Goal: Transaction & Acquisition: Obtain resource

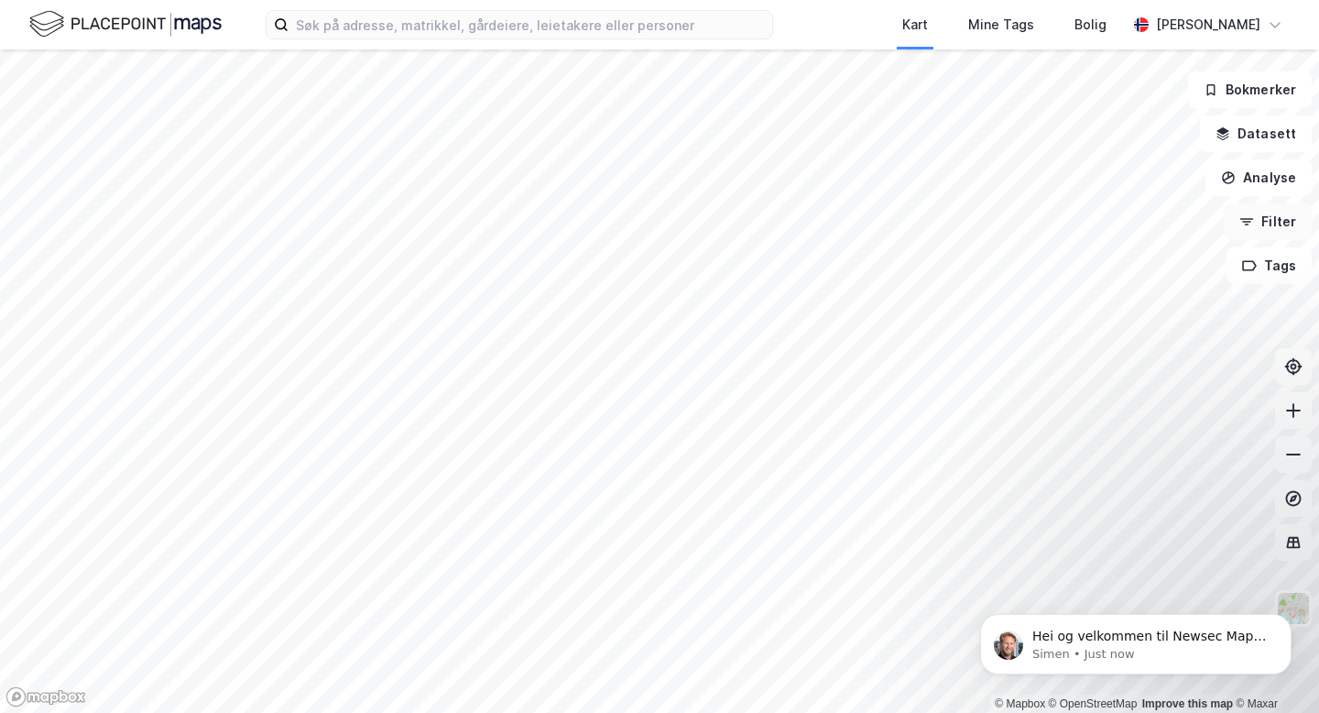
click at [1275, 218] on button "Filter" at bounding box center [1268, 221] width 88 height 37
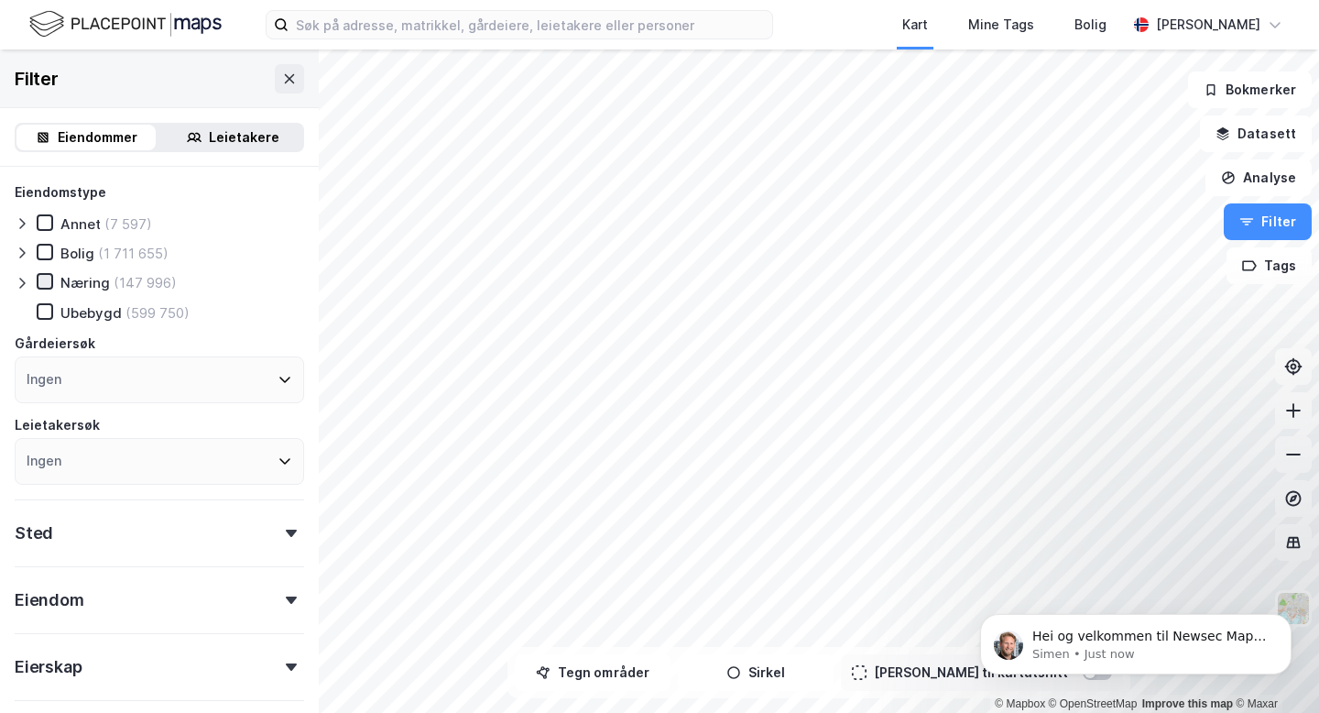
click at [46, 283] on icon at bounding box center [44, 281] width 13 height 13
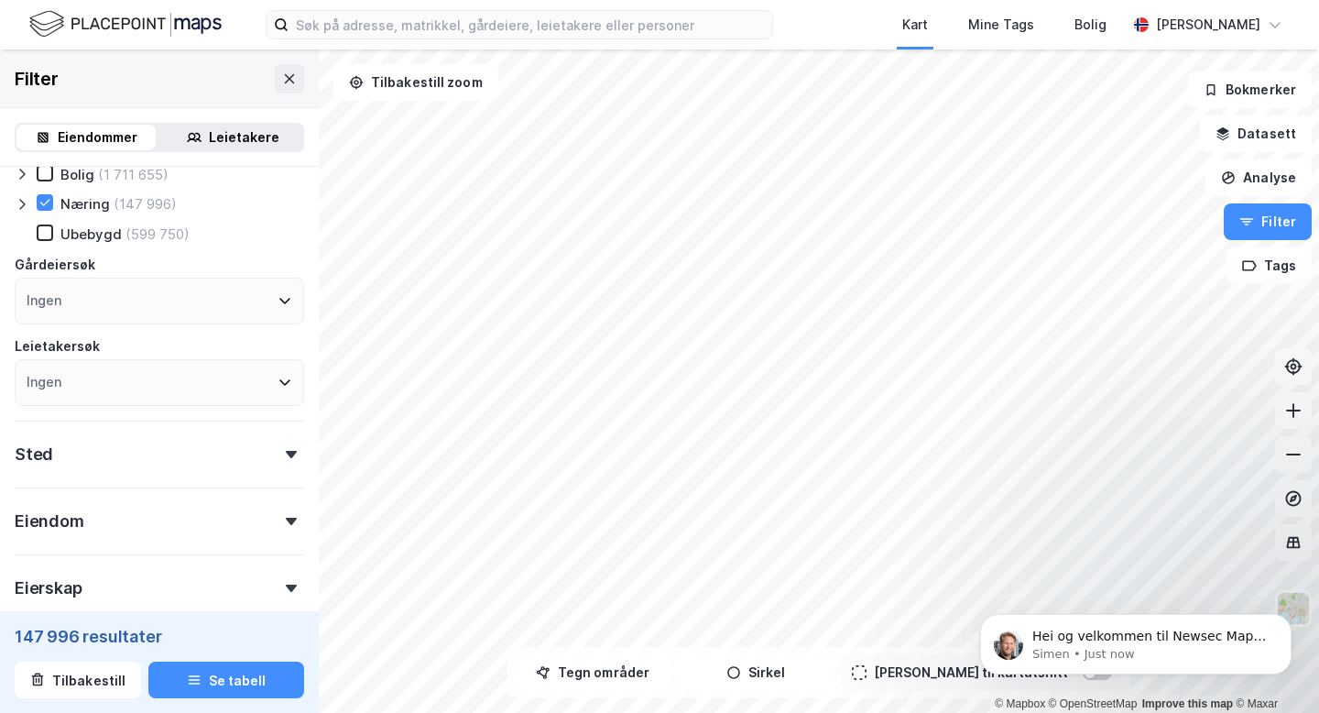
scroll to position [80, 0]
click at [217, 311] on div "Ingen" at bounding box center [159, 300] width 289 height 47
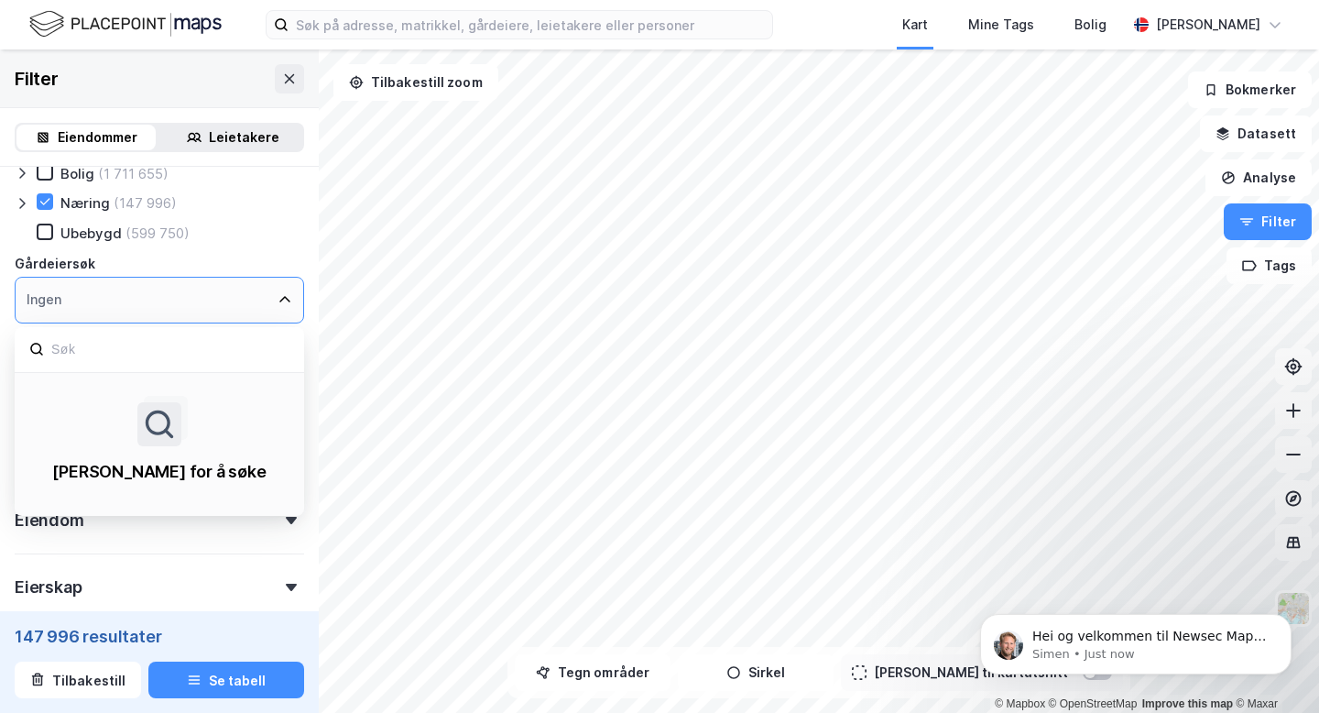
click at [217, 310] on div "Ingen" at bounding box center [159, 300] width 289 height 47
click at [308, 302] on div "Eiendomstype Annet (7 597) Bolig (1 711 655) Næring (147 996) Ubebygd (599 750)…" at bounding box center [159, 466] width 319 height 758
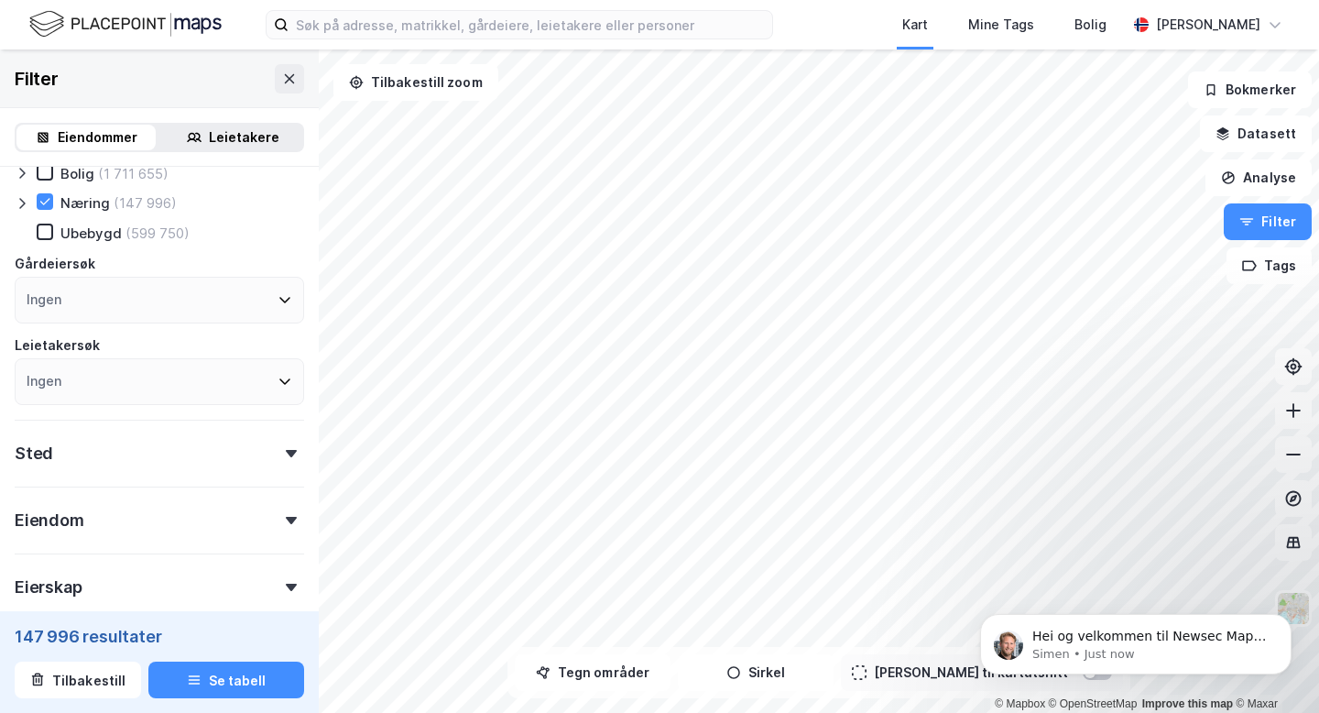
click at [280, 366] on div "Ingen" at bounding box center [159, 381] width 289 height 47
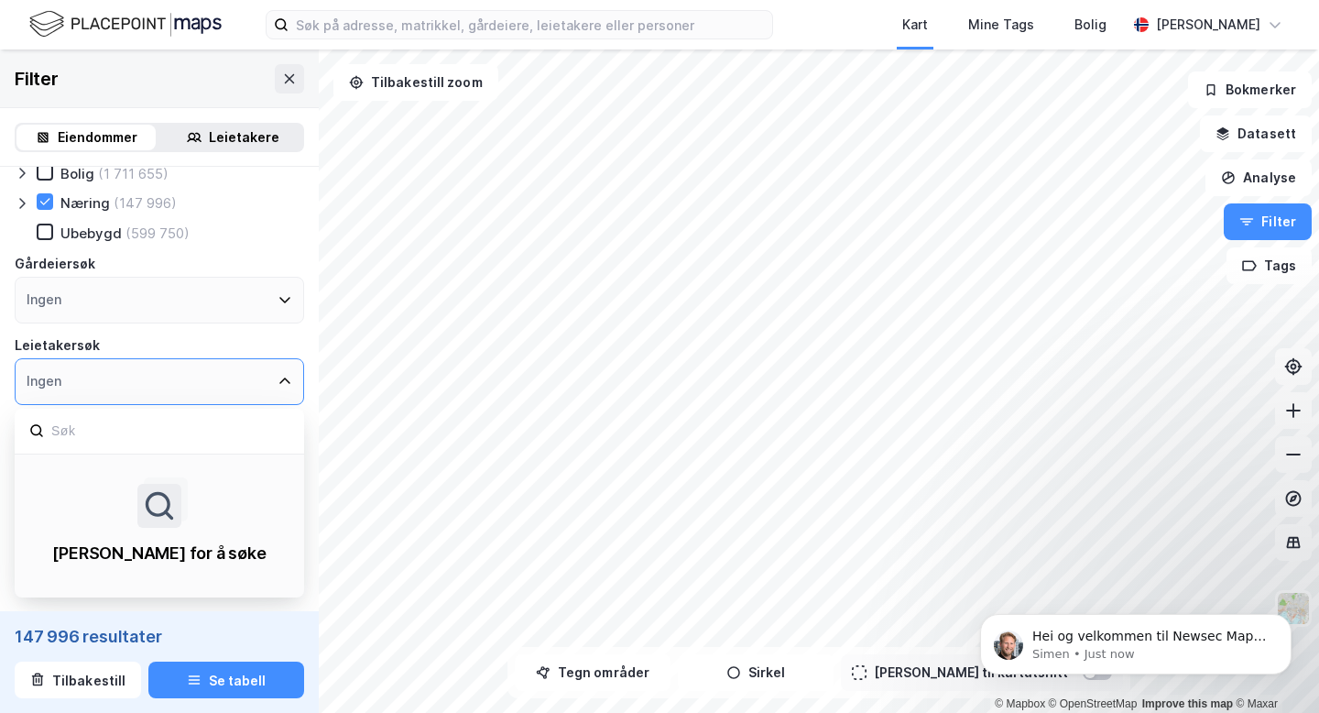
click at [280, 366] on div "Ingen" at bounding box center [159, 381] width 289 height 47
click at [302, 359] on div "Ingen Skriv for å søke" at bounding box center [159, 381] width 289 height 47
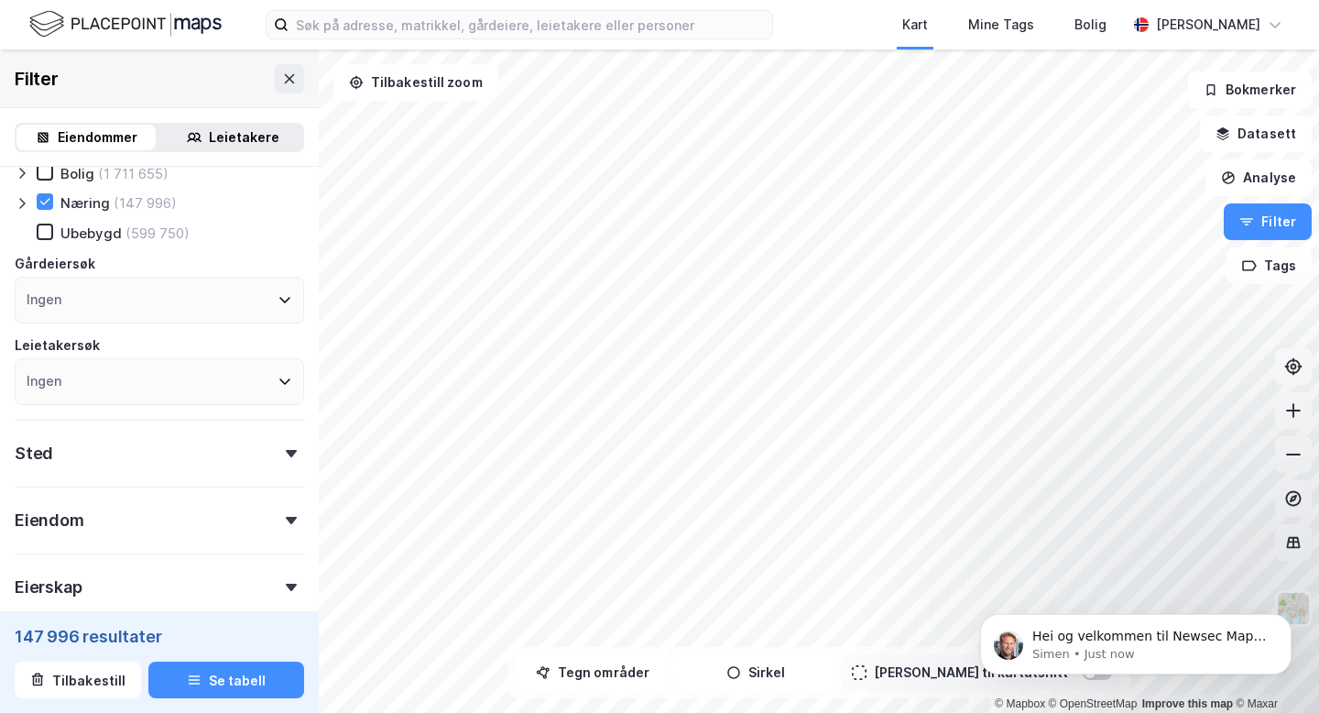
click at [308, 358] on div "Eiendomstype Annet (7 597) Bolig (1 711 655) [DEMOGRAPHIC_DATA] (147 996) Ubeby…" at bounding box center [159, 466] width 319 height 758
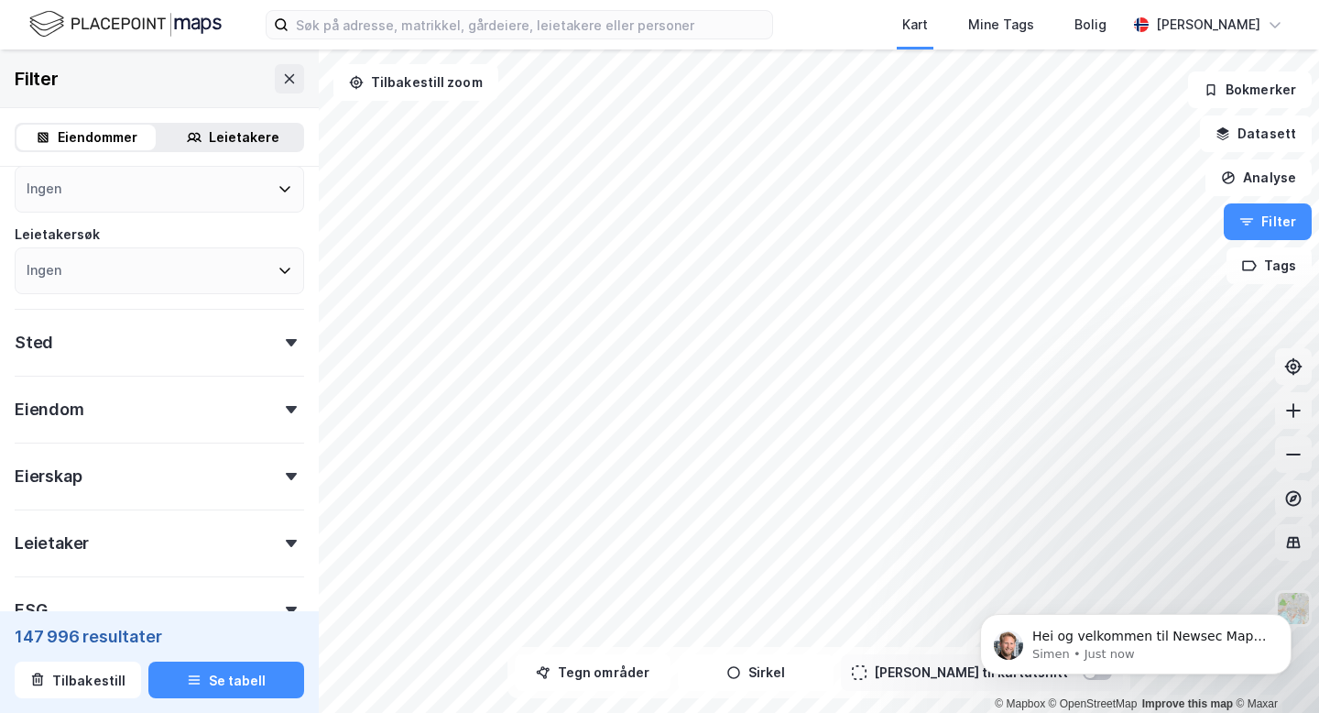
click at [286, 399] on div "Eiendom" at bounding box center [159, 402] width 289 height 52
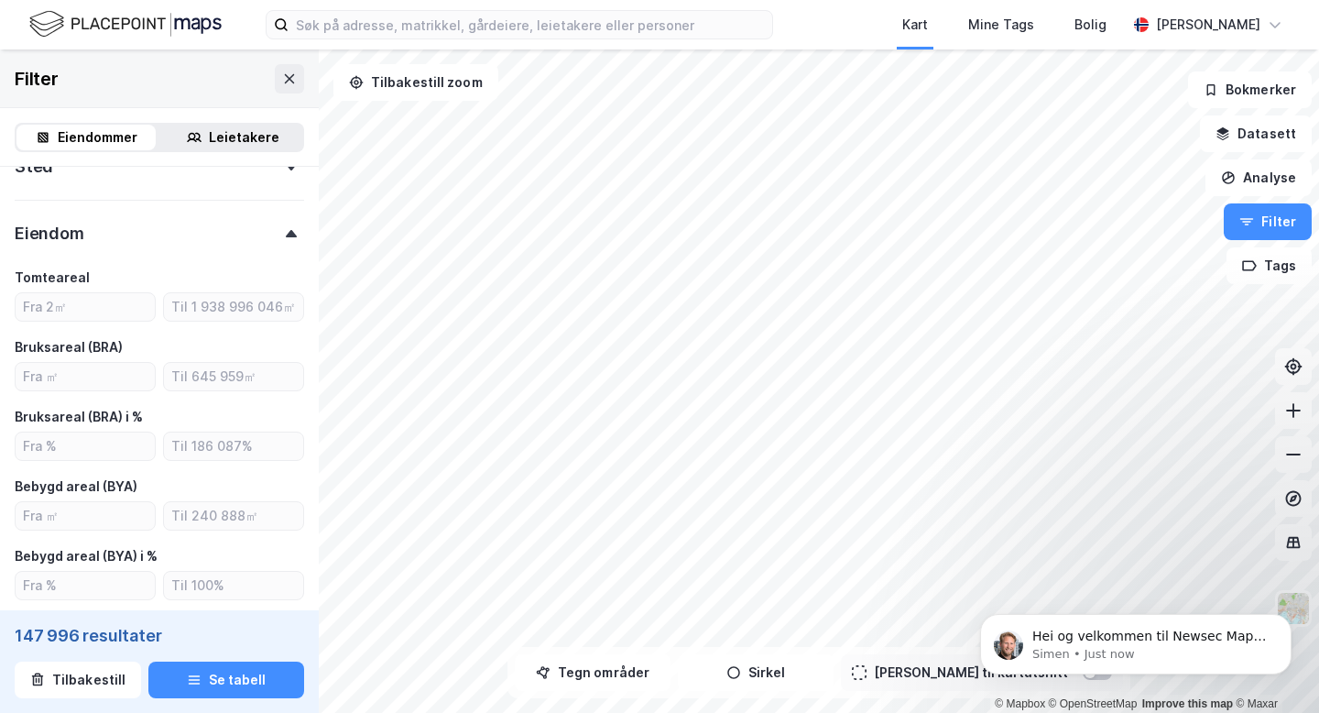
scroll to position [369, 0]
click at [100, 298] on input "number" at bounding box center [85, 303] width 139 height 27
type input "2000"
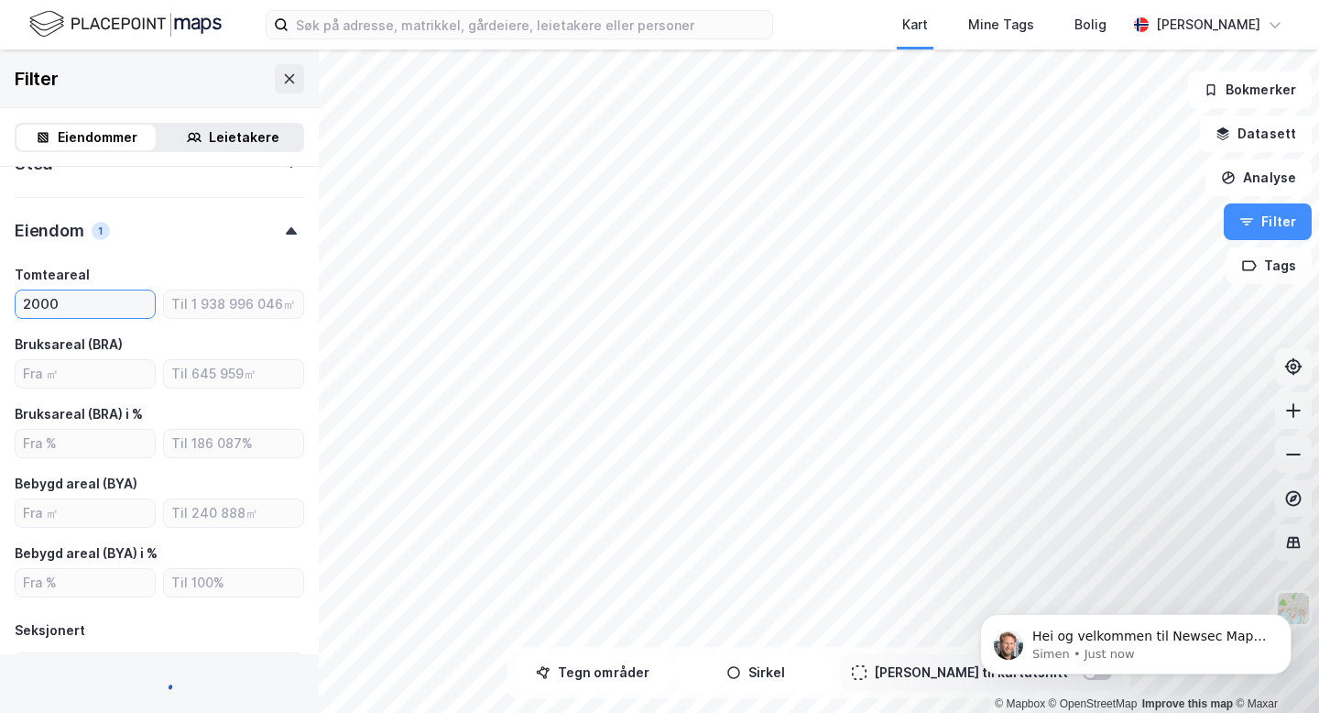
type input "Inkluder (112 273)"
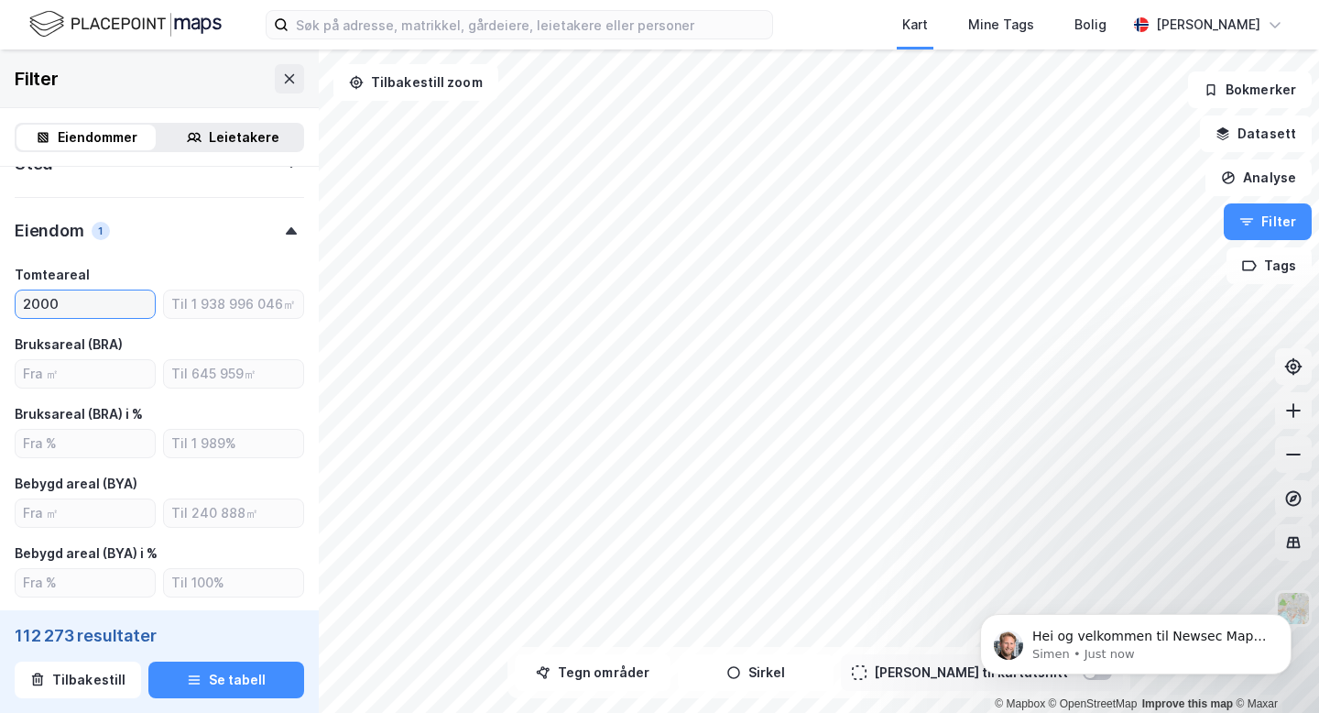
type input "2000"
click at [159, 347] on div "Bruksareal (BRA)" at bounding box center [159, 344] width 289 height 22
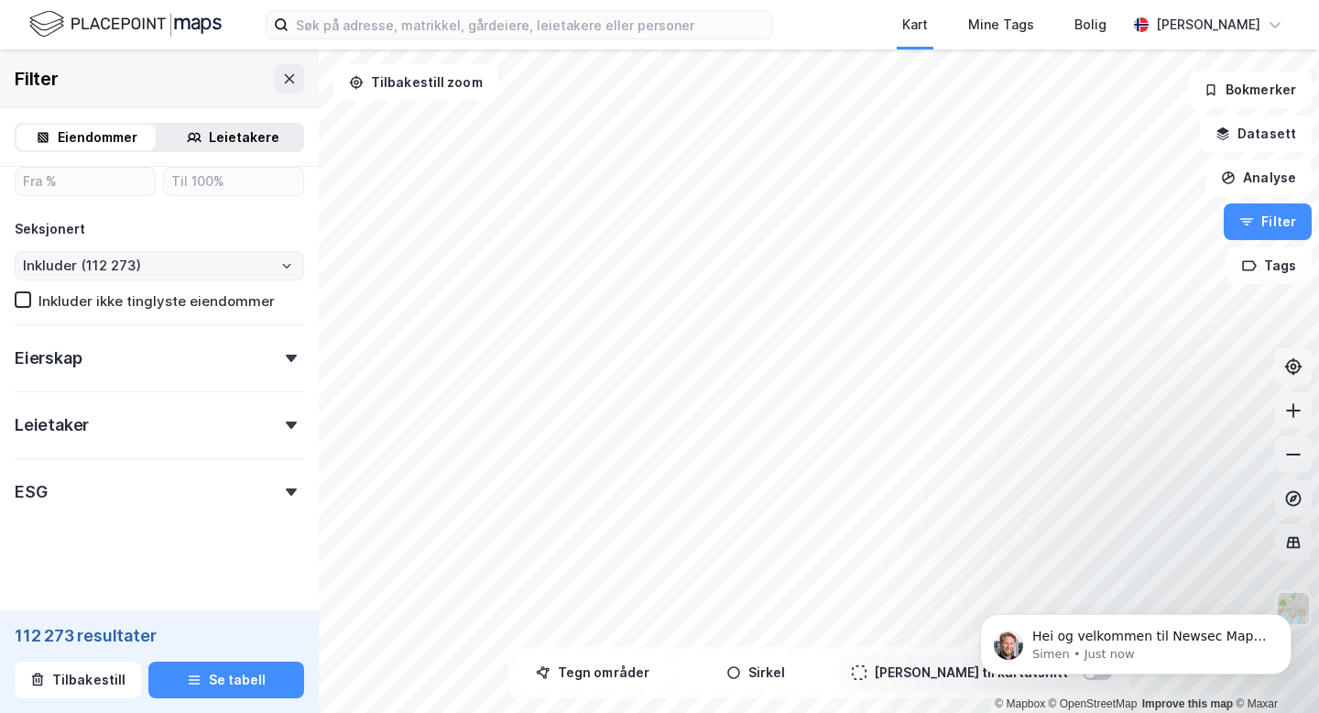
scroll to position [776, 0]
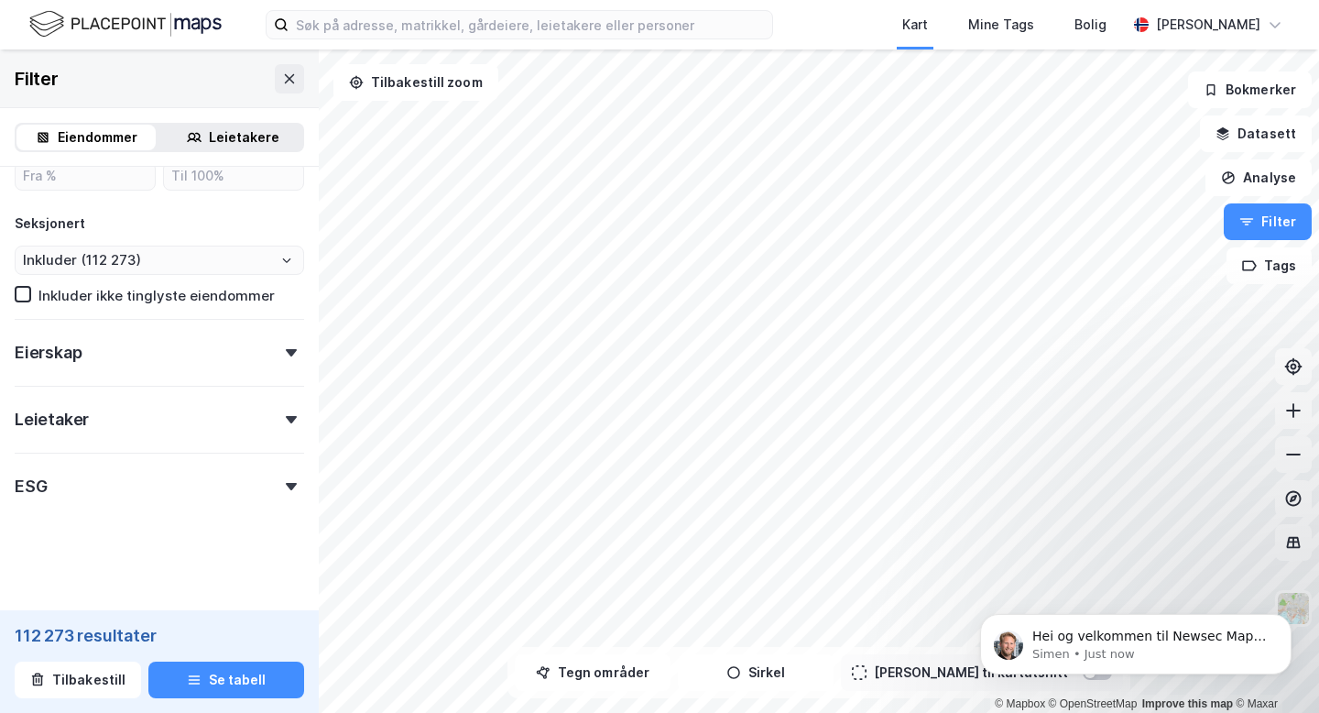
click at [170, 354] on div "Eierskap" at bounding box center [159, 345] width 289 height 52
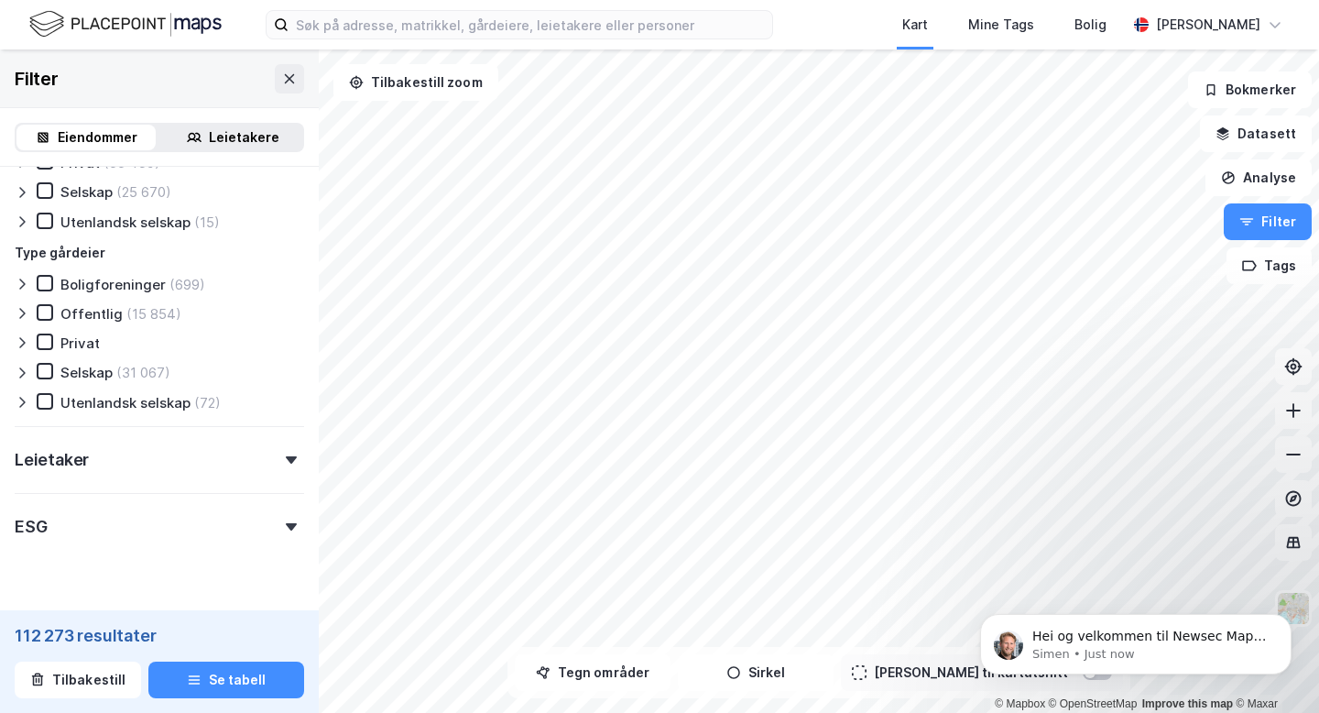
scroll to position [1140, 0]
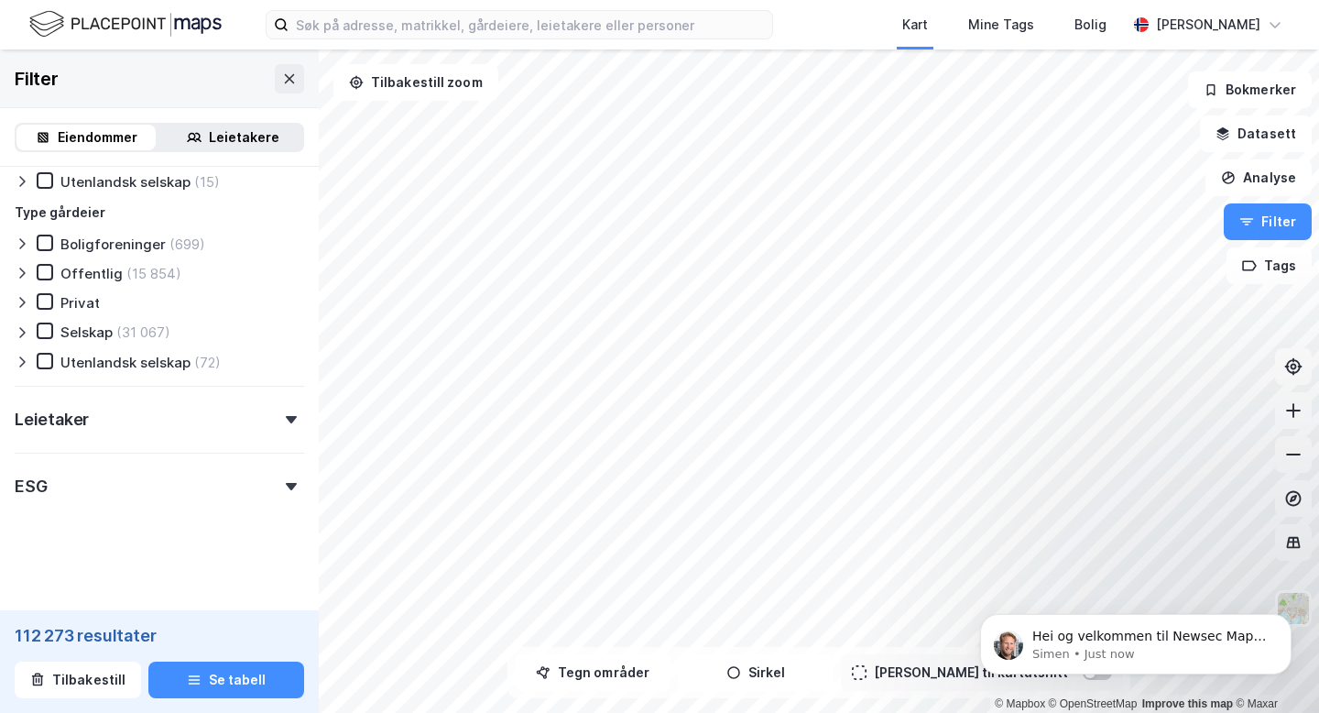
click at [118, 406] on div "Leietaker" at bounding box center [159, 412] width 289 height 52
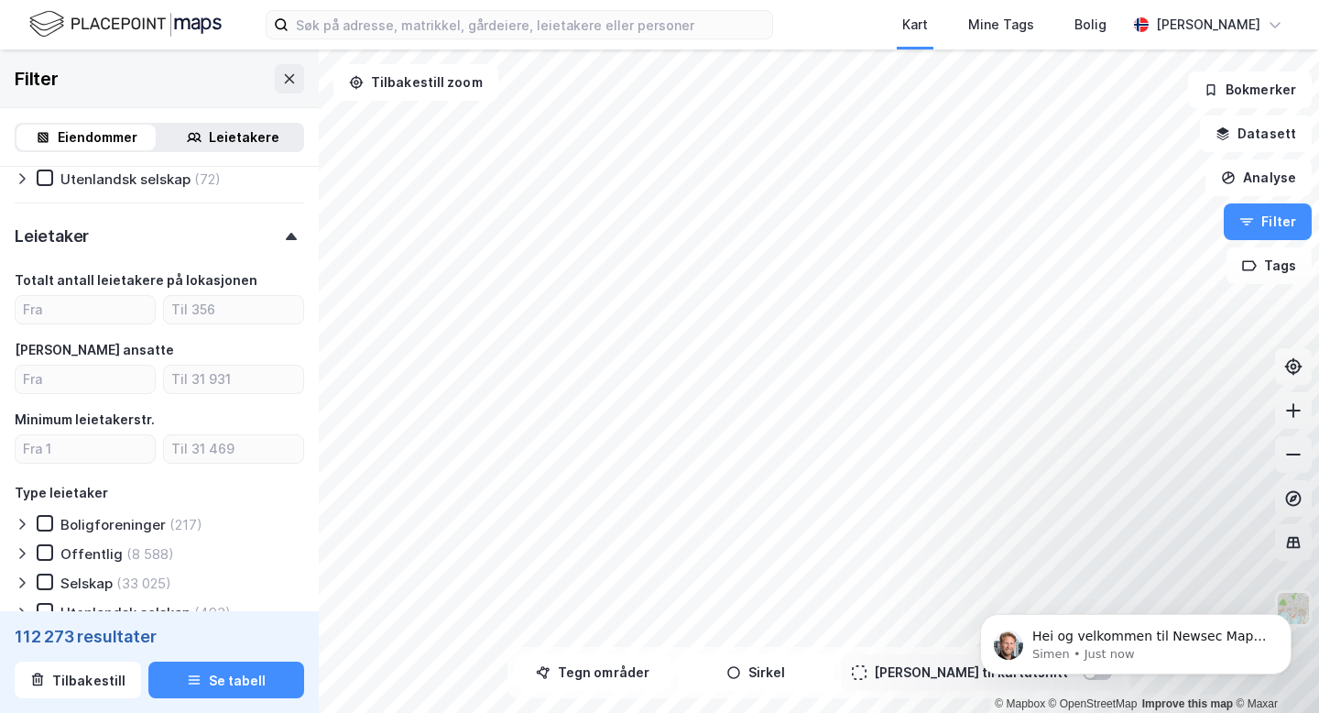
scroll to position [1372, 0]
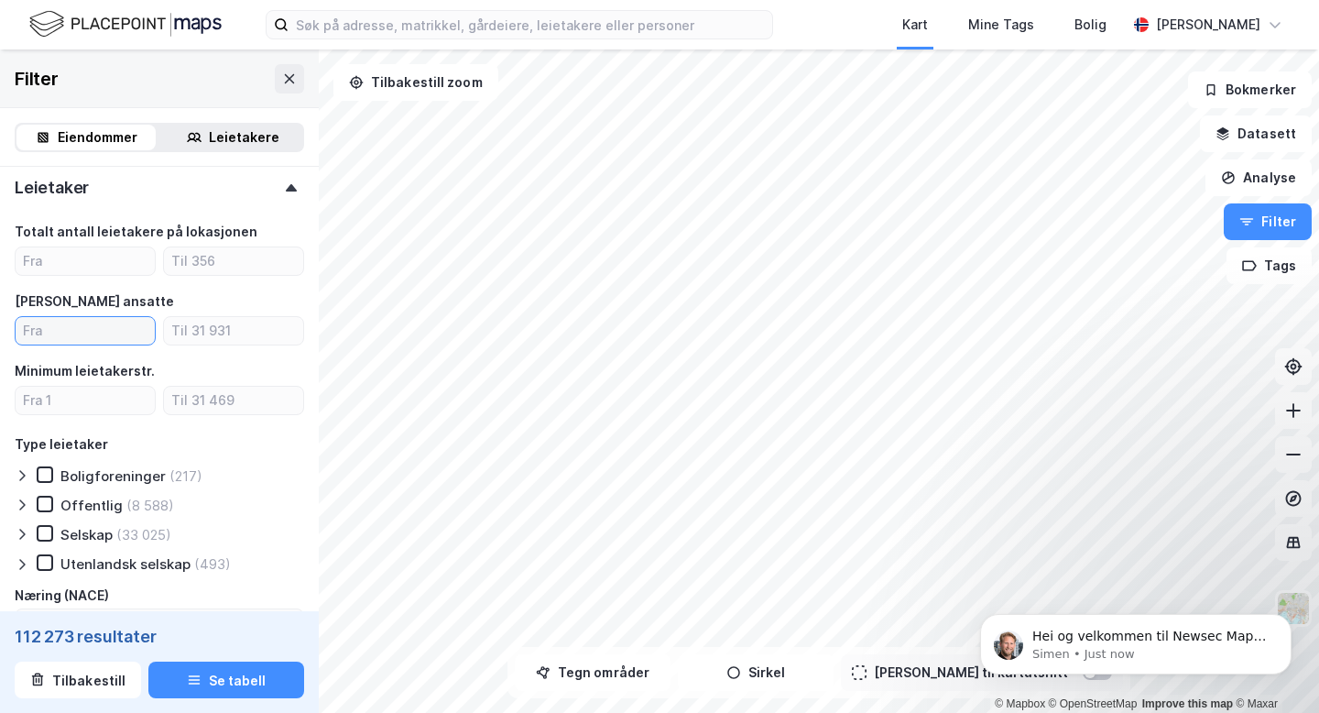
click at [95, 335] on input "number" at bounding box center [85, 330] width 139 height 27
type input "4"
type input "Inkluder (36 508)"
type input "4"
click at [128, 360] on div "Minimum leietakerstr." at bounding box center [159, 371] width 289 height 22
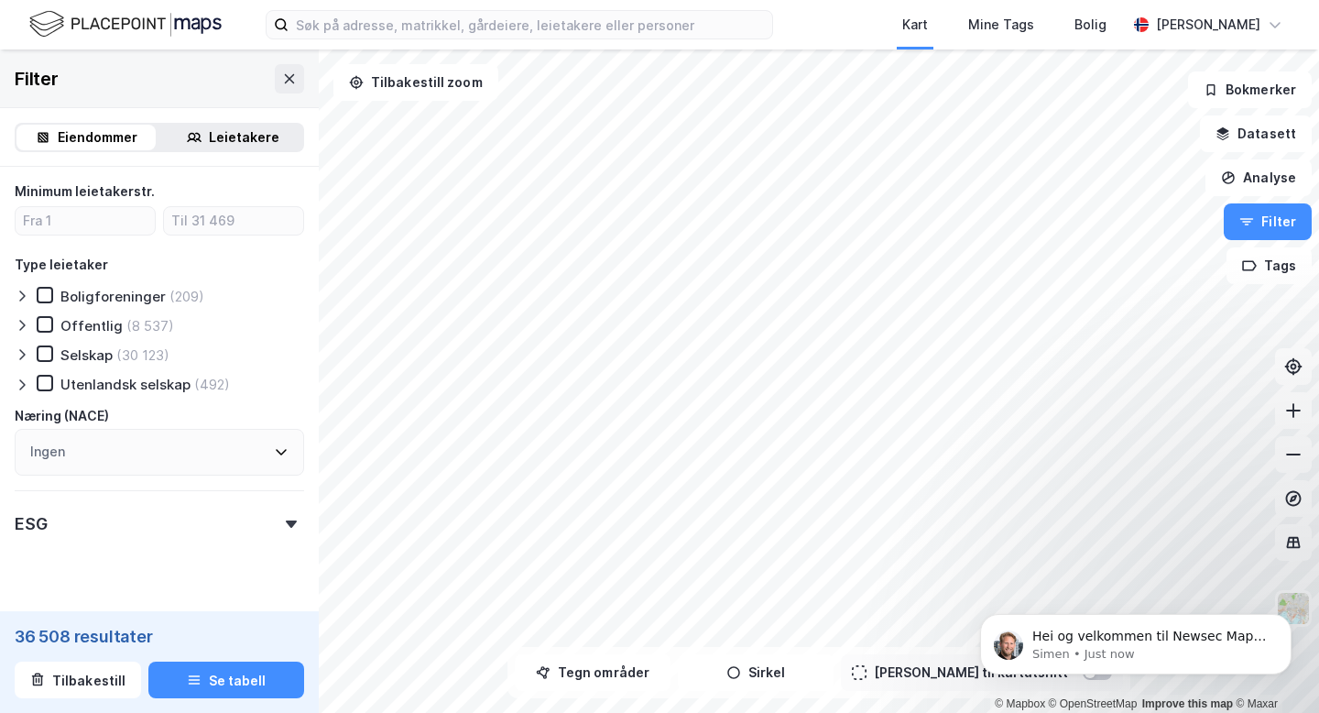
scroll to position [1589, 0]
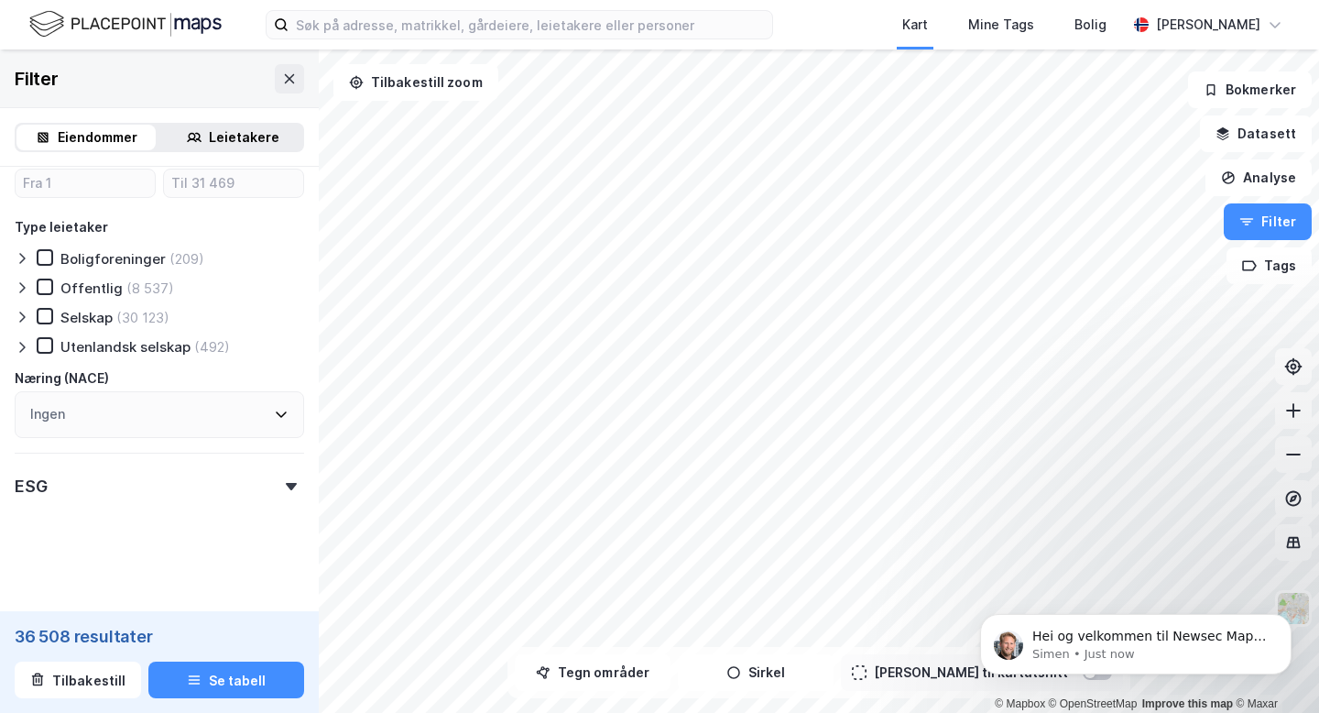
click at [275, 482] on div "ESG" at bounding box center [159, 478] width 289 height 52
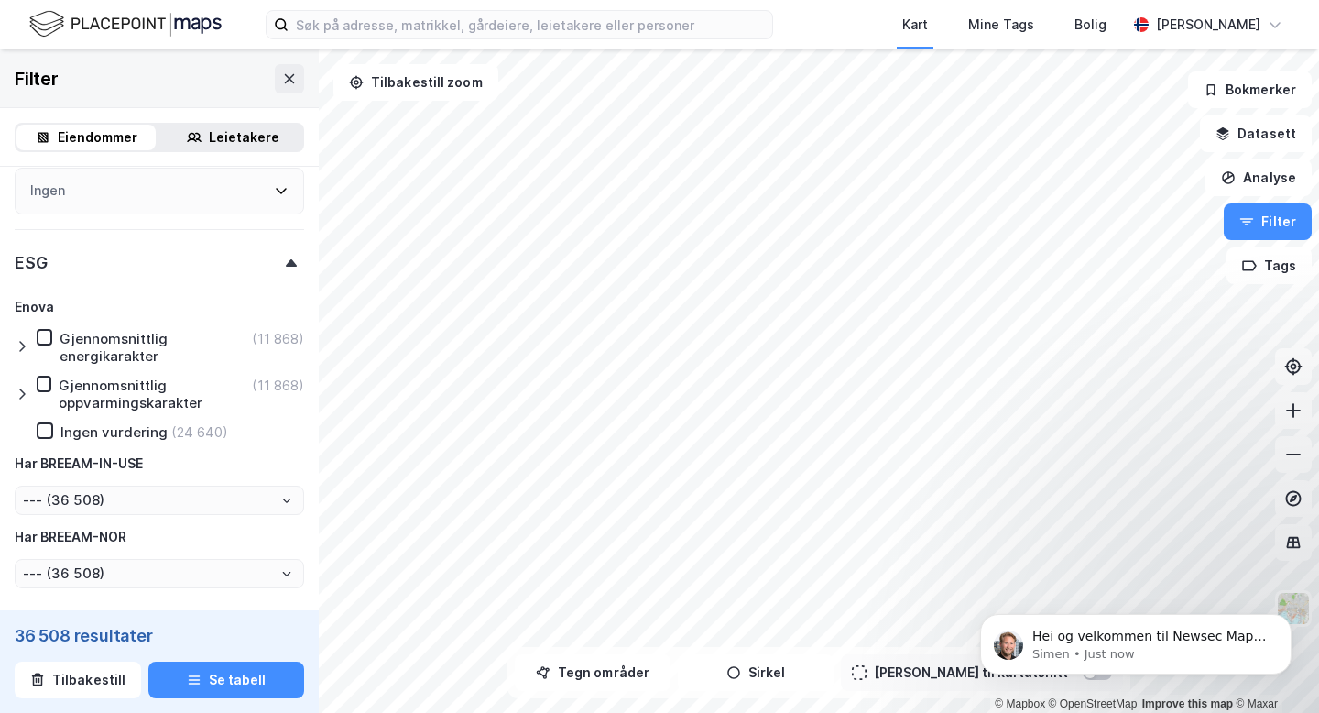
scroll to position [1896, 0]
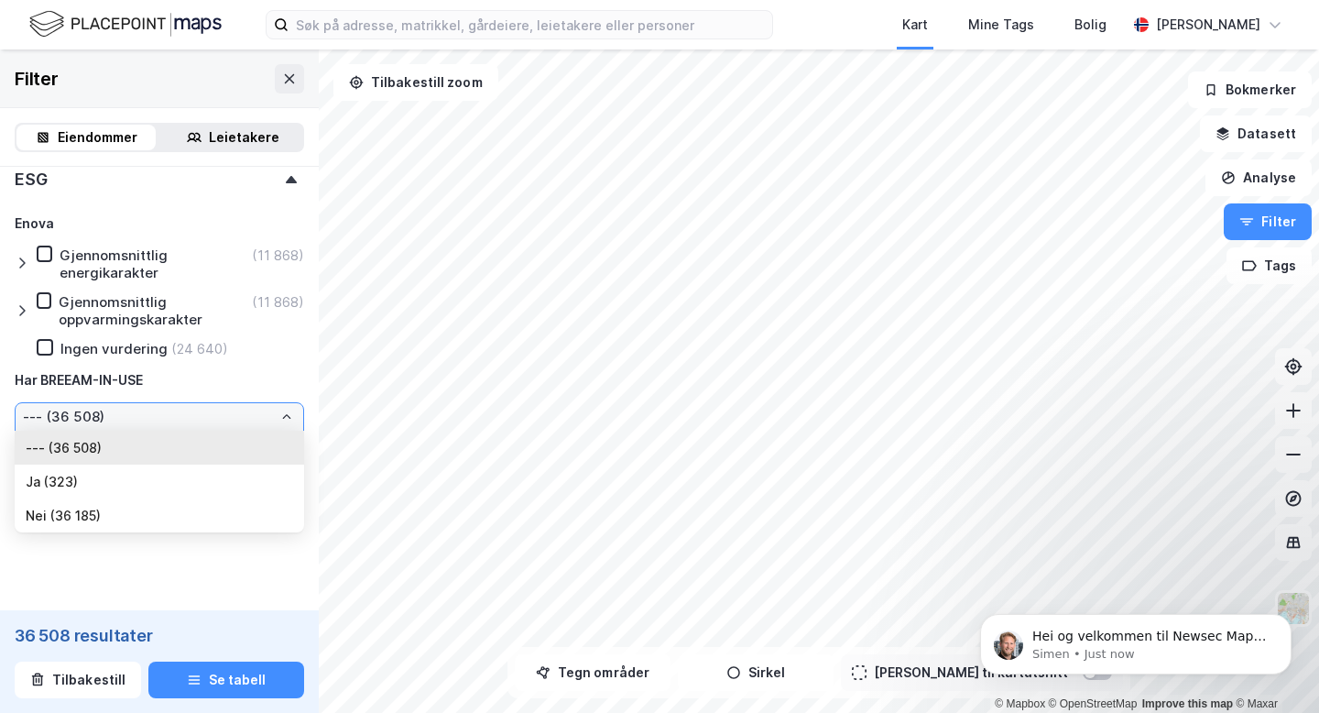
click at [166, 407] on input "--- (36 508)" at bounding box center [160, 416] width 288 height 27
click at [223, 407] on input "--- (36 508)" at bounding box center [160, 416] width 288 height 27
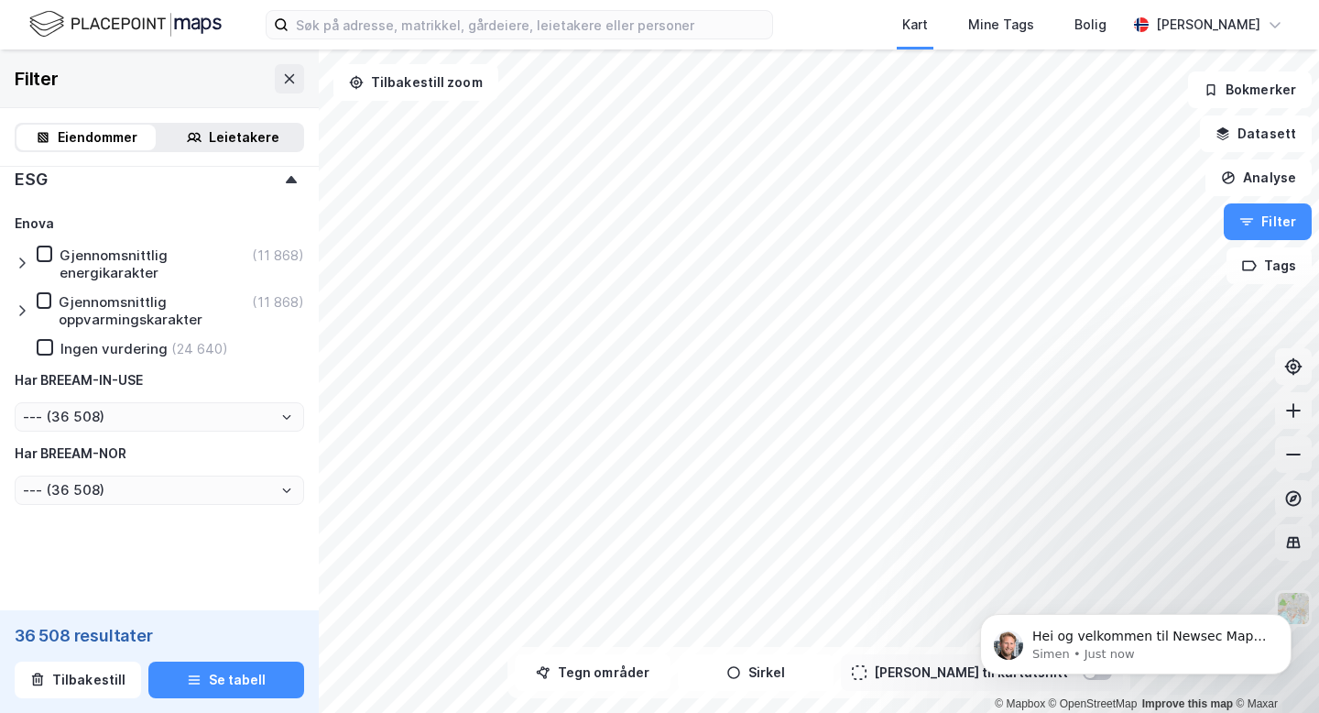
click at [268, 398] on div "Enova Gjennomsnittlig energikarakter (11 868) Gjennomsnittlig oppvarmingskarakt…" at bounding box center [159, 359] width 289 height 292
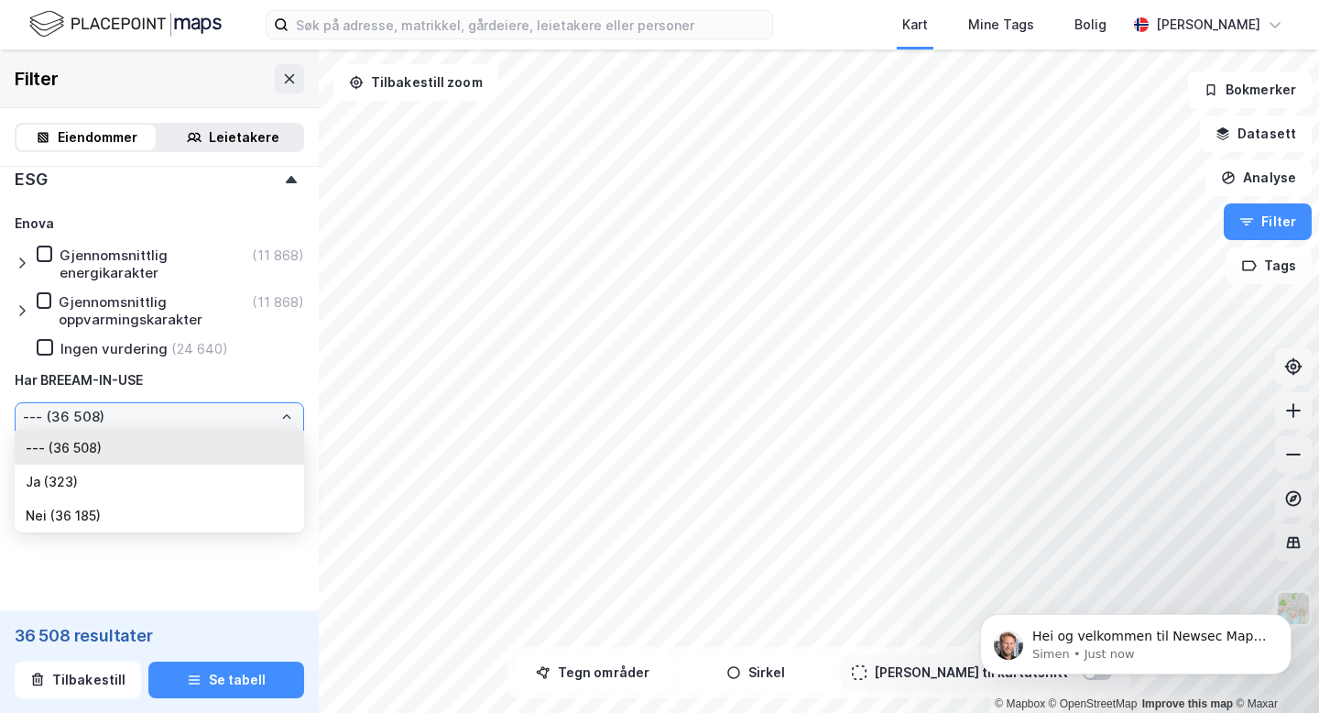
click at [271, 416] on input "--- (36 508)" at bounding box center [160, 416] width 288 height 27
click at [255, 385] on div "Har BREEAM-IN-USE" at bounding box center [159, 380] width 289 height 22
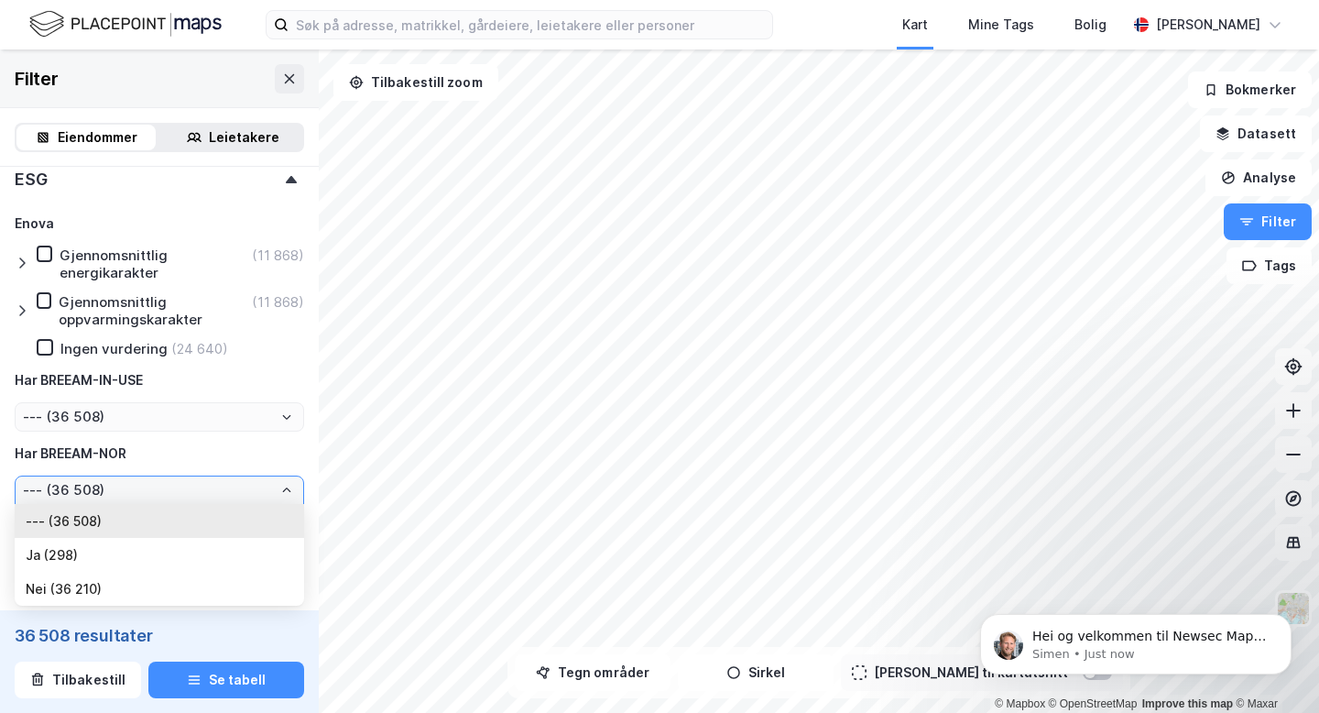
click at [254, 497] on input "--- (36 508)" at bounding box center [160, 489] width 288 height 27
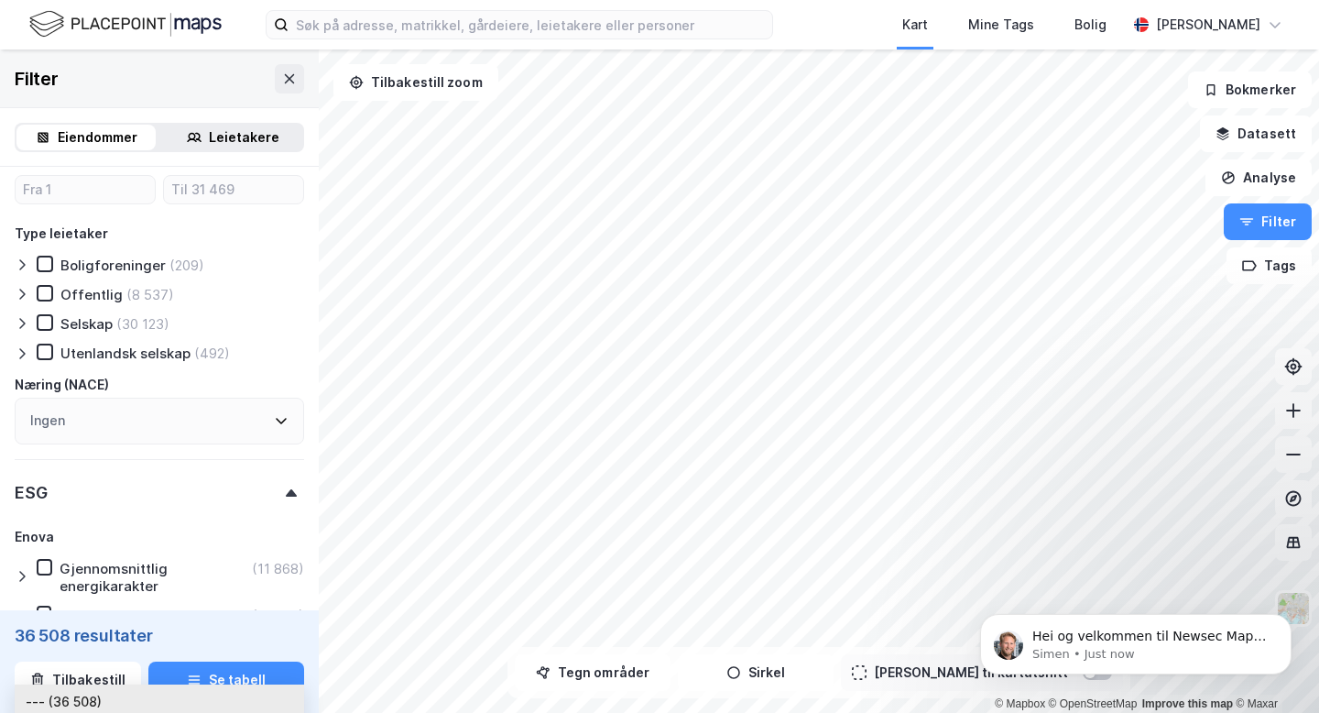
scroll to position [1585, 0]
click at [217, 487] on div "ESG" at bounding box center [159, 483] width 289 height 52
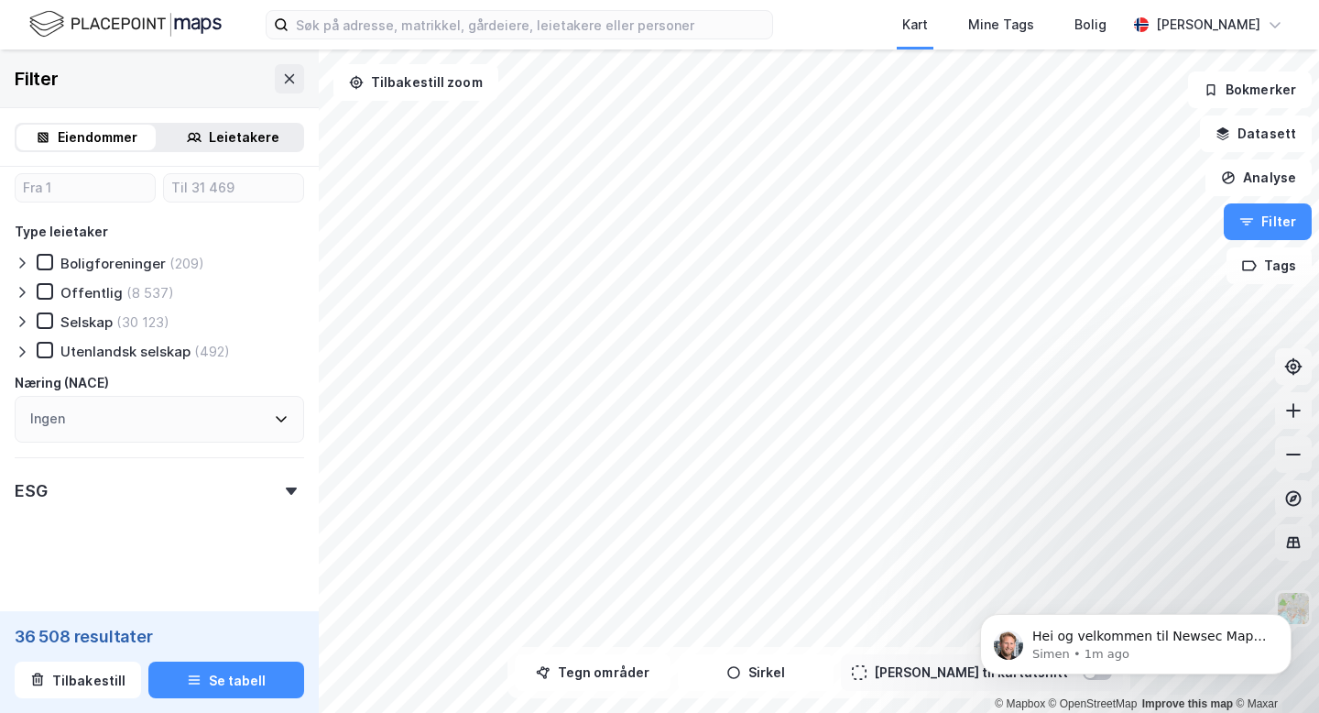
click at [248, 478] on div "ESG" at bounding box center [159, 483] width 289 height 52
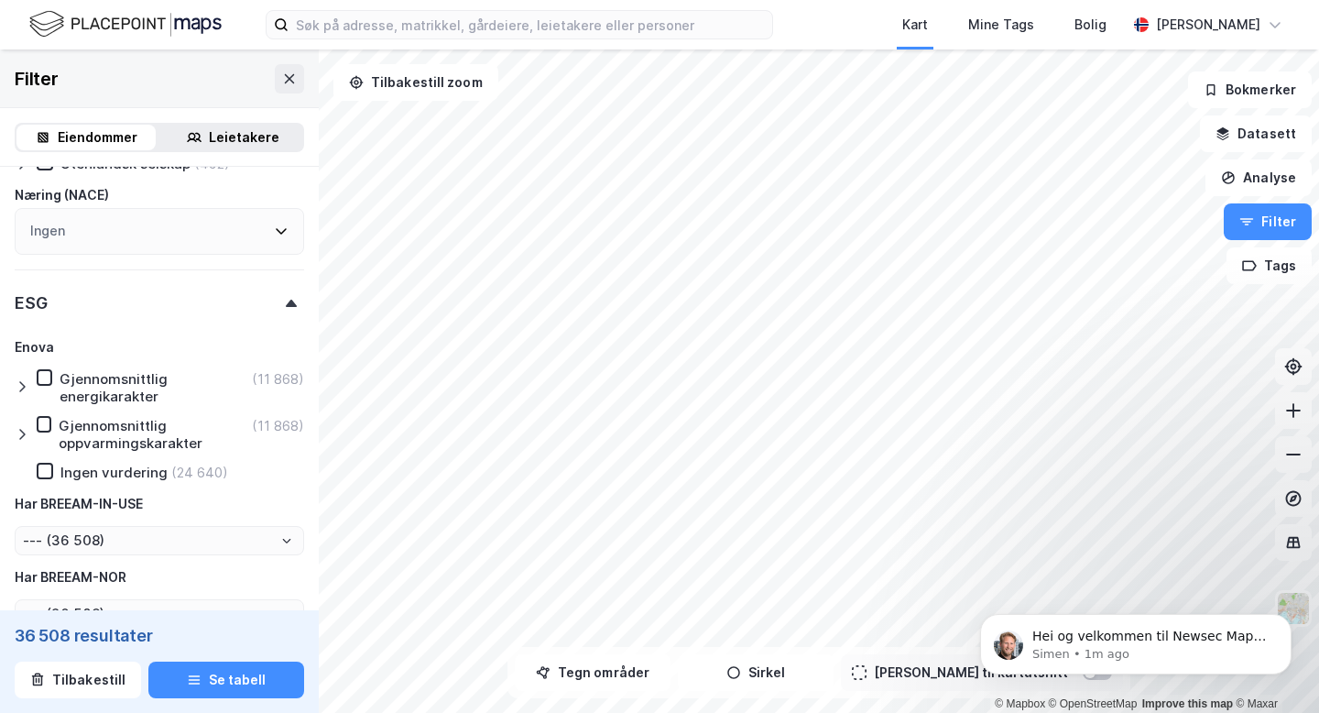
scroll to position [1774, 0]
click at [83, 384] on div "Gjennomsnittlig energikarakter" at bounding box center [154, 385] width 189 height 35
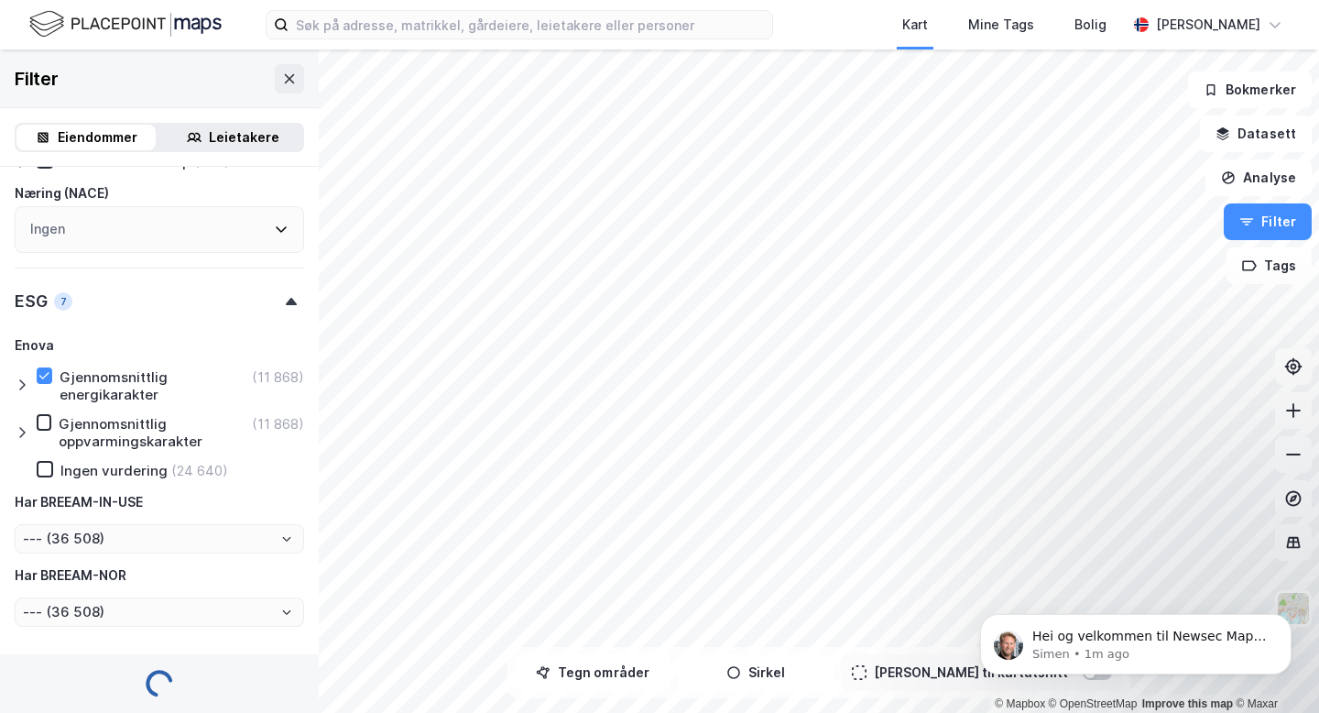
type input "Inkluder (11 868)"
type input "--- (11 868)"
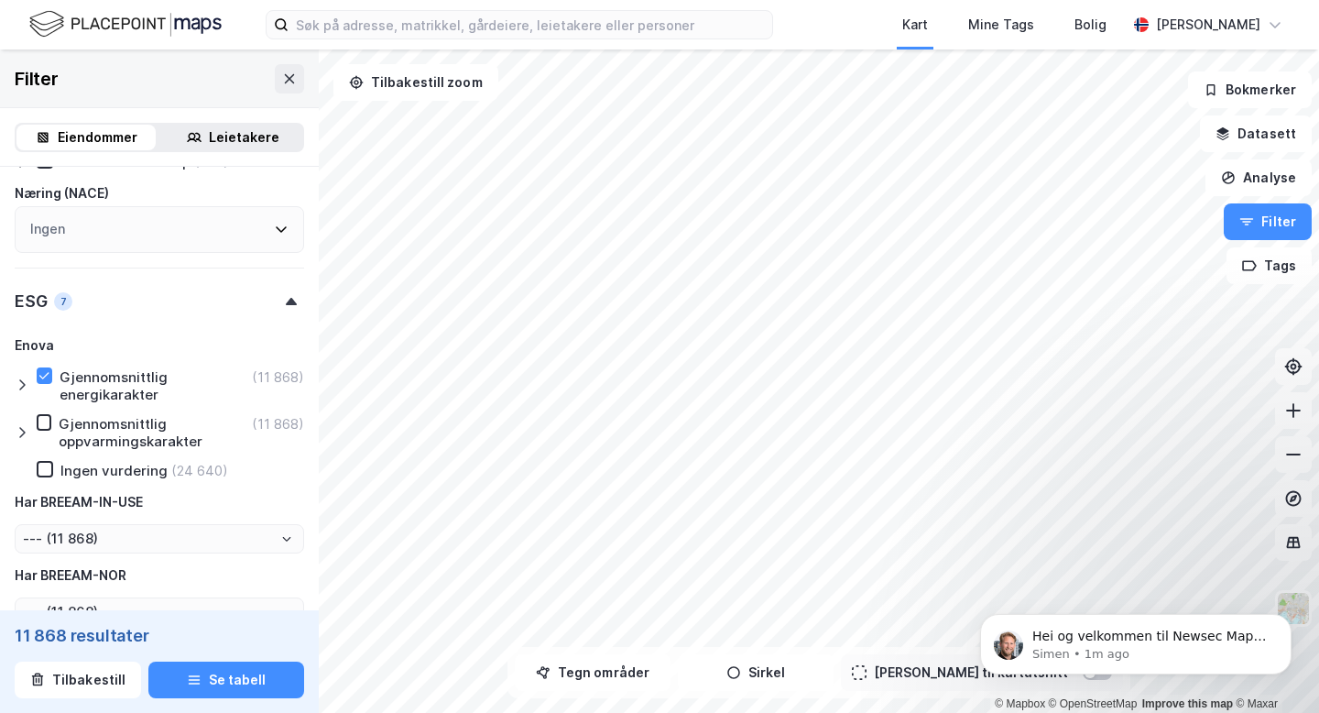
scroll to position [1837, 0]
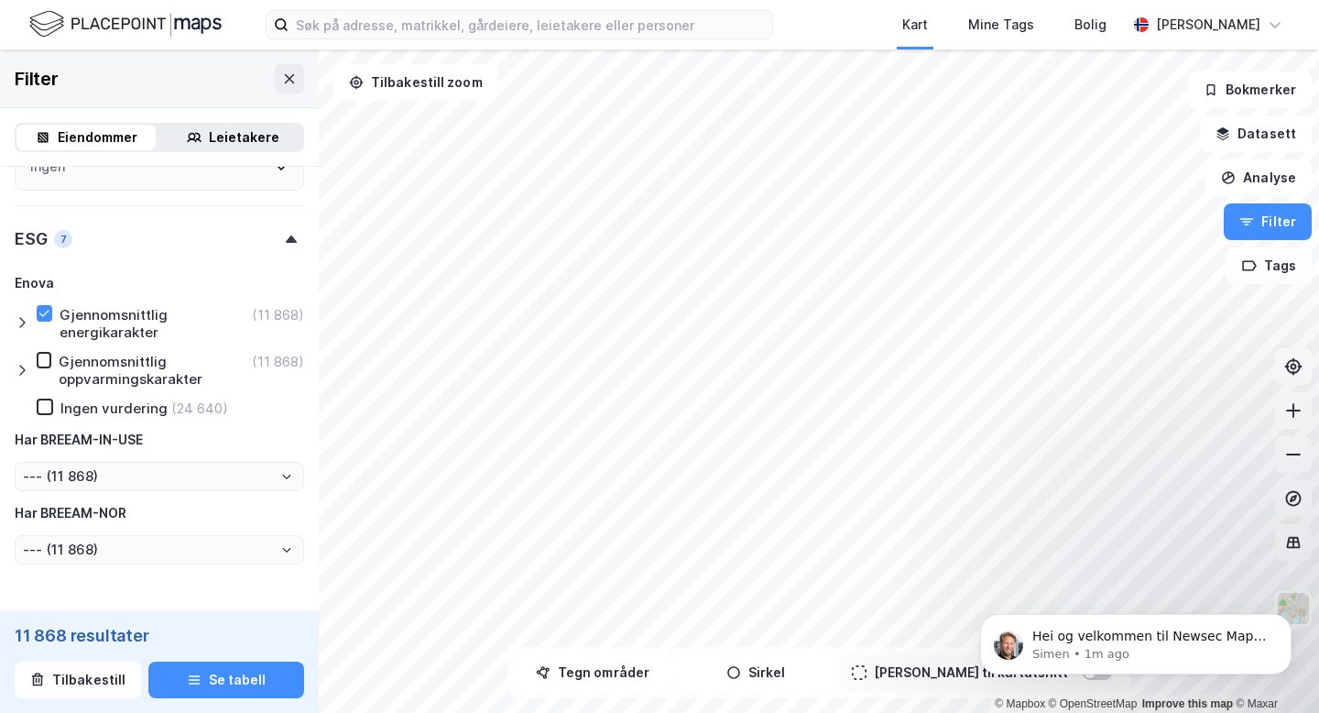
click at [113, 296] on div "Enova Gjennomsnittlig energikarakter (11 868) Gjennomsnittlig oppvarmingskarakt…" at bounding box center [159, 418] width 289 height 292
click at [103, 313] on div "Gjennomsnittlig energikarakter" at bounding box center [154, 323] width 189 height 35
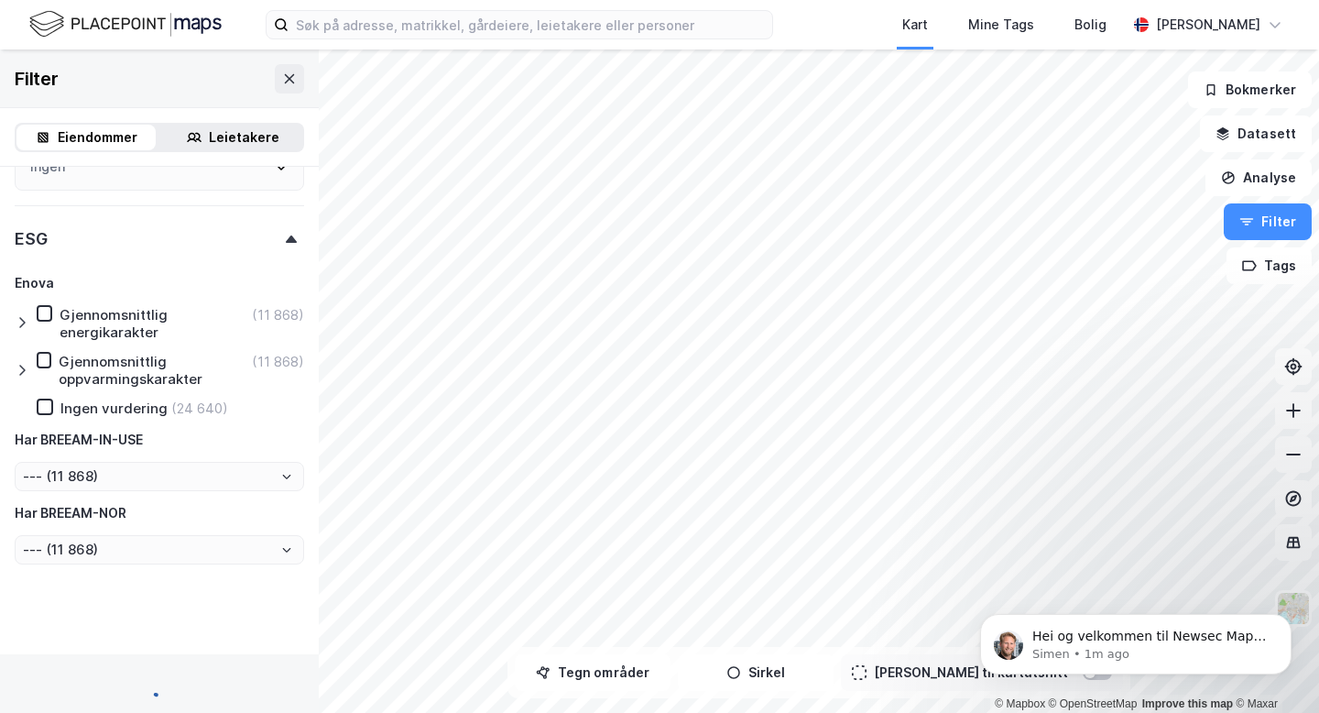
type input "Inkluder (36 508)"
type input "--- (36 508)"
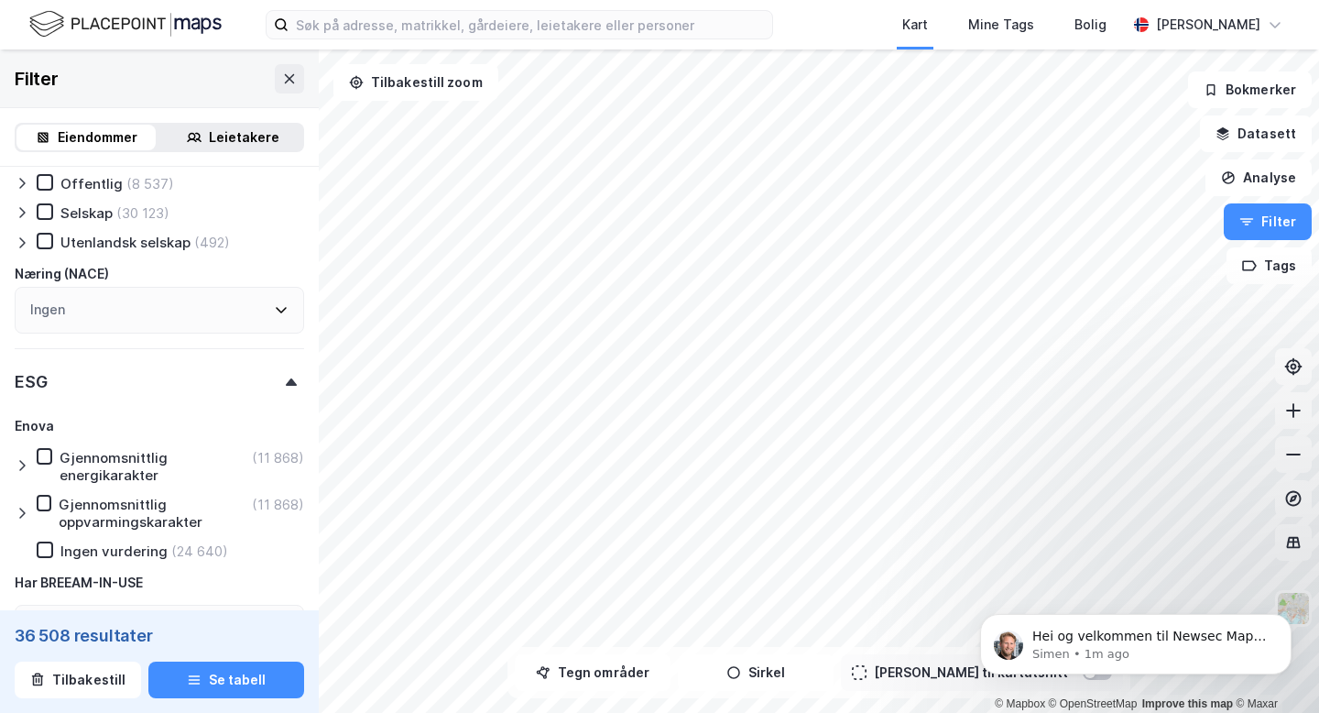
click at [52, 388] on div "ESG" at bounding box center [159, 374] width 289 height 52
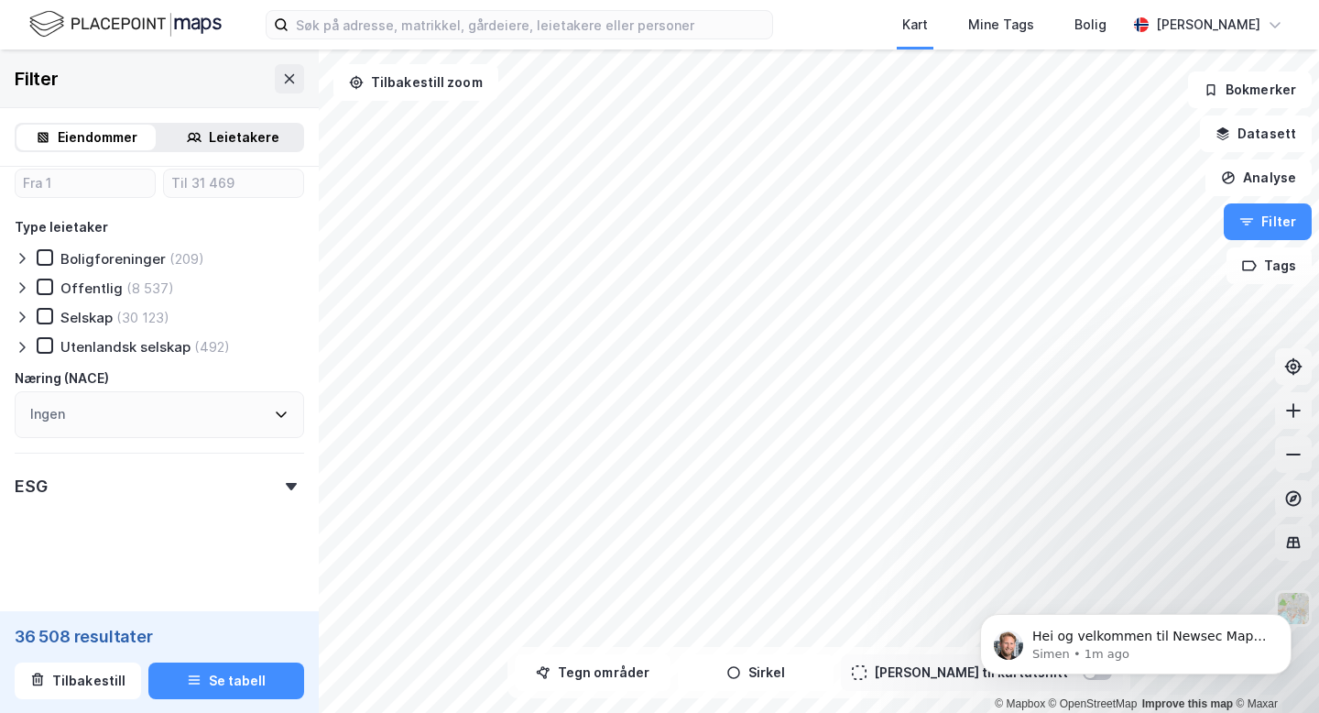
scroll to position [1589, 0]
click at [84, 492] on div "ESG" at bounding box center [159, 478] width 289 height 52
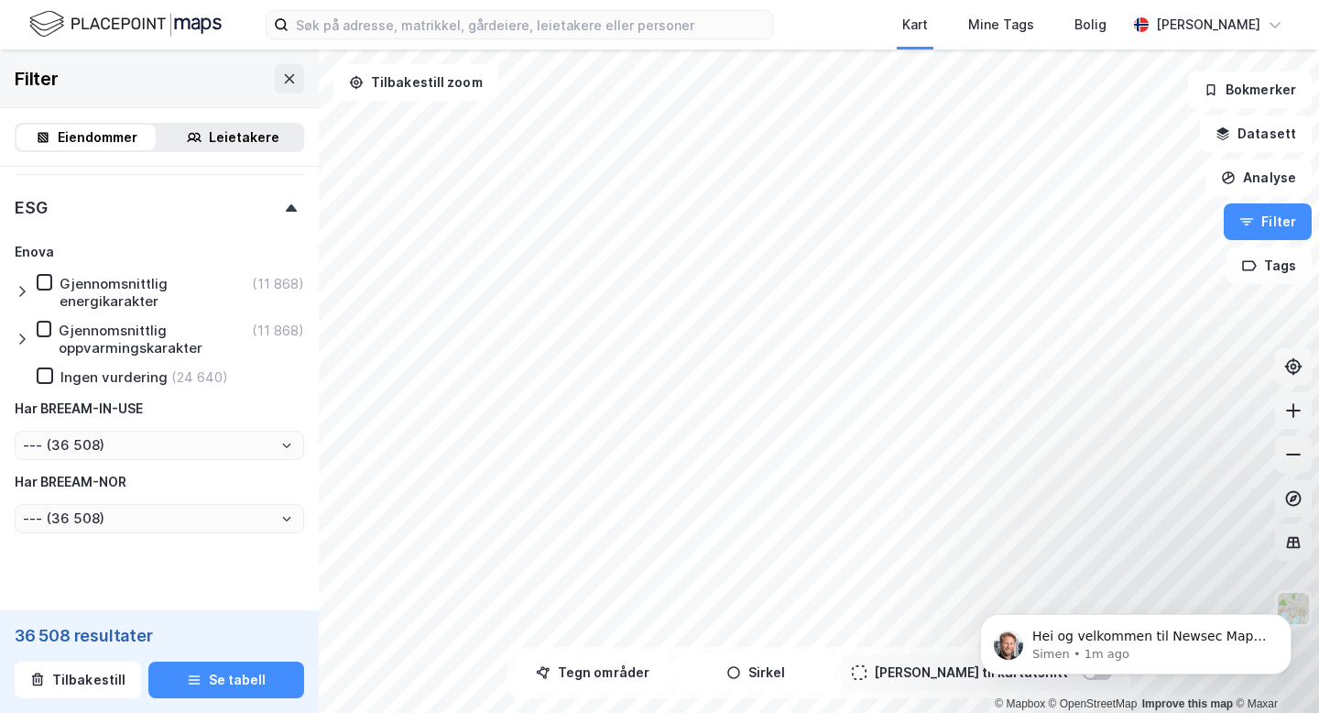
scroll to position [1866, 0]
click at [22, 297] on icon at bounding box center [22, 293] width 15 height 15
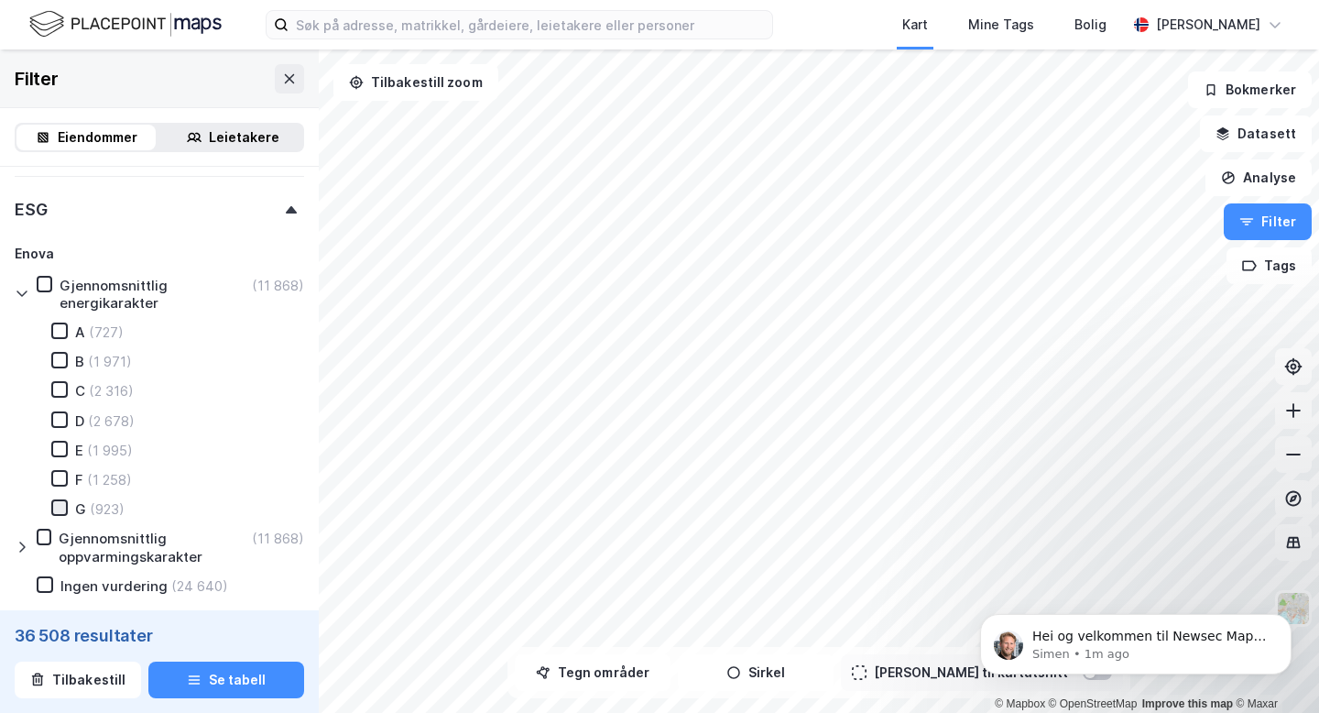
click at [60, 503] on icon at bounding box center [59, 507] width 13 height 13
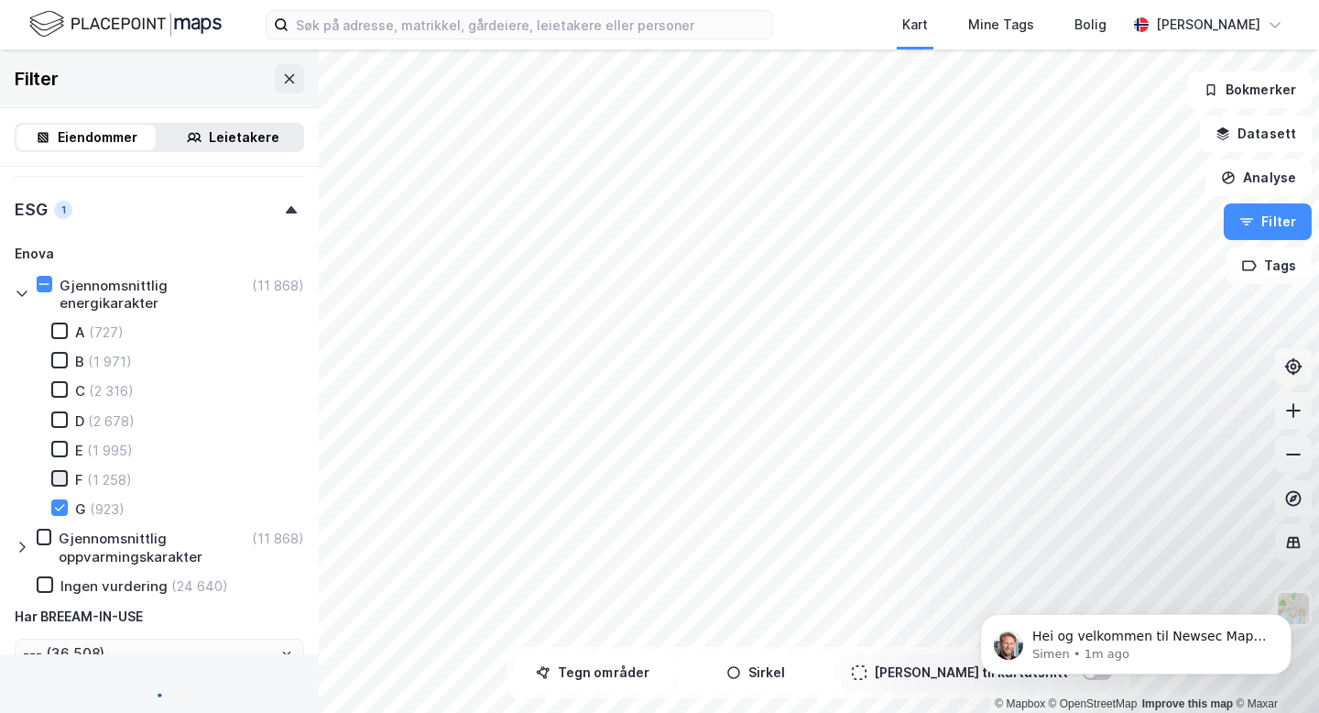
click at [60, 480] on icon at bounding box center [59, 478] width 13 height 13
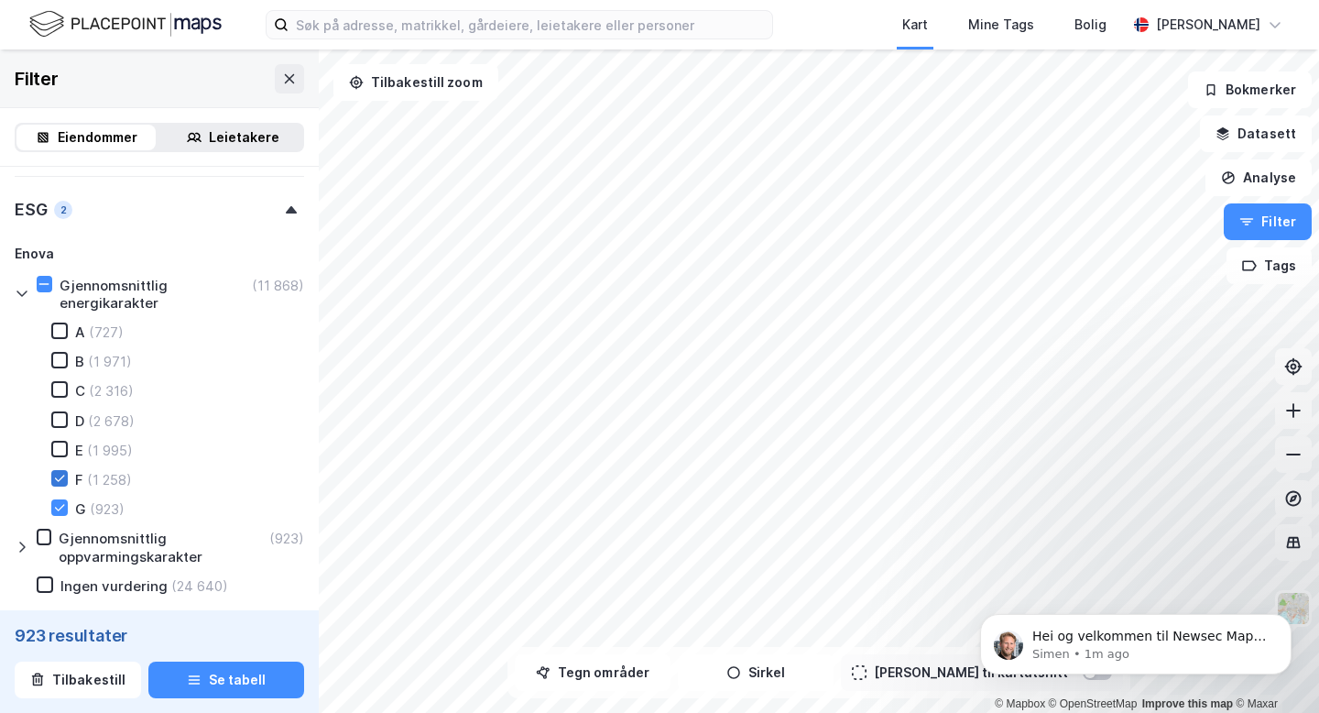
type input "Inkluder (923)"
type input "--- (923)"
type input "Inkluder (2 181)"
type input "--- (2 181)"
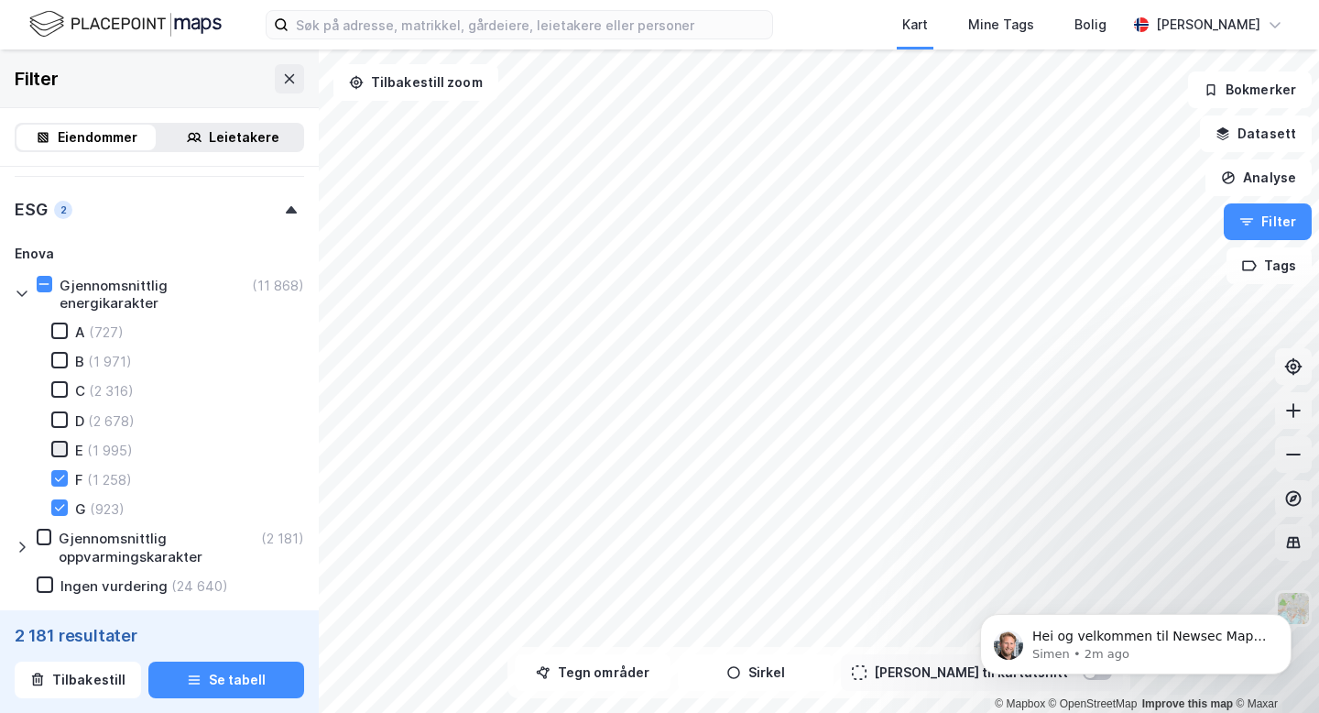
type input "--- (2 181)"
click at [59, 449] on icon at bounding box center [59, 448] width 13 height 13
type input "Inkluder (4 176)"
type input "--- (4 176)"
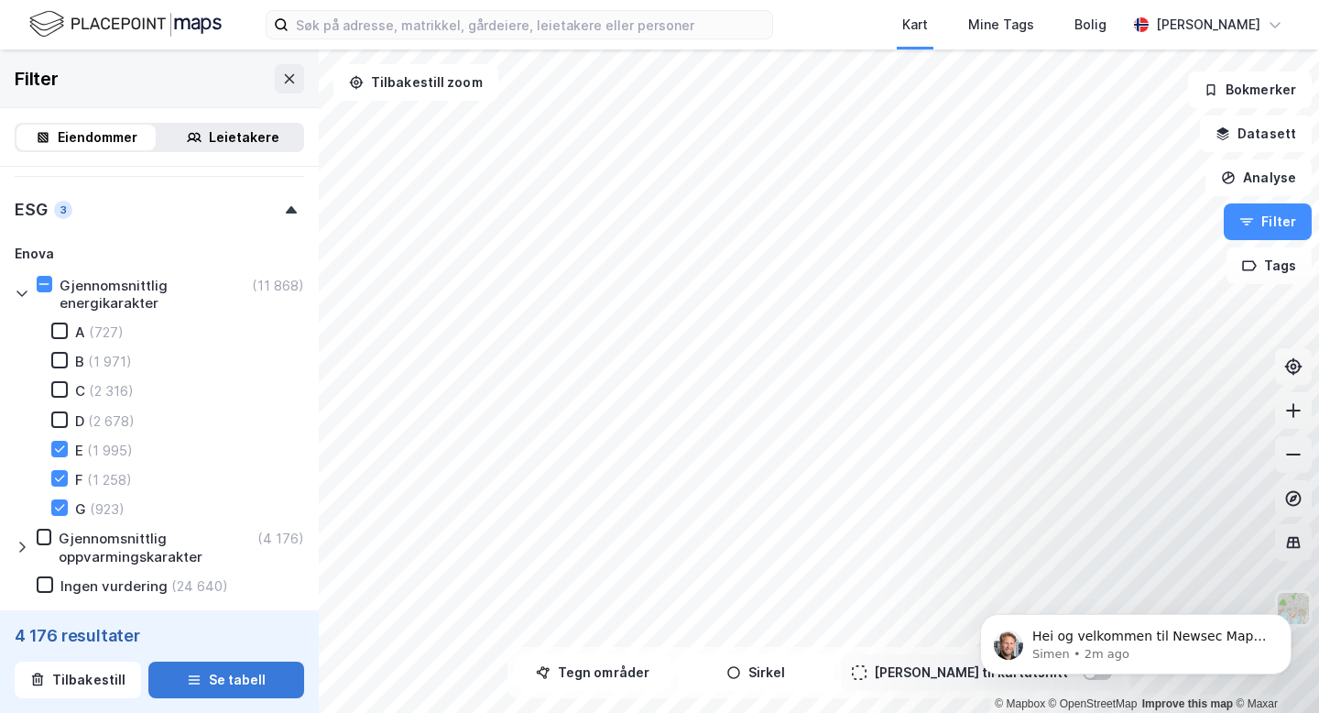
click at [251, 680] on button "Se tabell" at bounding box center [226, 679] width 156 height 37
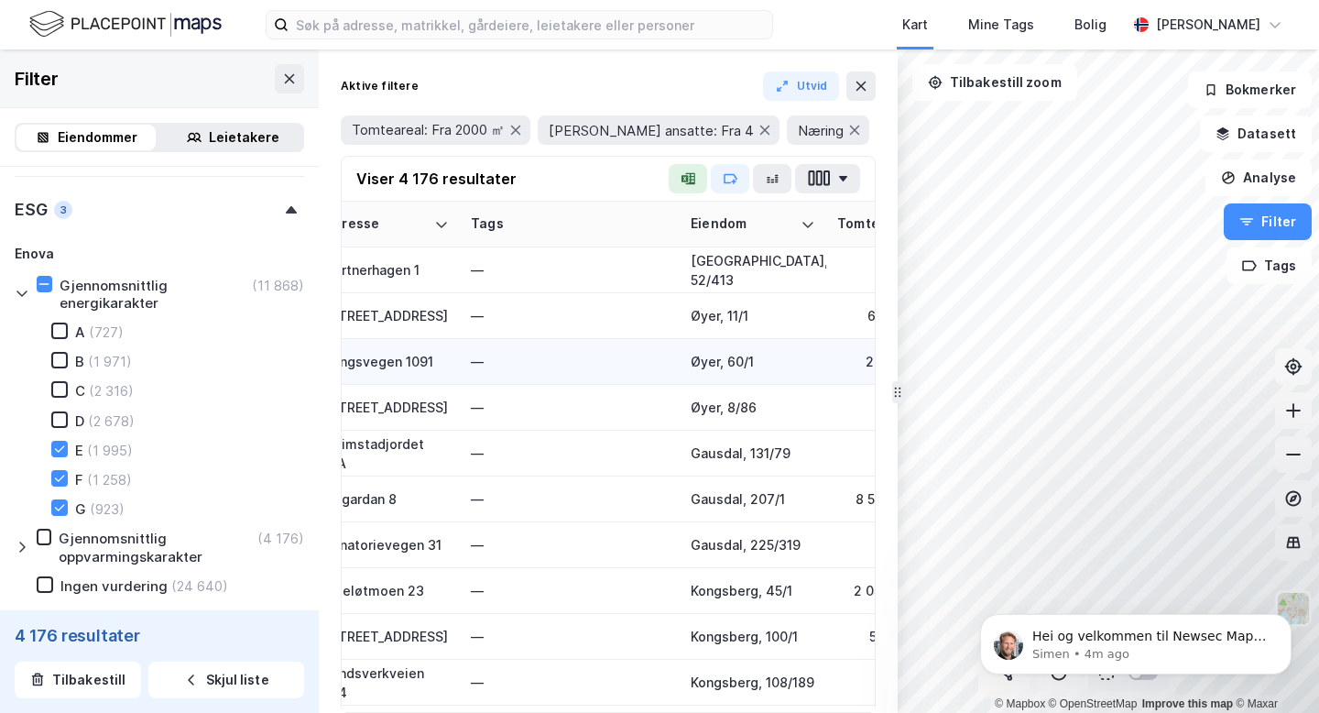
scroll to position [0, 70]
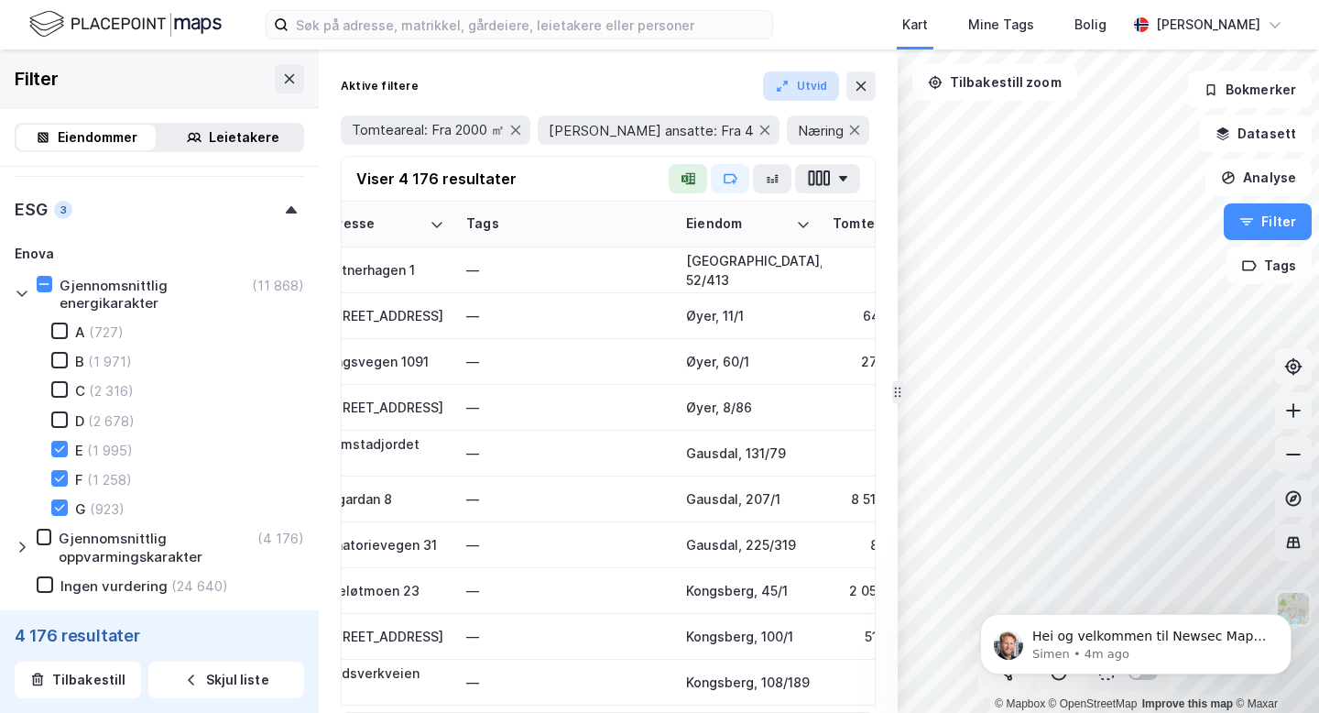
click at [813, 95] on button "Utvid" at bounding box center [801, 85] width 77 height 29
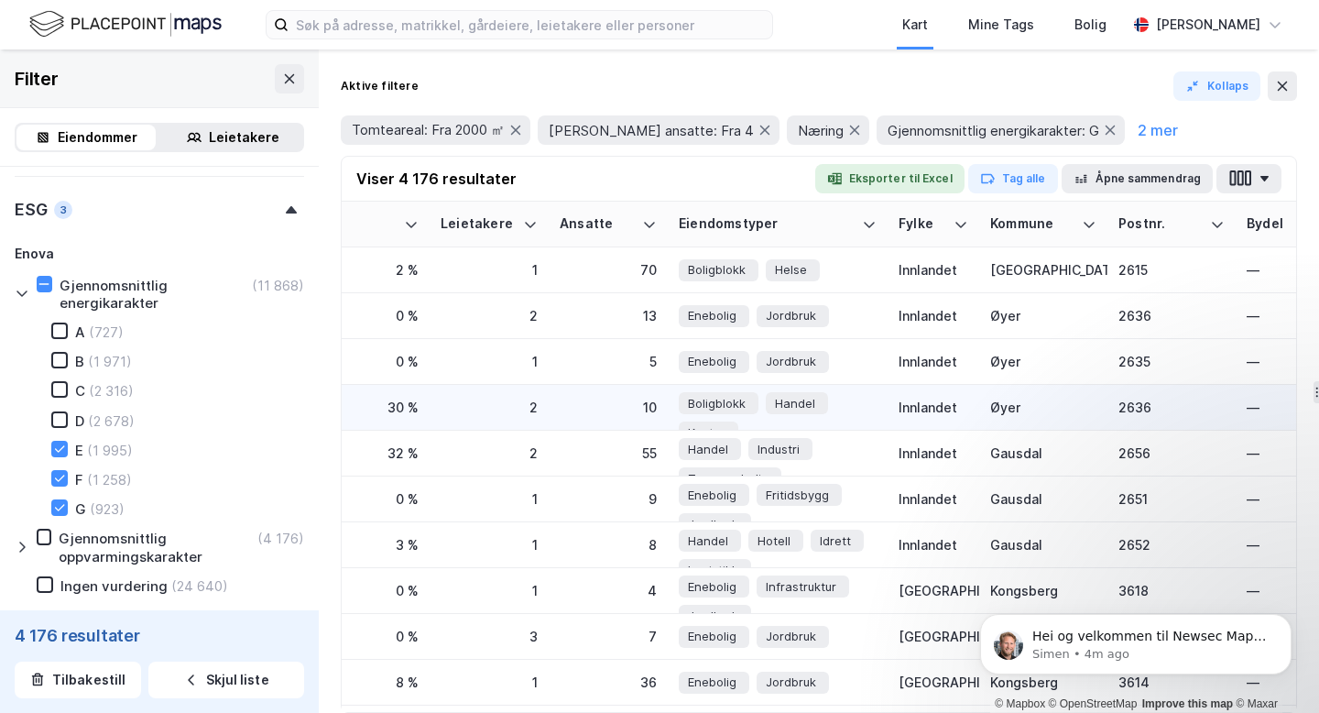
scroll to position [0, 0]
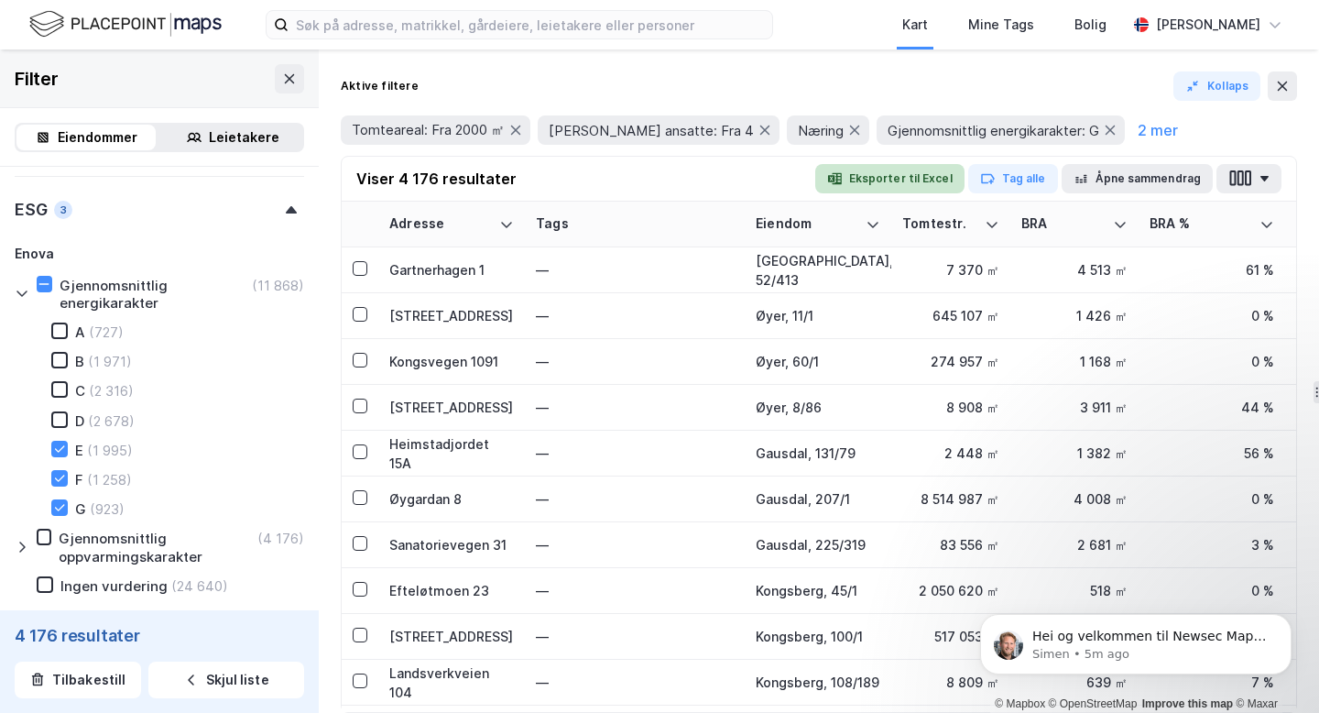
click at [873, 178] on button "Eksporter til Excel" at bounding box center [889, 178] width 149 height 29
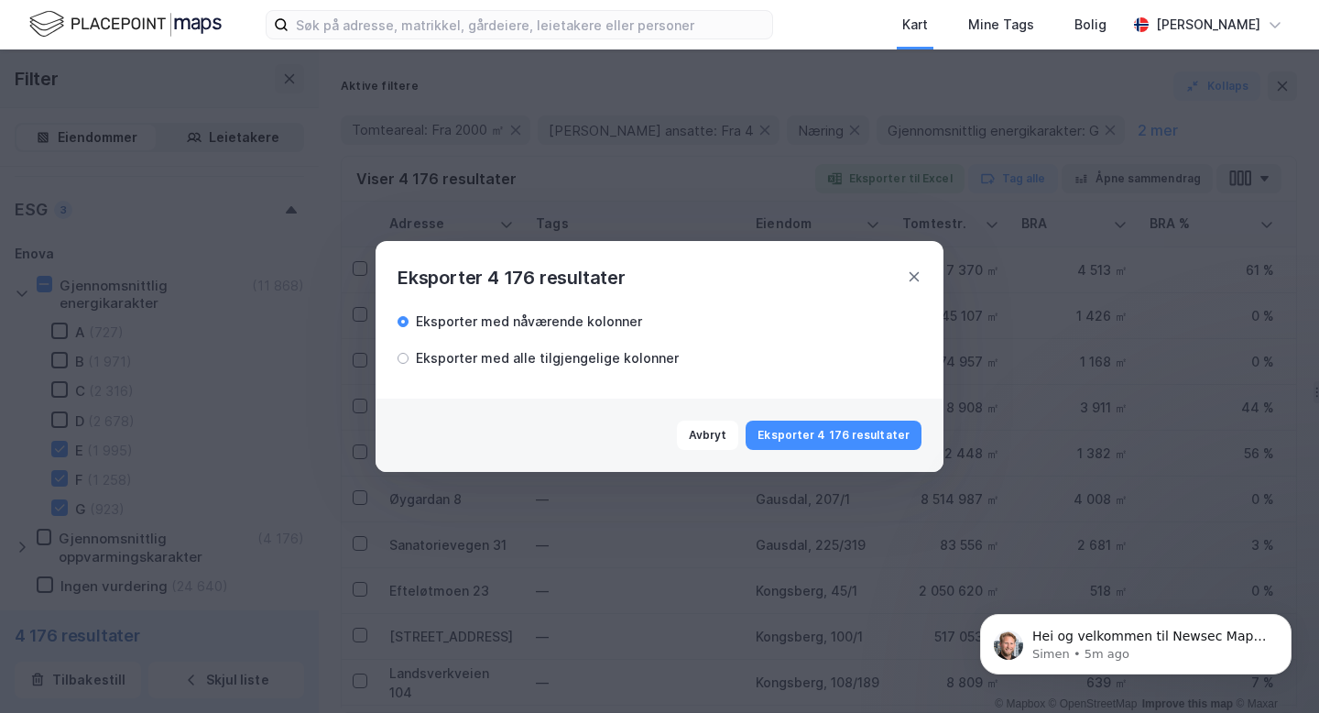
click at [604, 362] on div "Eksporter med alle tilgjengelige kolonner" at bounding box center [547, 358] width 263 height 22
click at [834, 431] on button "Eksporter 4 176 resultater" at bounding box center [834, 434] width 176 height 29
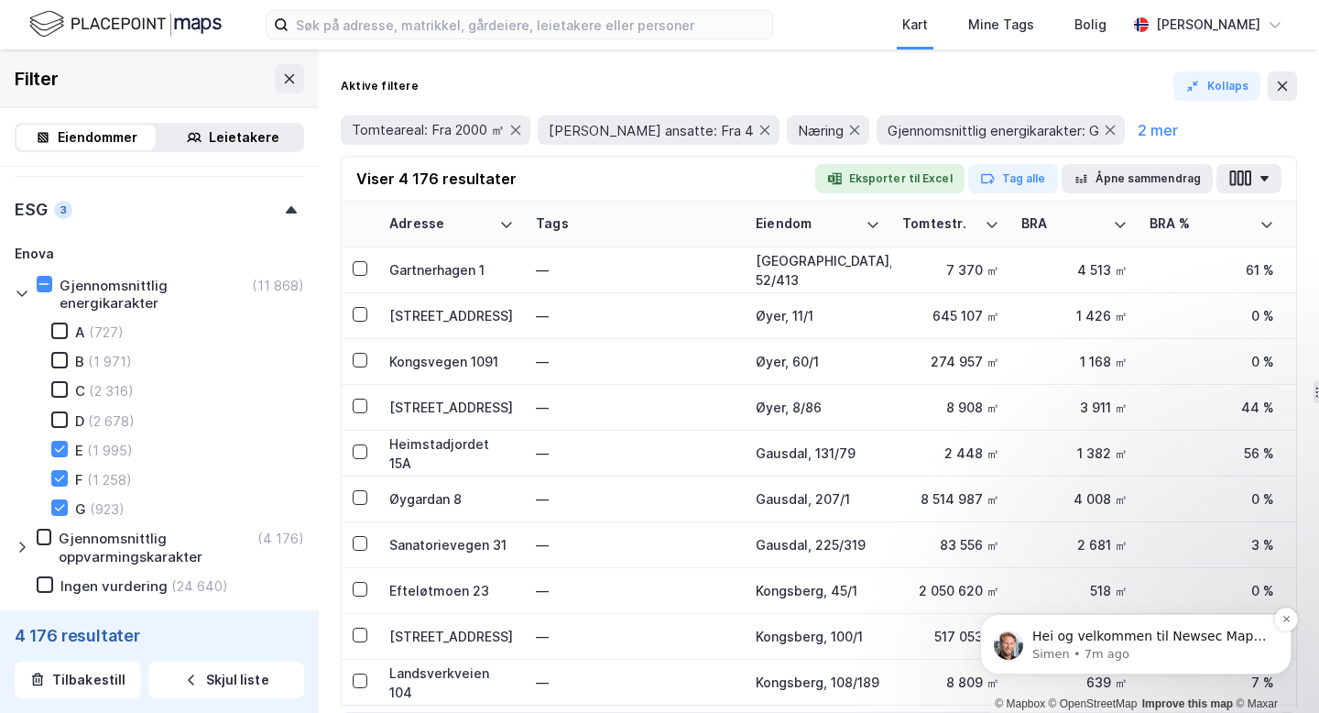
click at [1133, 639] on span "Hei og velkommen til Newsec Maps, [PERSON_NAME] det er du lurer på så er det ba…" at bounding box center [1149, 663] width 234 height 70
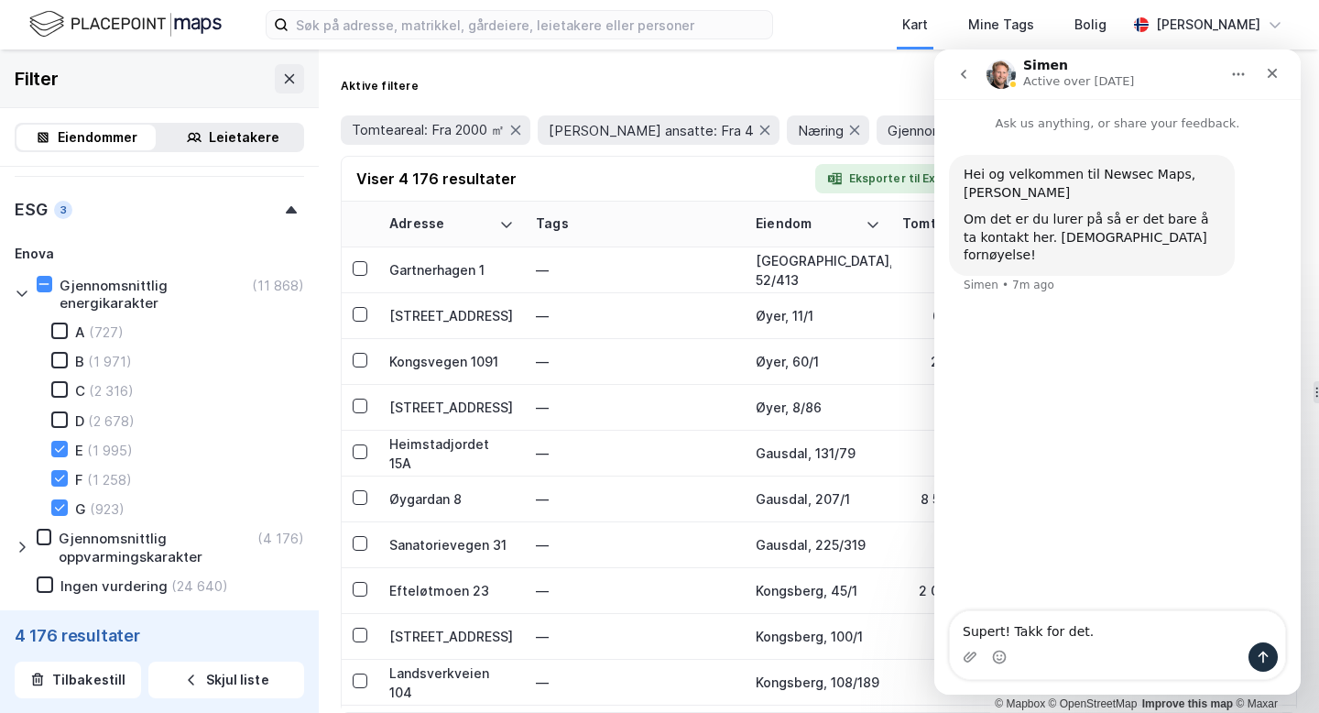
type textarea "Supert! Takk for det."
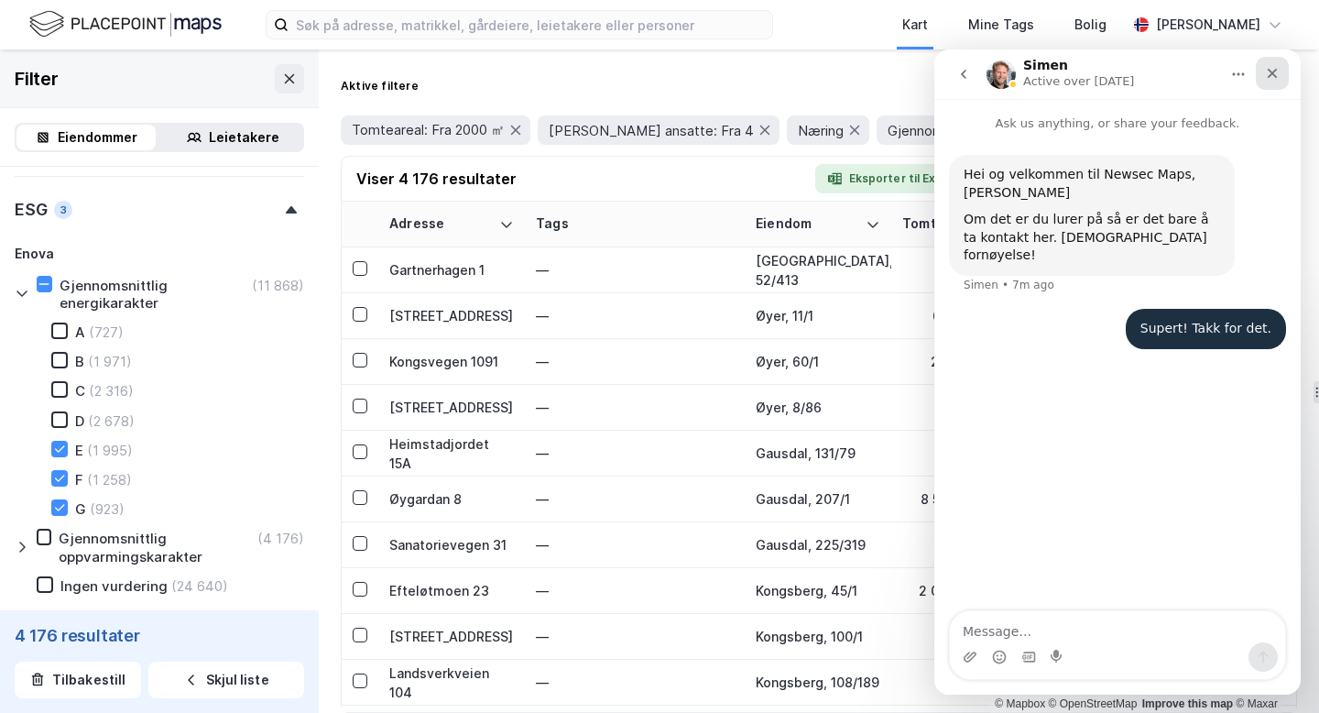
click at [1269, 77] on icon "Close" at bounding box center [1273, 74] width 10 height 10
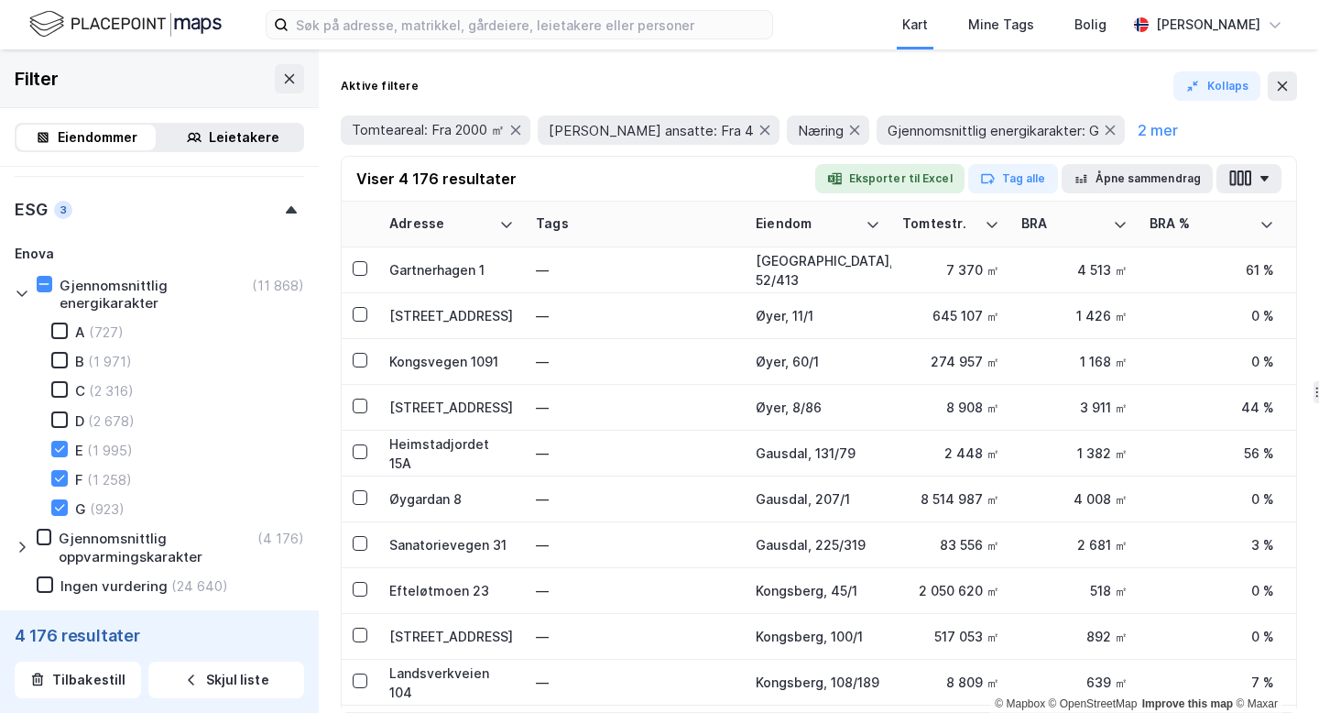
click at [930, 88] on div "Aktive filtere Kollaps" at bounding box center [819, 85] width 956 height 29
click at [1131, 183] on button "Åpne sammendrag" at bounding box center [1138, 178] width 152 height 29
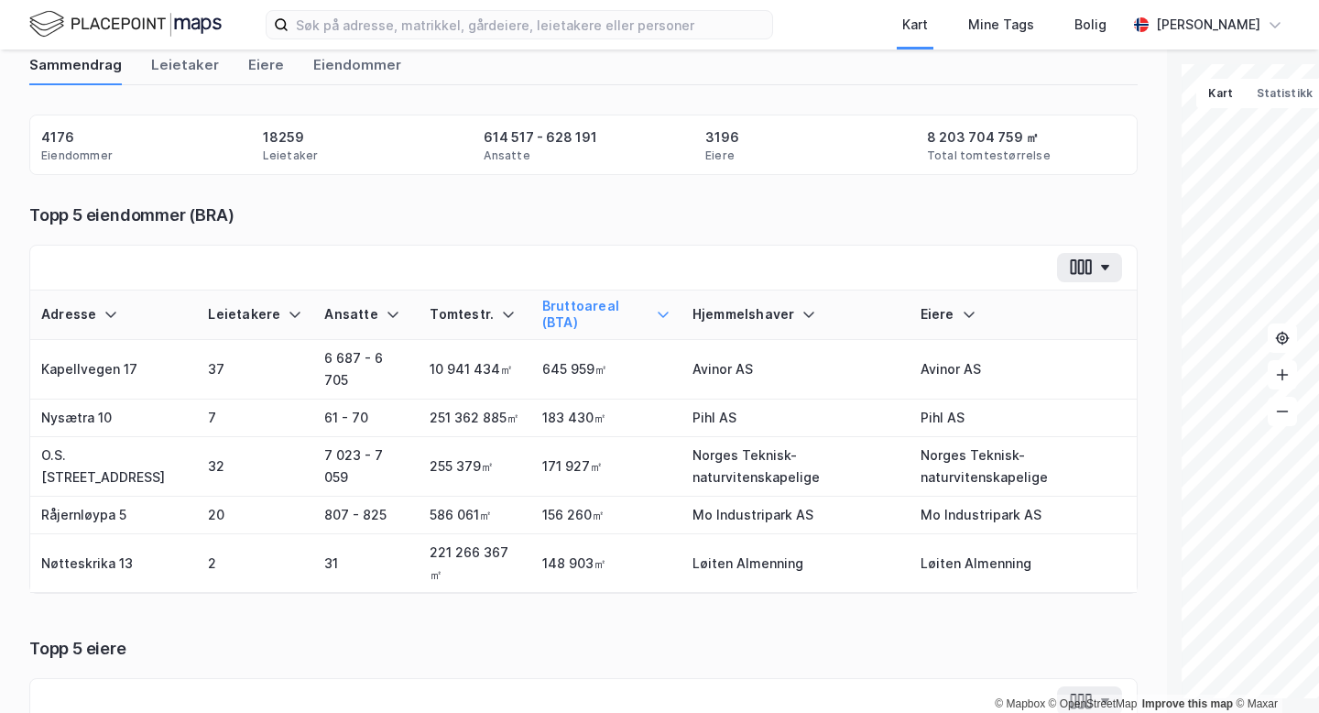
scroll to position [21, 0]
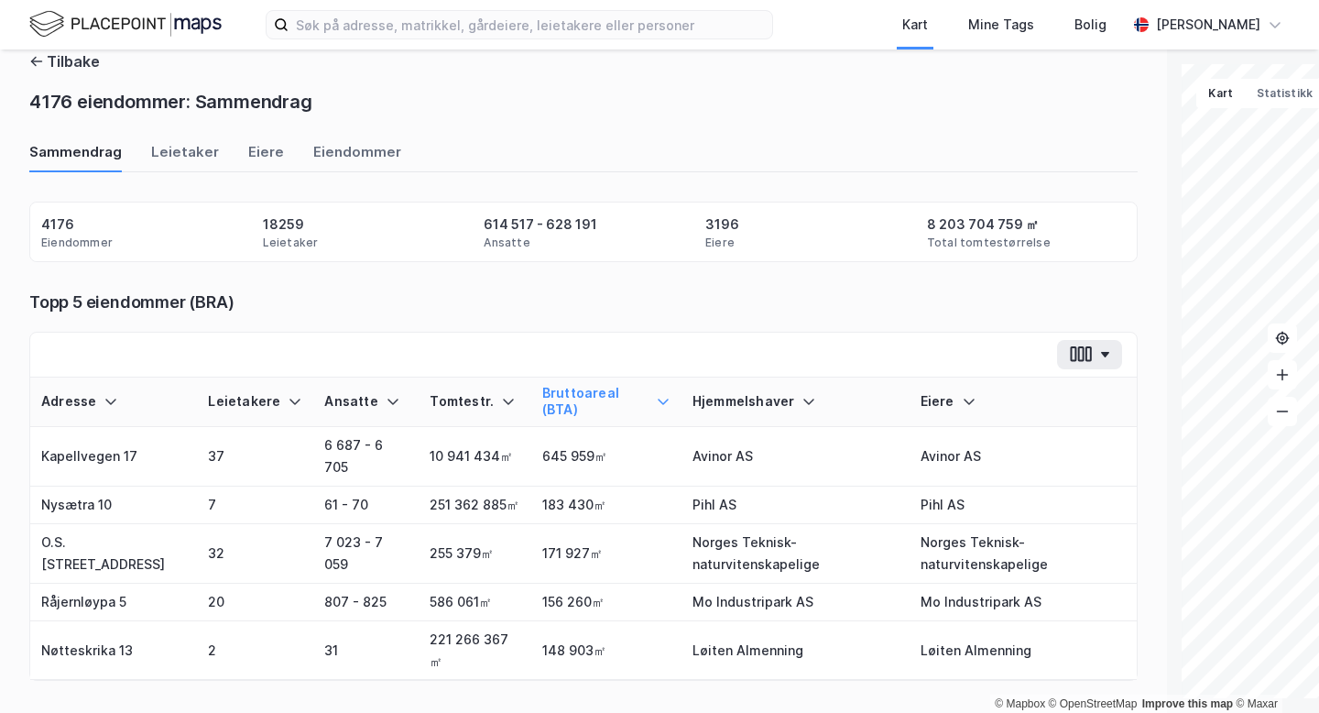
click at [705, 220] on div "3196" at bounding box center [722, 224] width 34 height 22
click at [254, 150] on div "Eiere" at bounding box center [266, 157] width 36 height 30
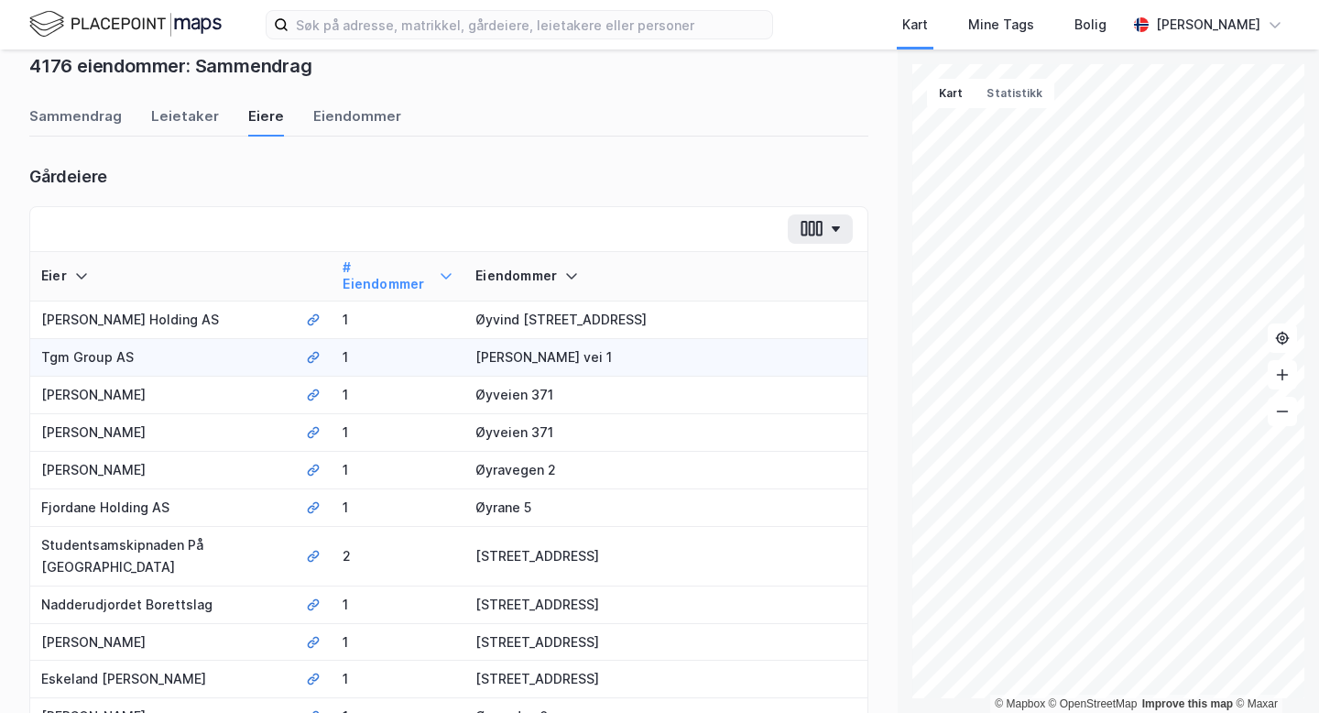
scroll to position [0, 0]
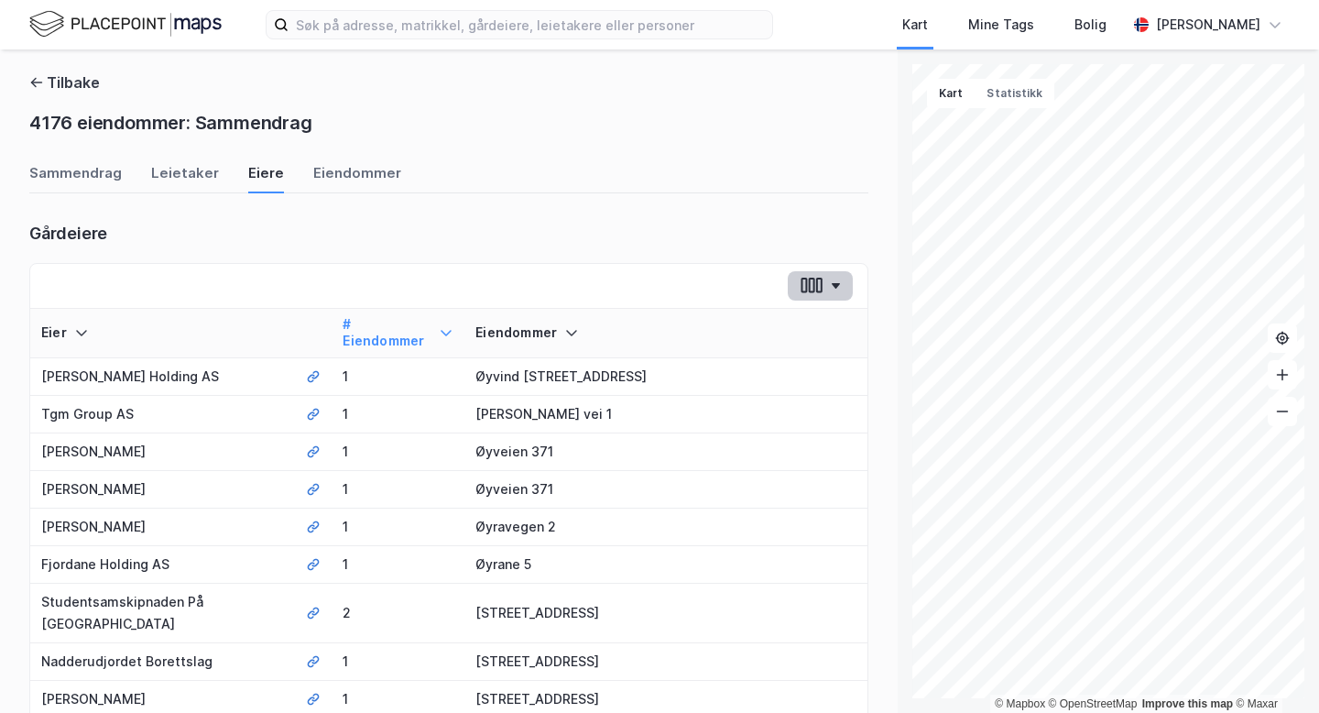
click at [813, 297] on button "button" at bounding box center [820, 285] width 65 height 29
click at [816, 285] on icon "button" at bounding box center [819, 286] width 6 height 16
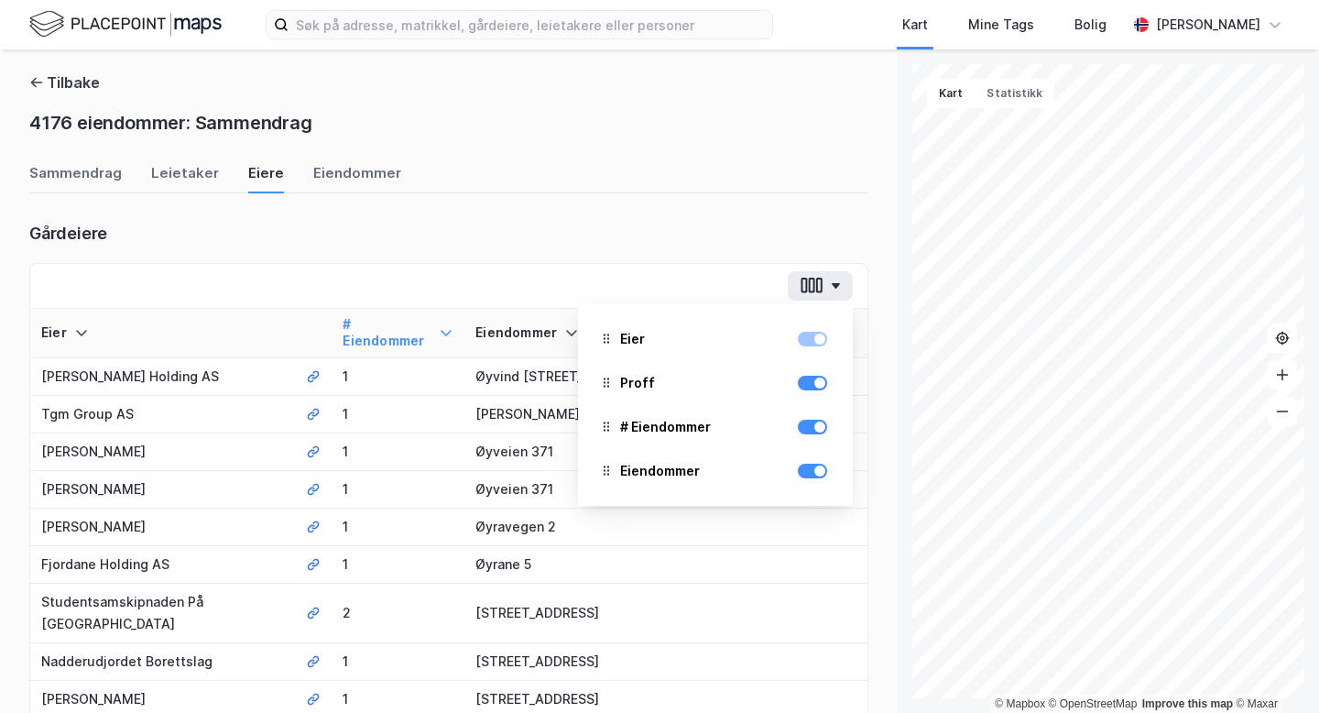
click at [794, 228] on div "Gårdeiere" at bounding box center [448, 236] width 839 height 26
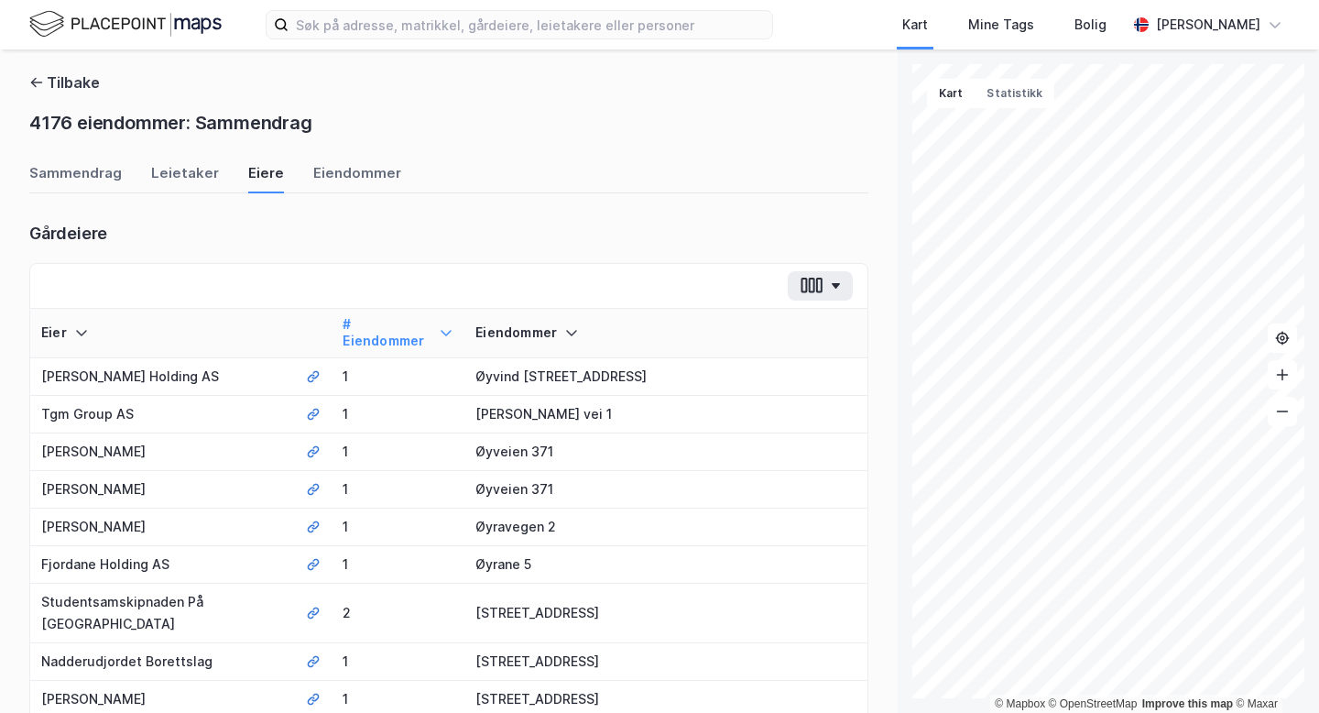
click at [19, 372] on div "Tilbake 4176 eiendommer: Sammendrag Sammendrag Leietaker Eiere Eiendommer Gårde…" at bounding box center [449, 380] width 898 height 663
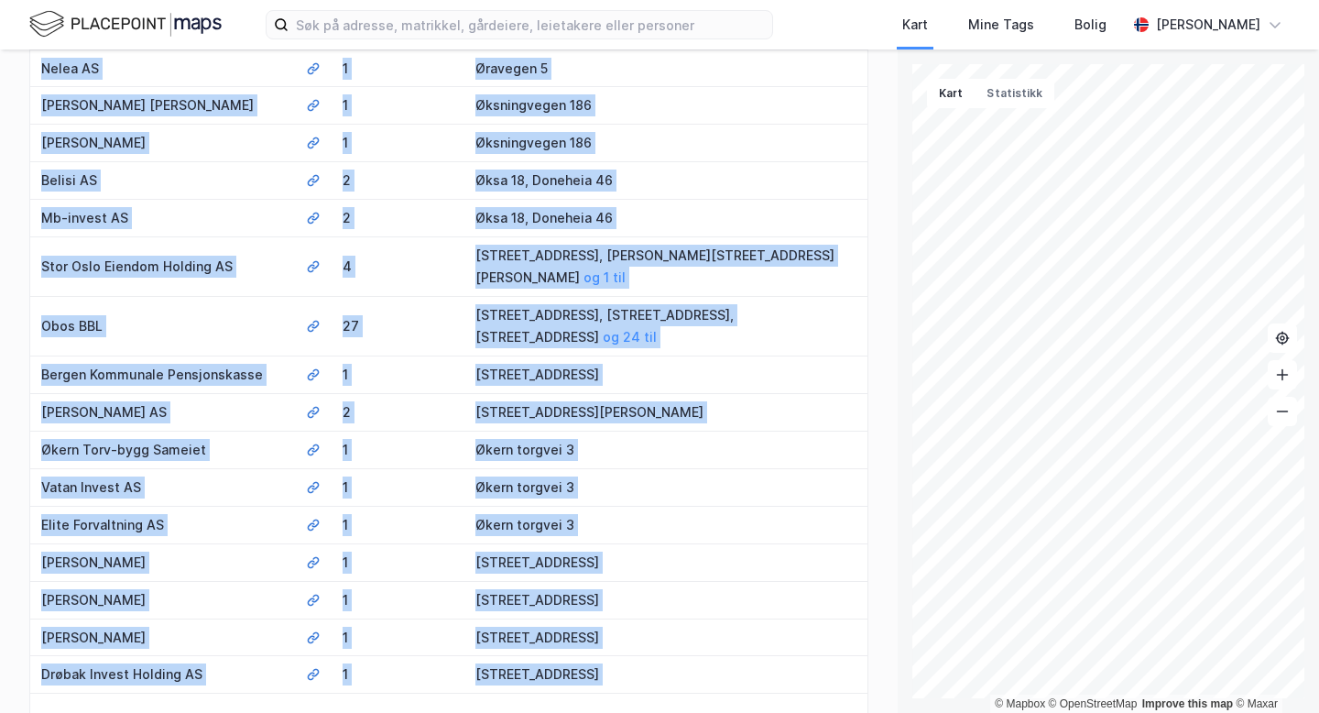
scroll to position [3623, 0]
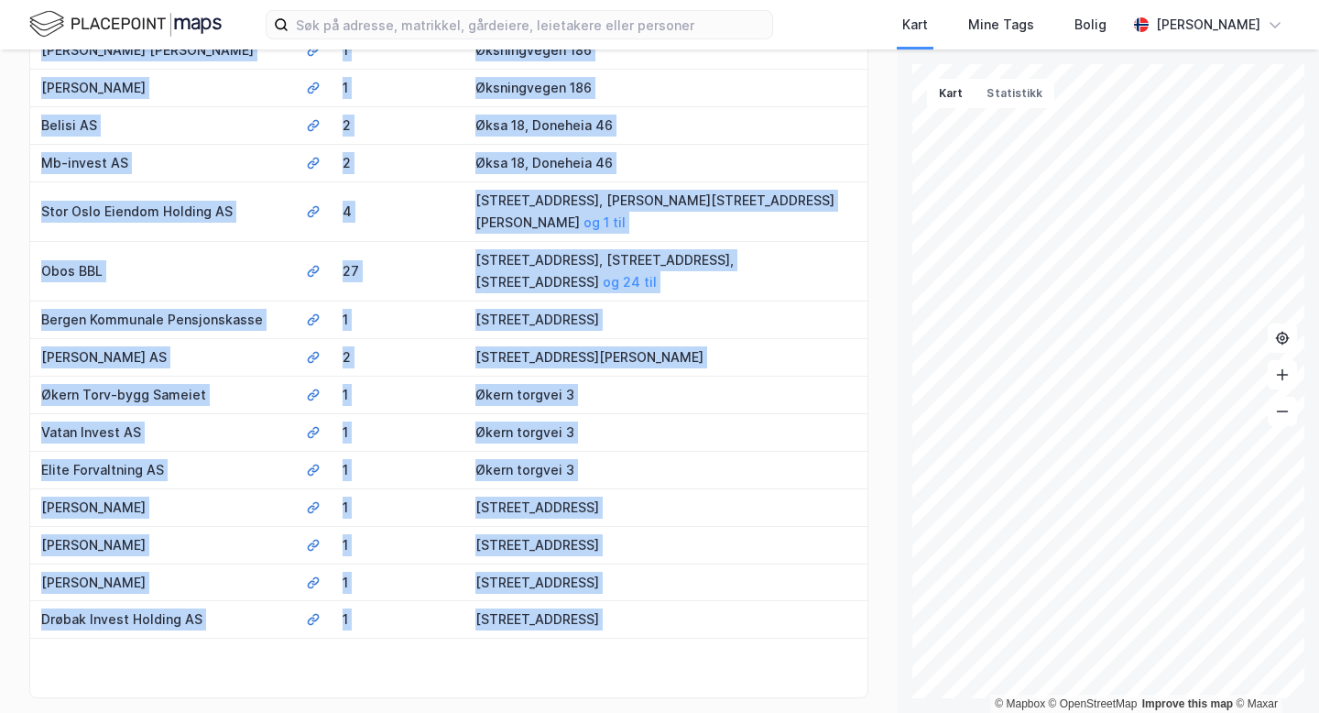
drag, startPoint x: 19, startPoint y: 372, endPoint x: 674, endPoint y: 712, distance: 737.8
click at [674, 712] on div "Tilbake 4176 eiendommer: Sammendrag Sammendrag Leietaker Eiere Eiendommer Gårde…" at bounding box center [449, 380] width 898 height 663
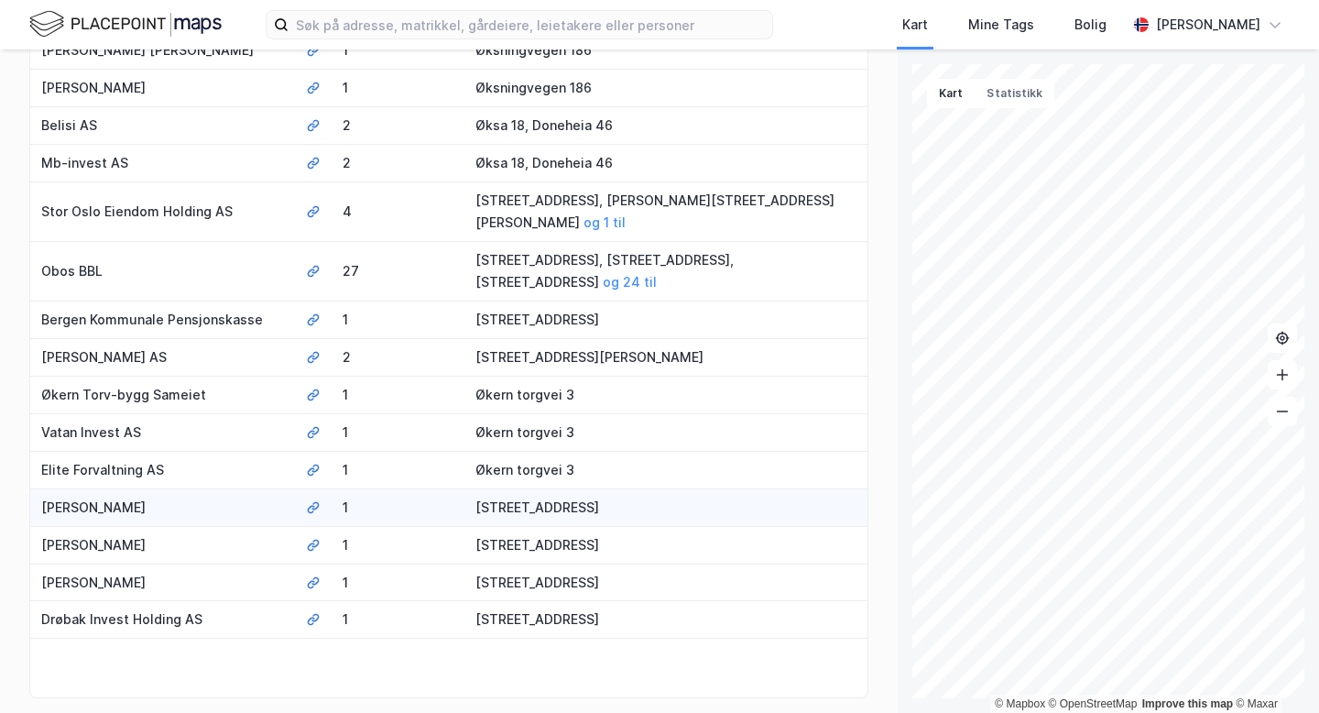
drag, startPoint x: 30, startPoint y: 530, endPoint x: 190, endPoint y: 409, distance: 200.6
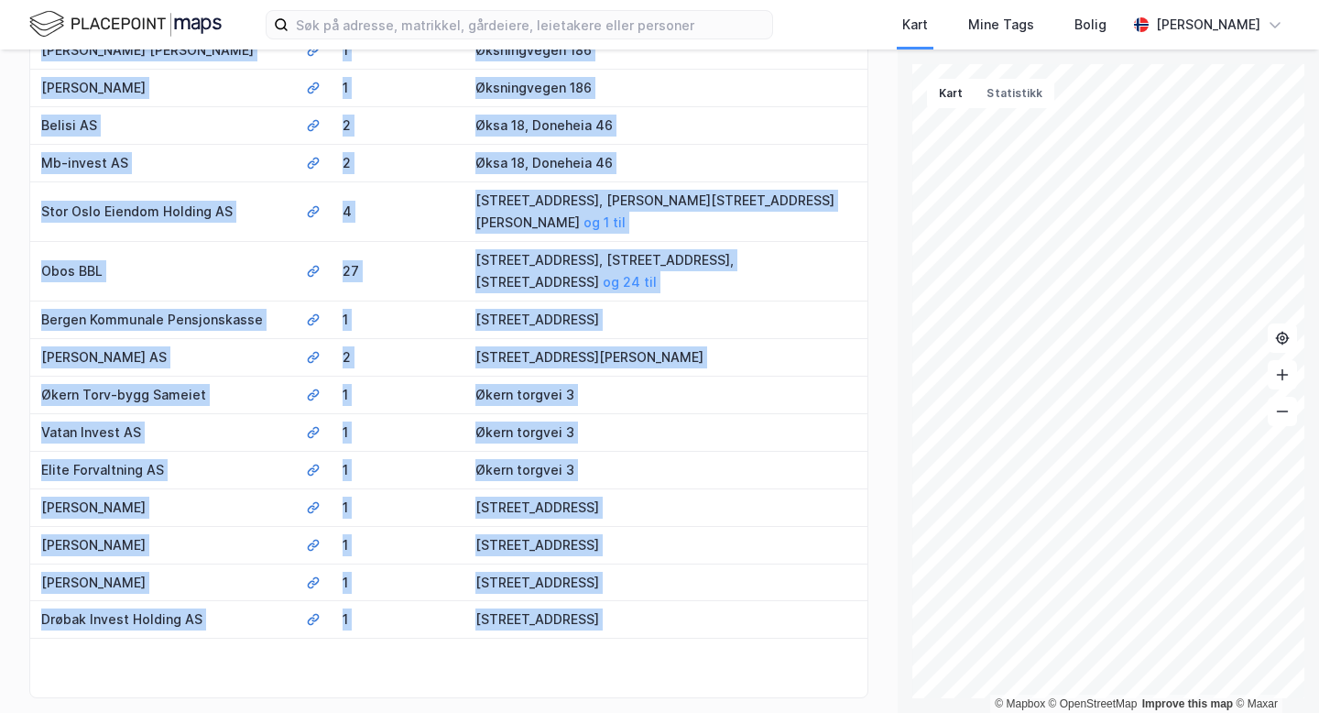
drag, startPoint x: 7, startPoint y: 376, endPoint x: 451, endPoint y: 712, distance: 556.4
click at [451, 712] on div "Tilbake 4176 eiendommer: Sammendrag Sammendrag Leietaker Eiere Eiendommer Gårde…" at bounding box center [449, 380] width 898 height 663
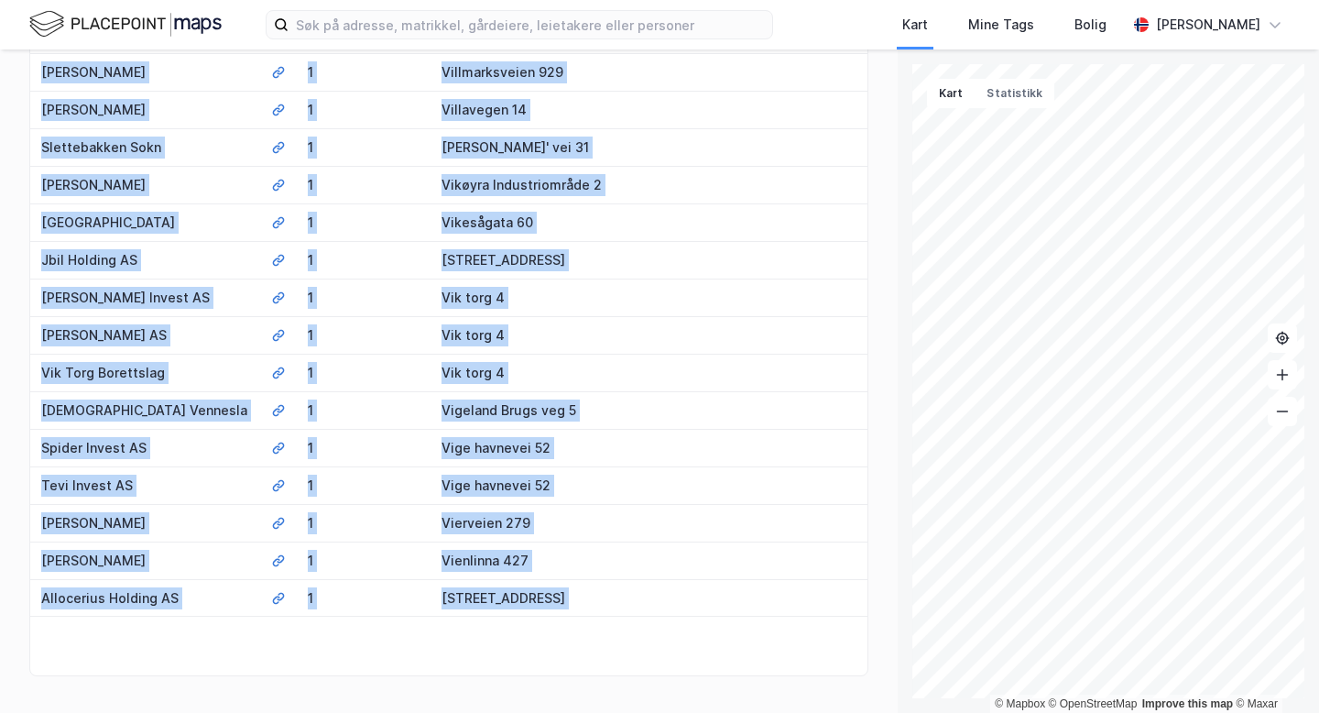
scroll to position [3601, 0]
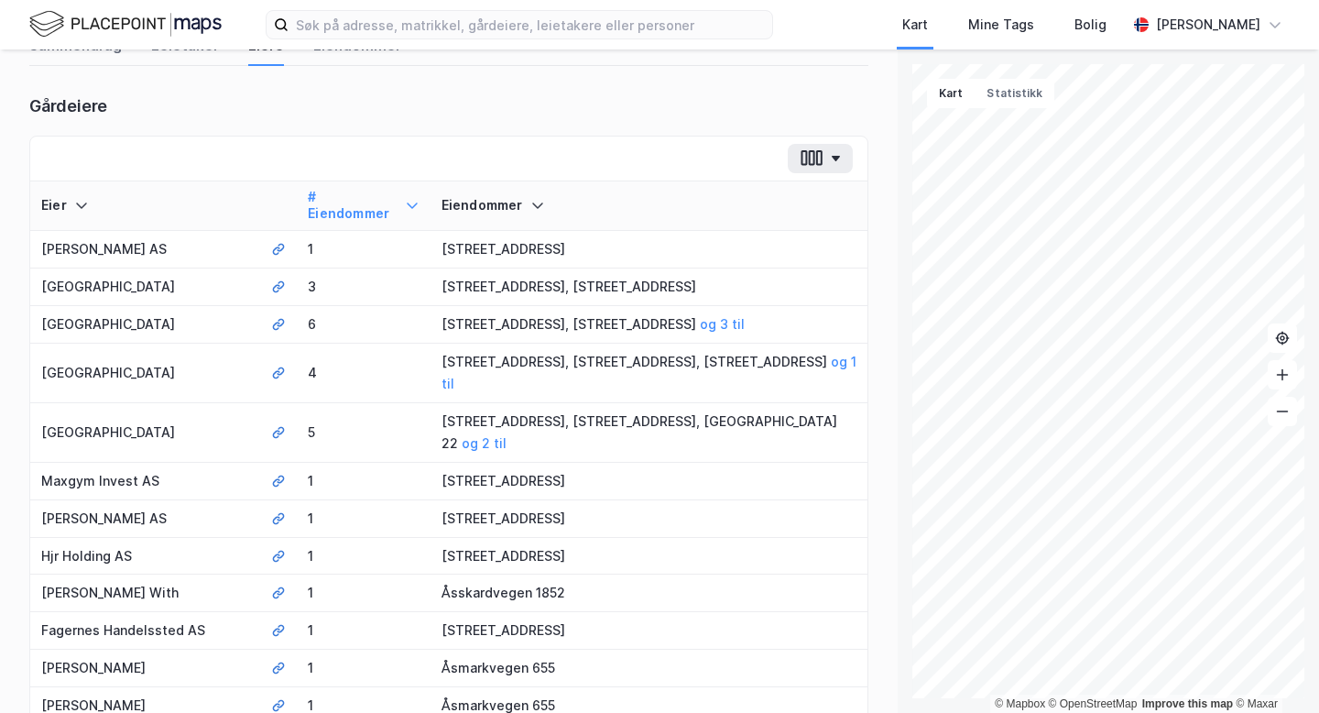
scroll to position [0, 0]
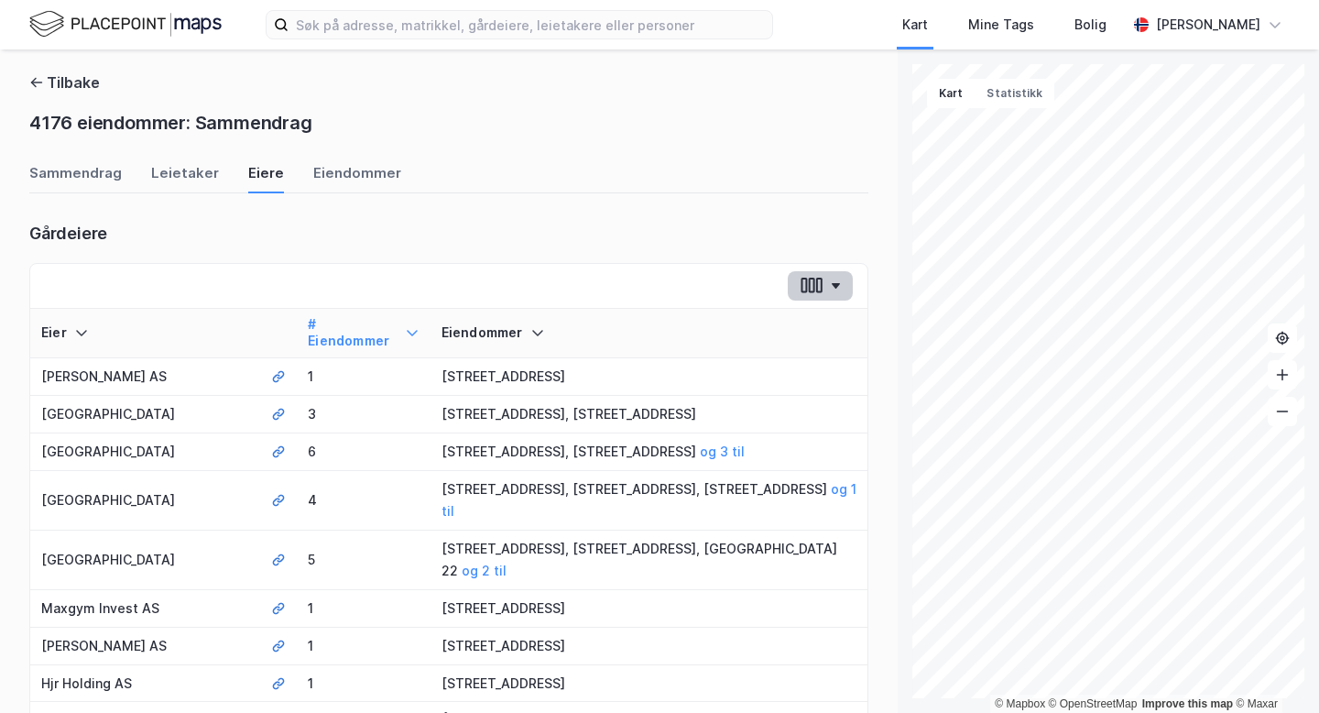
click at [807, 278] on icon "button" at bounding box center [812, 285] width 24 height 19
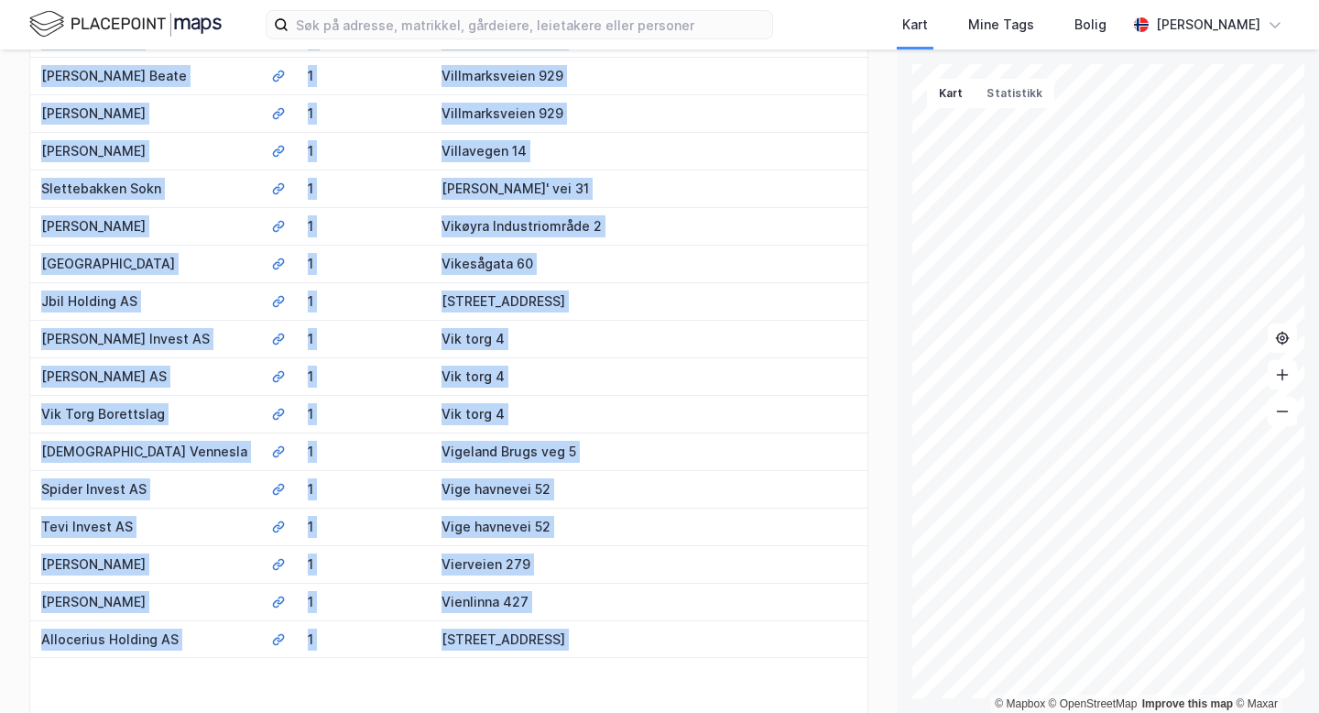
scroll to position [3601, 0]
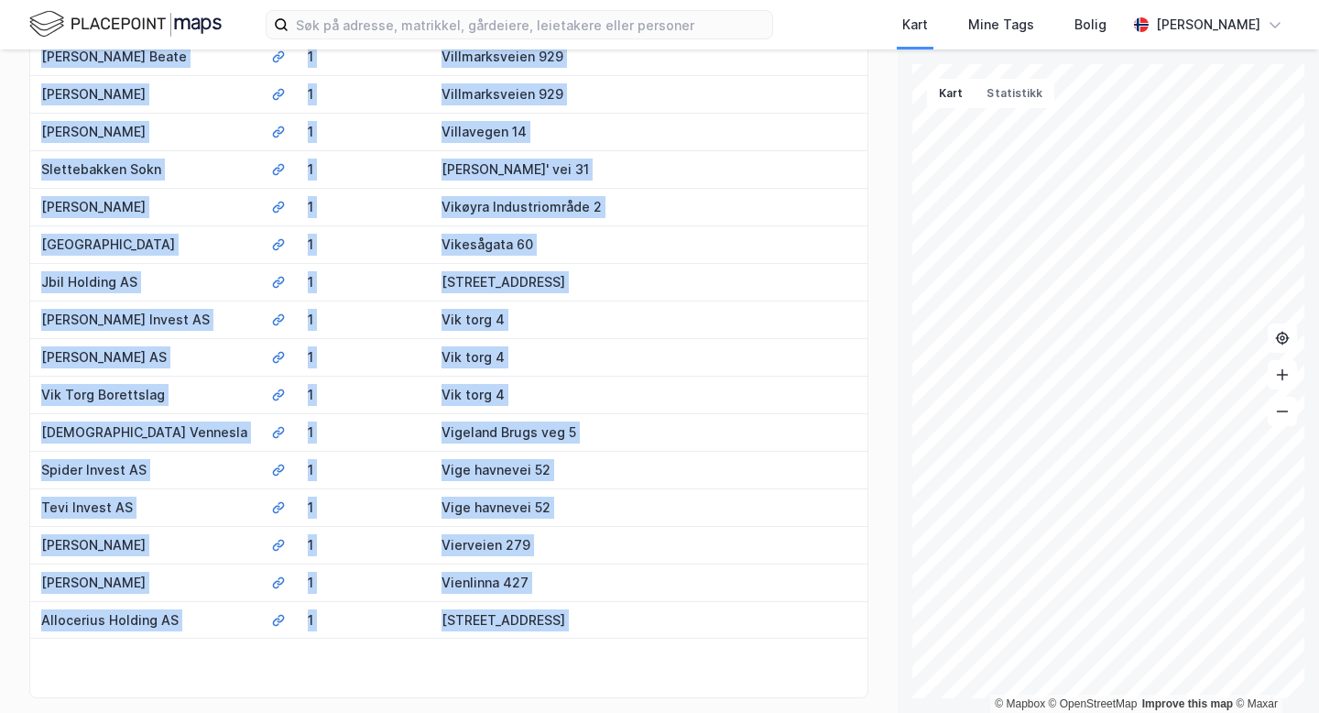
drag, startPoint x: 22, startPoint y: 311, endPoint x: 787, endPoint y: 712, distance: 863.2
click at [787, 712] on div "Tilbake 4176 eiendommer: Sammendrag Sammendrag Leietaker Eiere Eiendommer Gårde…" at bounding box center [449, 380] width 898 height 663
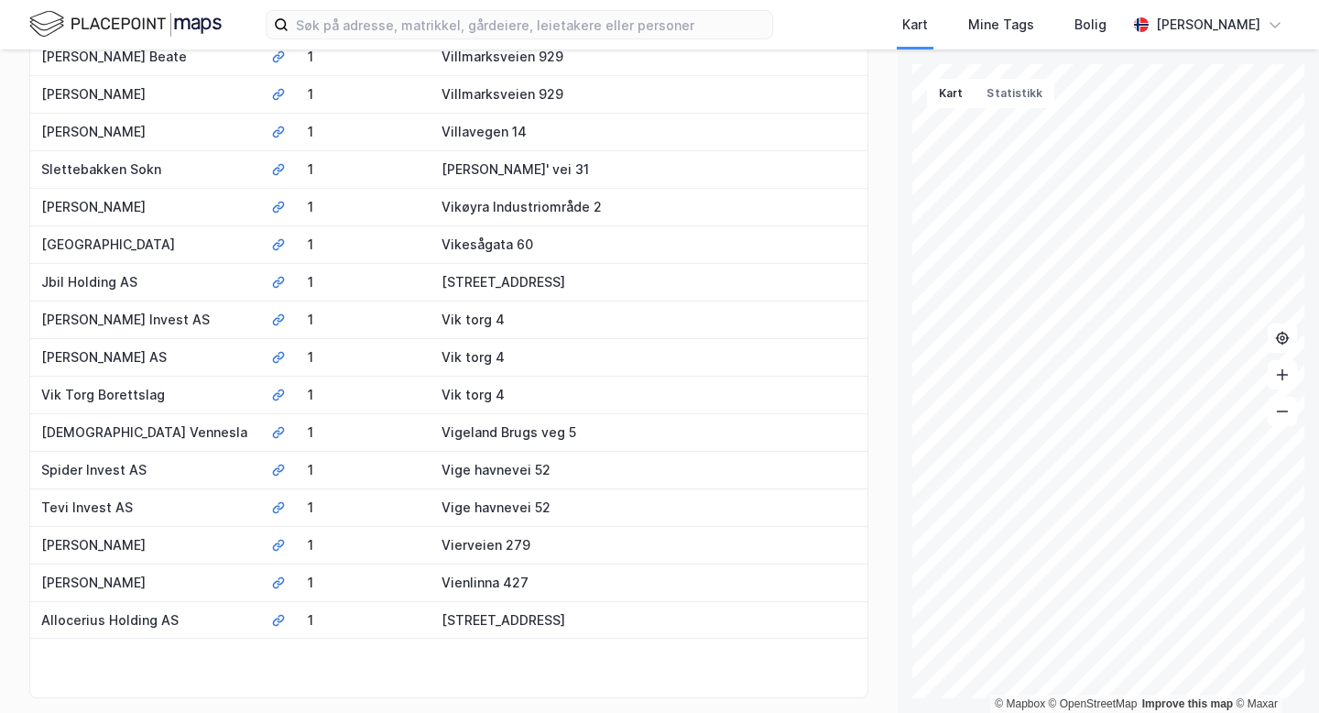
drag, startPoint x: 21, startPoint y: 373, endPoint x: 709, endPoint y: 556, distance: 711.9
click at [709, 556] on div "Tilbake 4176 eiendommer: Sammendrag Sammendrag Leietaker Eiere Eiendommer Gårde…" at bounding box center [449, 380] width 898 height 663
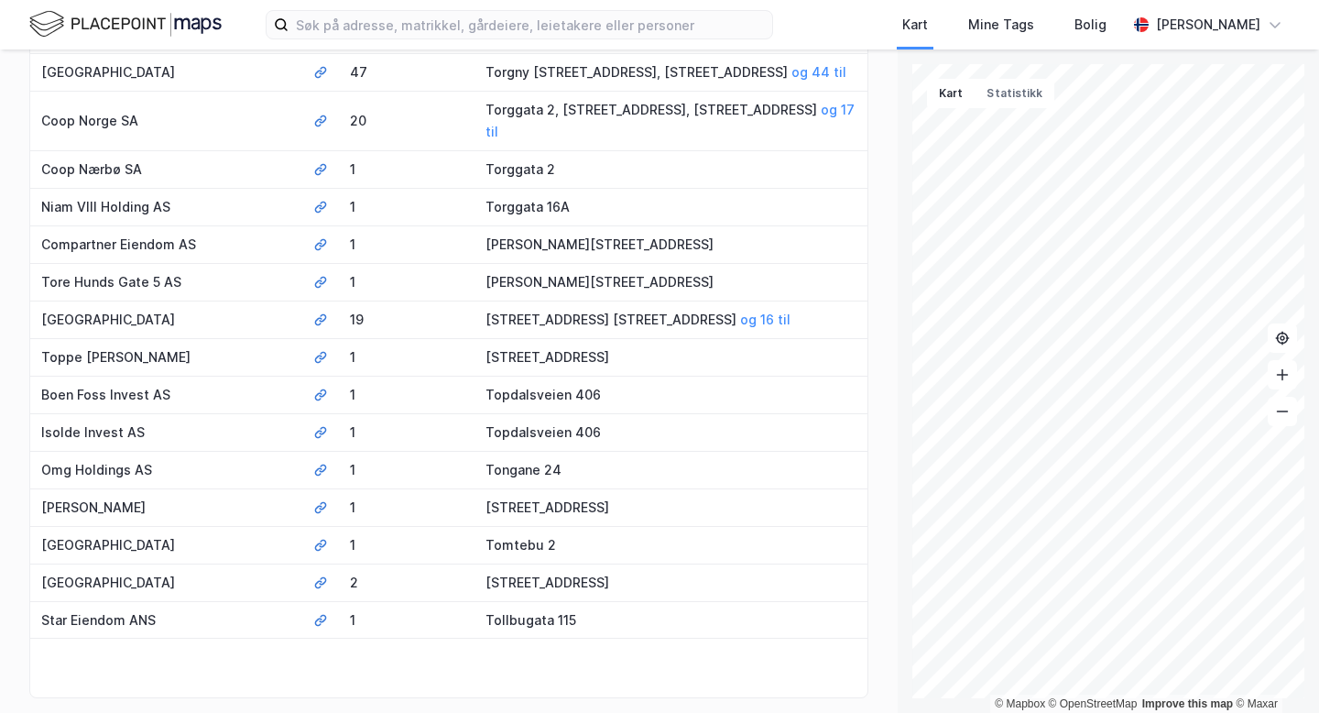
scroll to position [3645, 0]
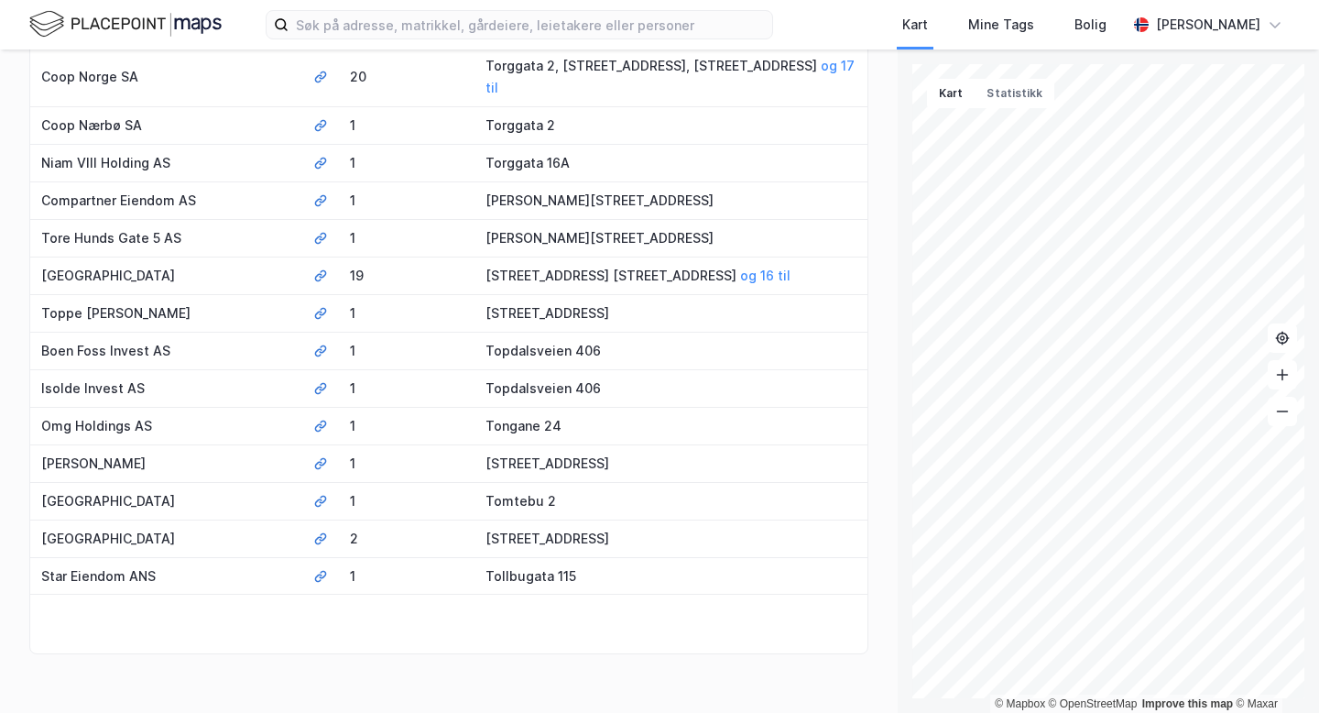
click at [725, 712] on button "5" at bounding box center [724, 727] width 29 height 29
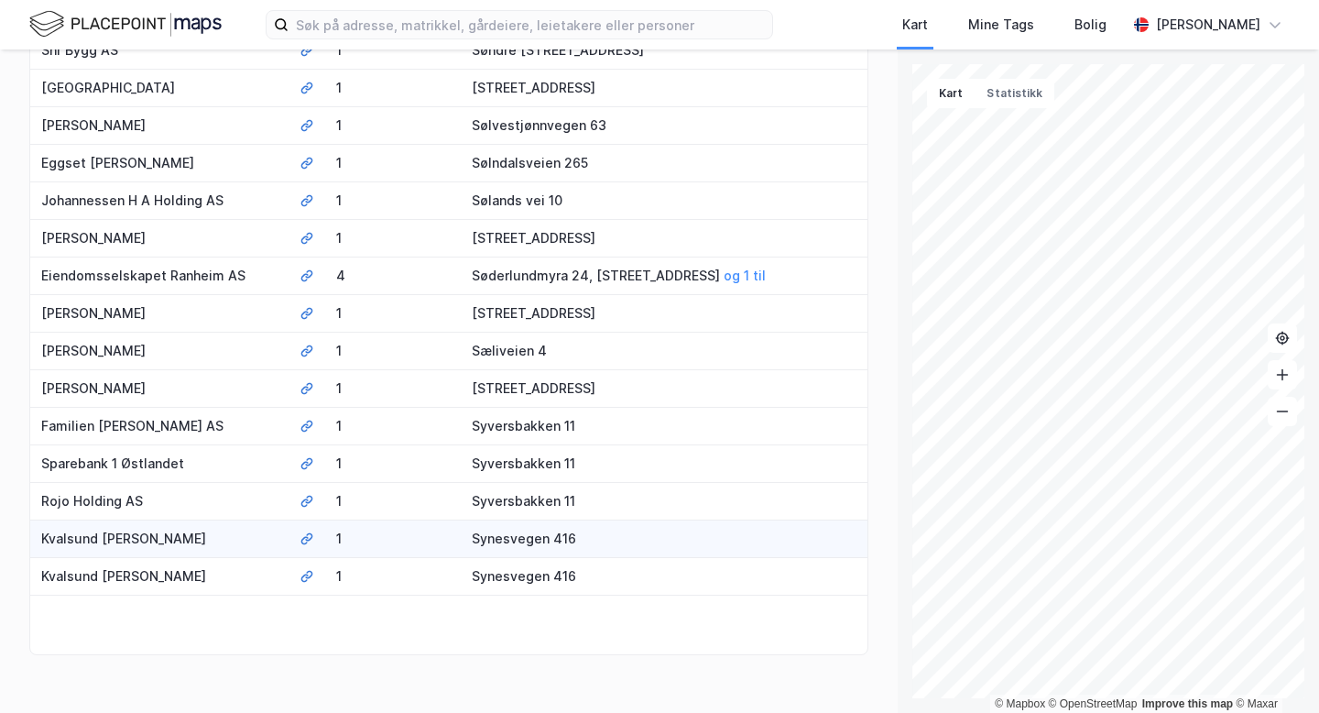
click at [602, 520] on td "Synesvegen 416" at bounding box center [664, 539] width 407 height 38
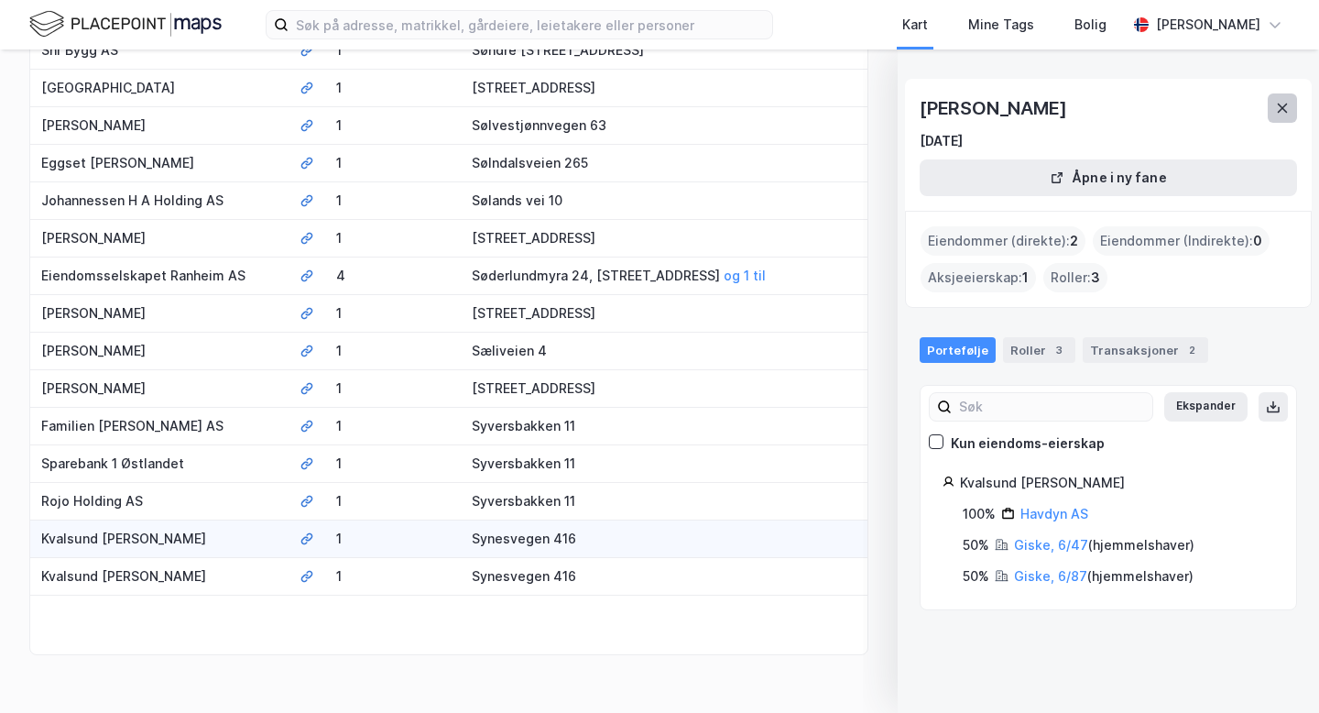
click at [1277, 105] on icon at bounding box center [1282, 108] width 15 height 15
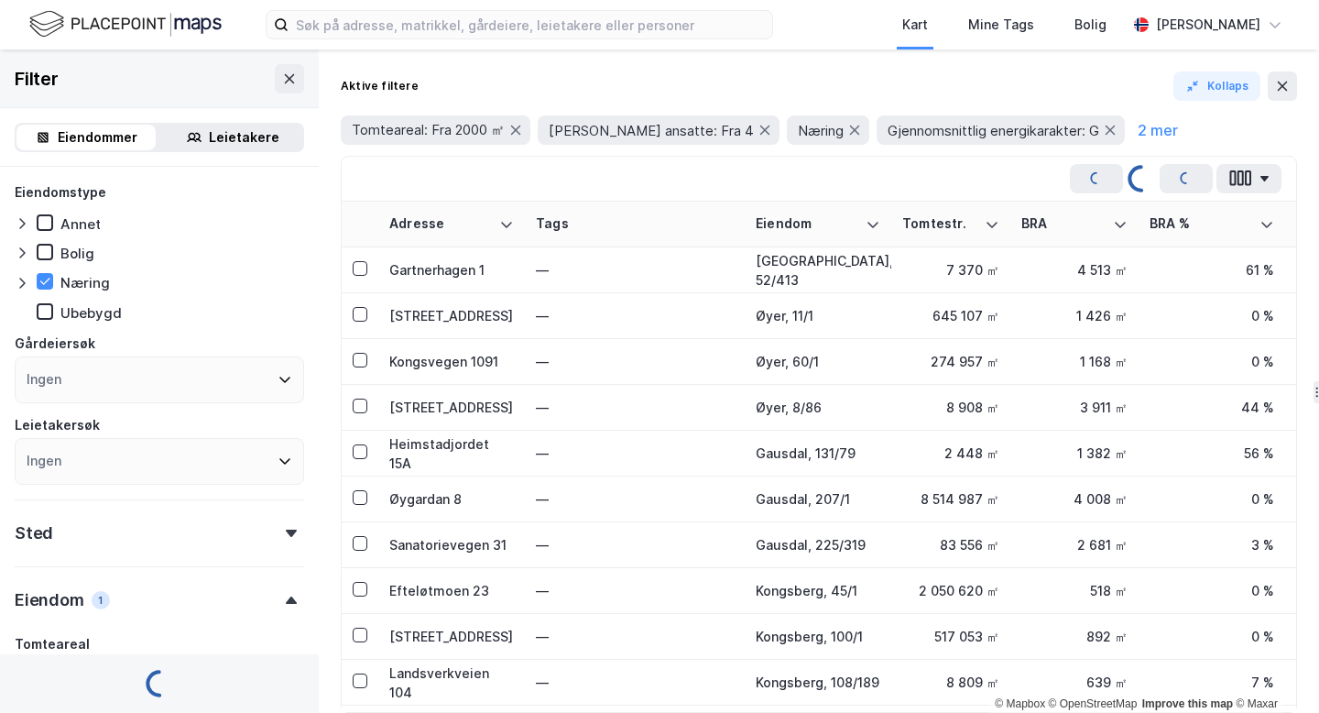
type input "Inkluder (4 176)"
type input "--- (4 176)"
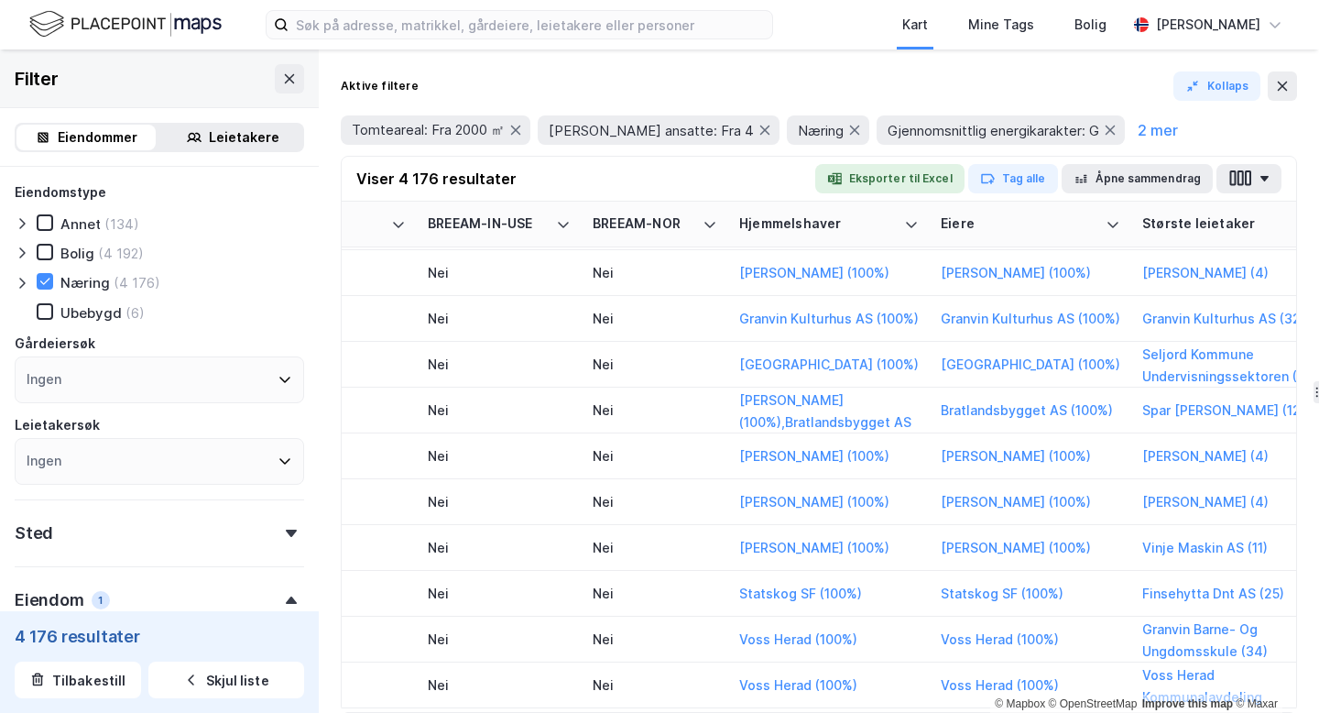
scroll to position [9477, 2957]
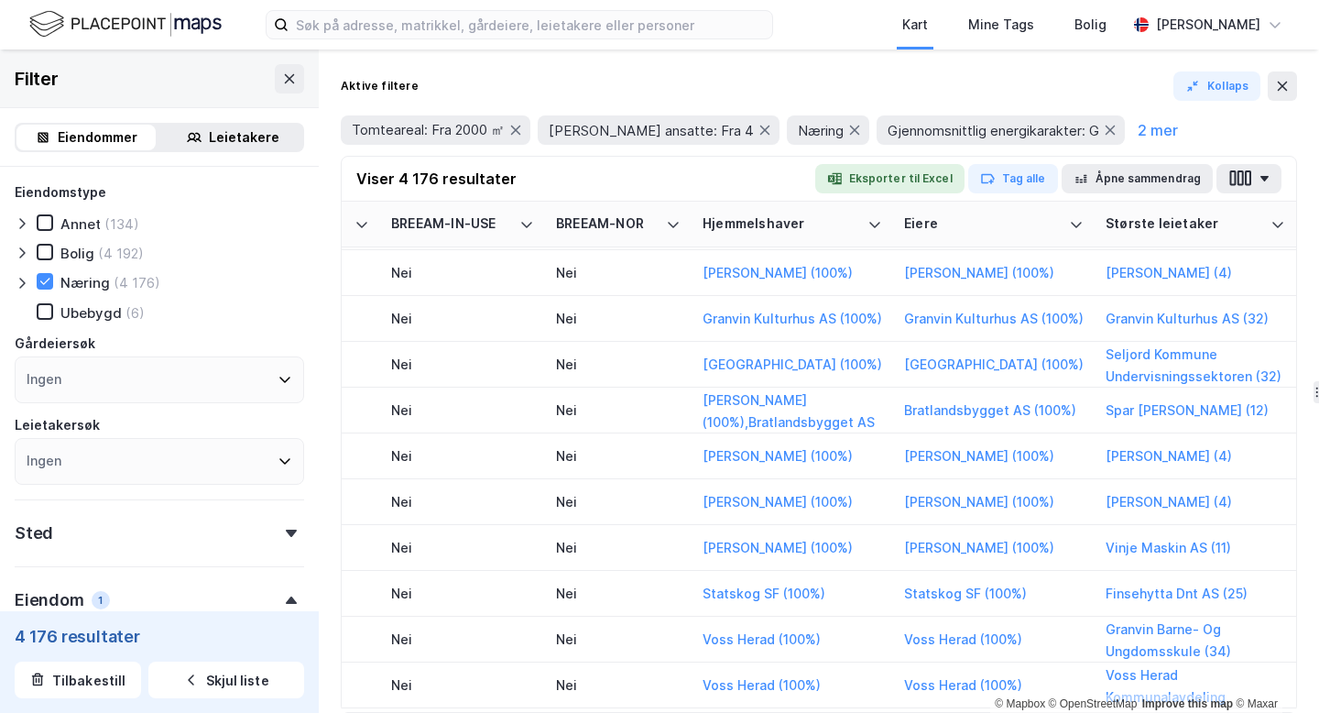
click at [789, 68] on div "Aktive filtere Kollaps Tomteareal: Fra 2000 ㎡ Antall ansatte: Fra 4 Næring Gjen…" at bounding box center [819, 380] width 1000 height 663
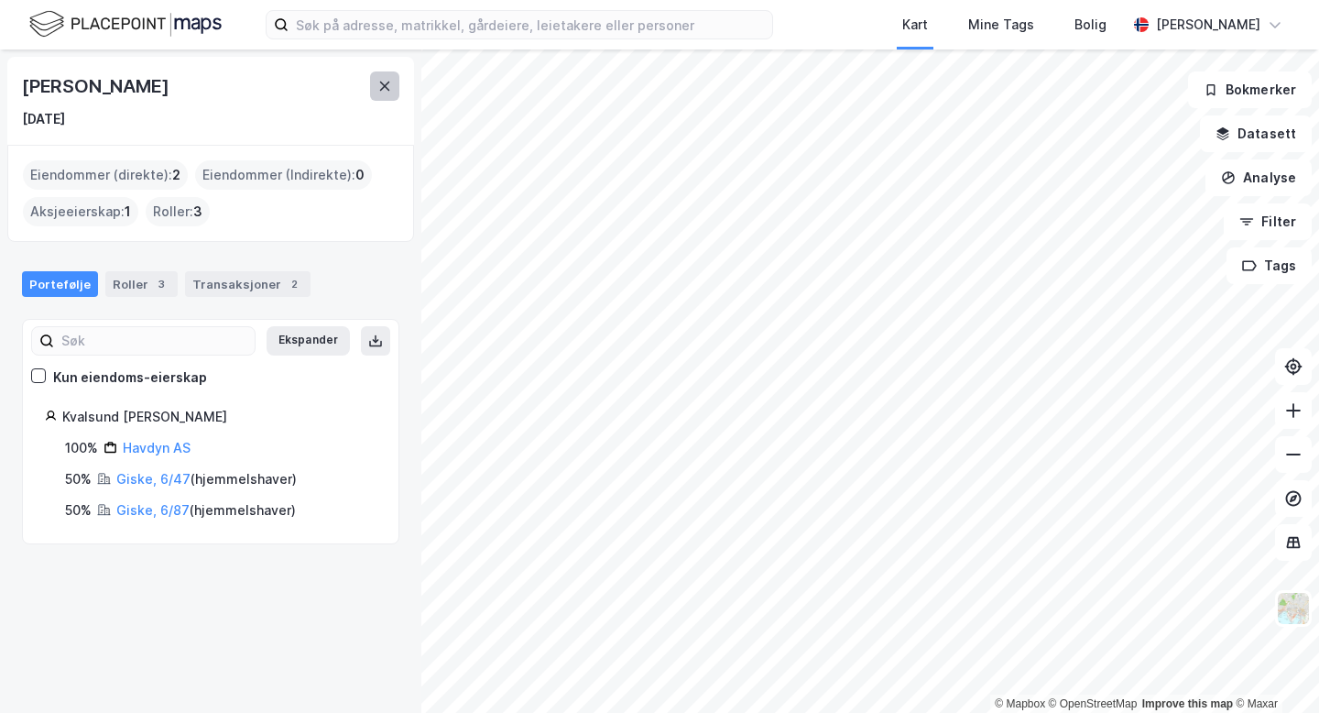
click at [387, 75] on button at bounding box center [384, 85] width 29 height 29
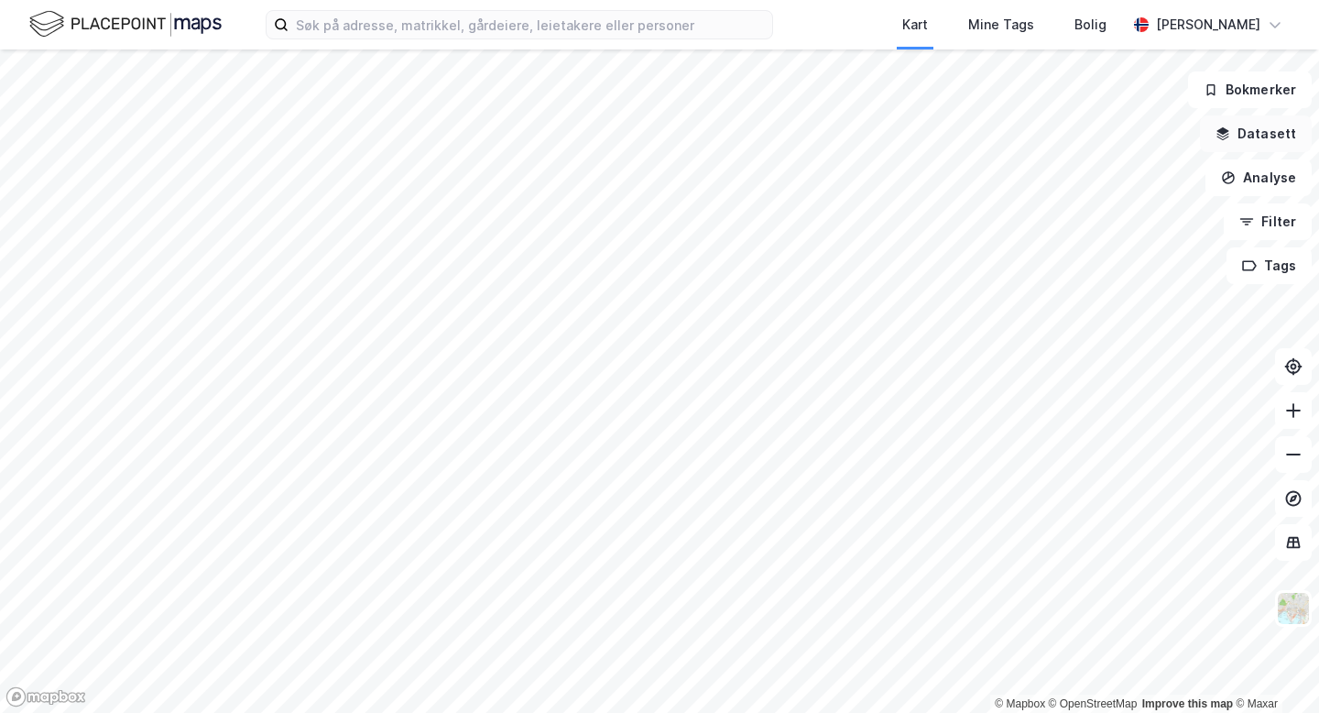
click at [1253, 128] on button "Datasett" at bounding box center [1256, 133] width 112 height 37
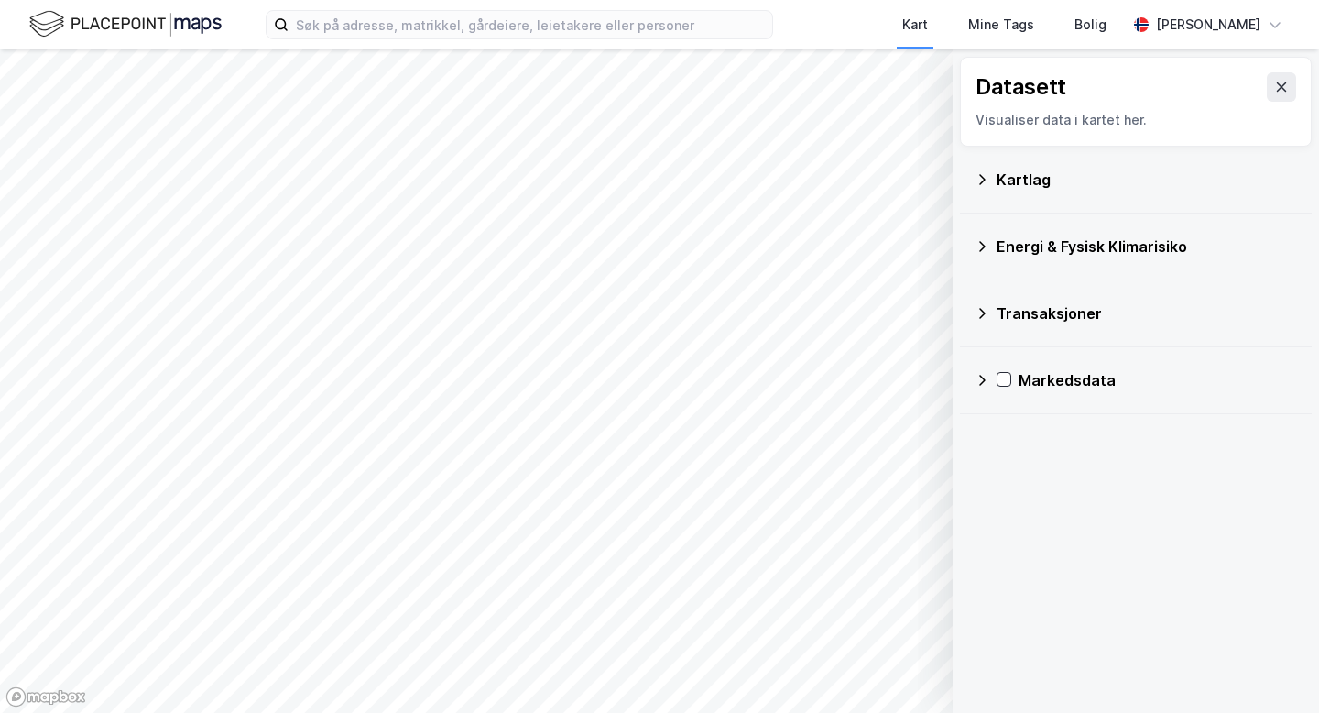
click at [984, 250] on icon at bounding box center [982, 246] width 15 height 15
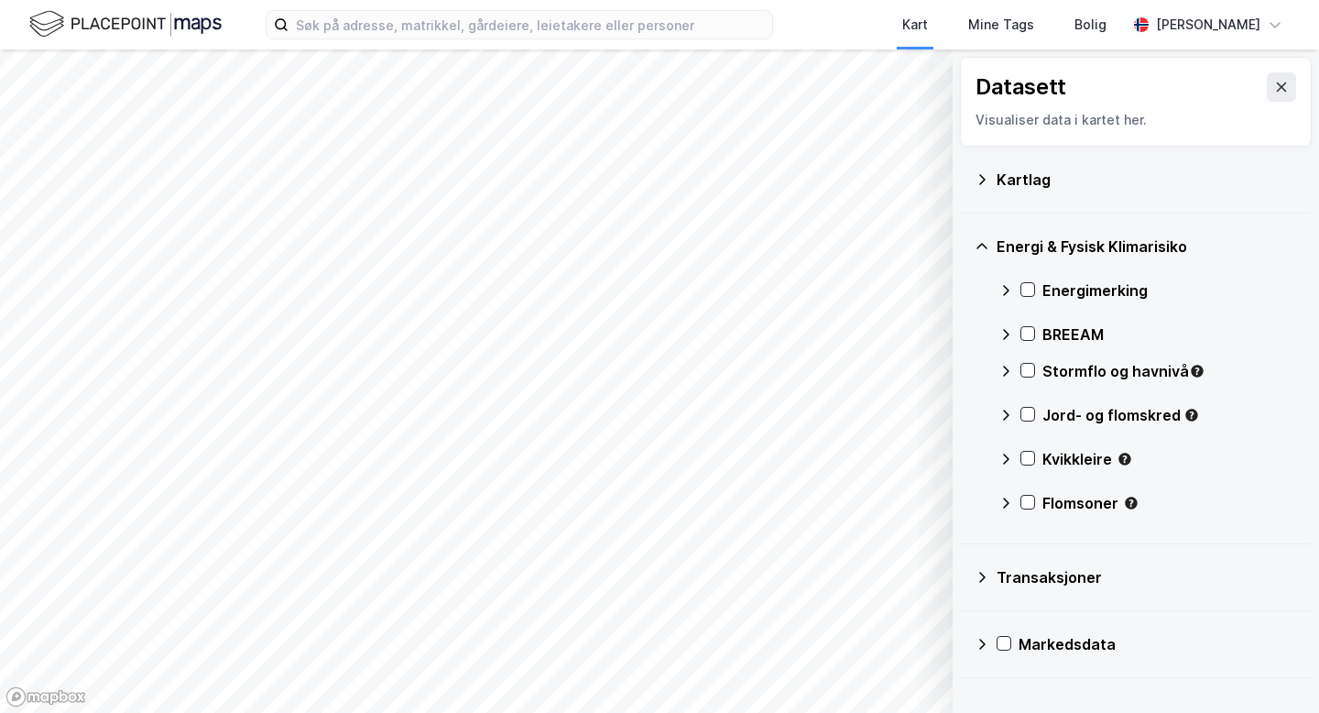
click at [984, 246] on icon at bounding box center [981, 246] width 11 height 6
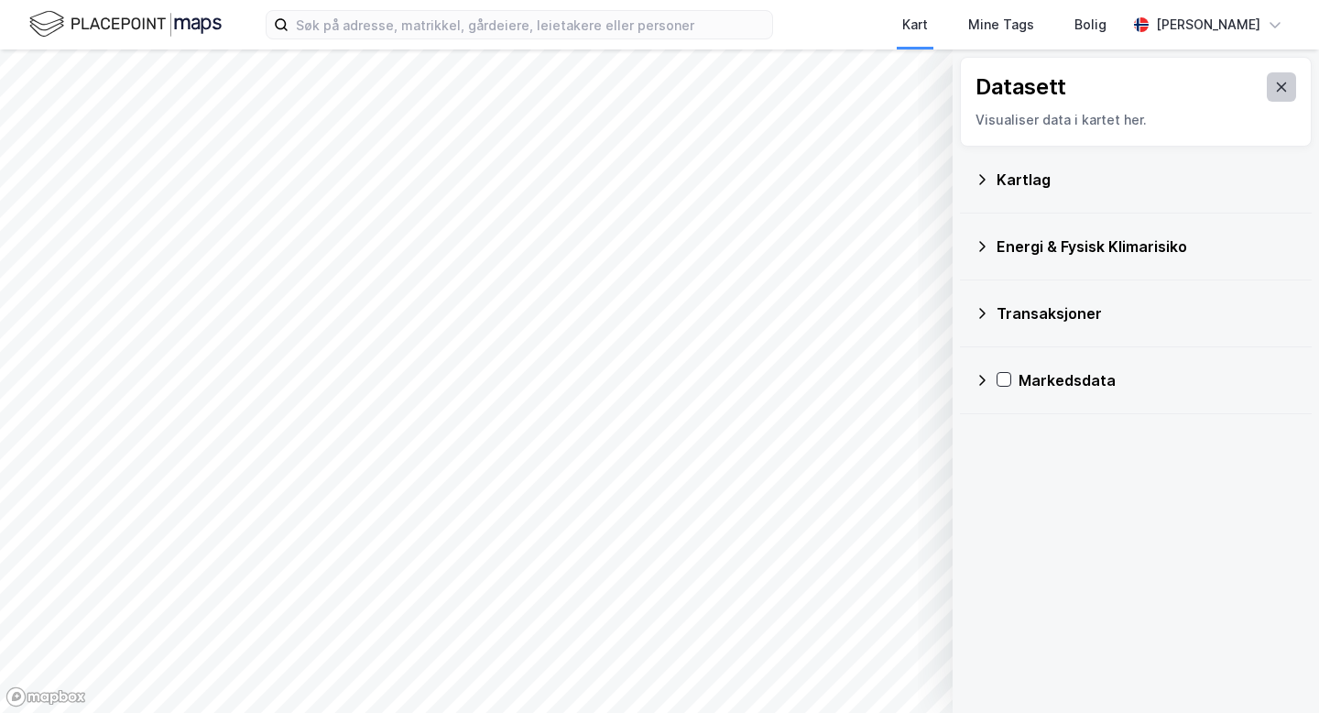
click at [1290, 82] on button at bounding box center [1281, 86] width 29 height 29
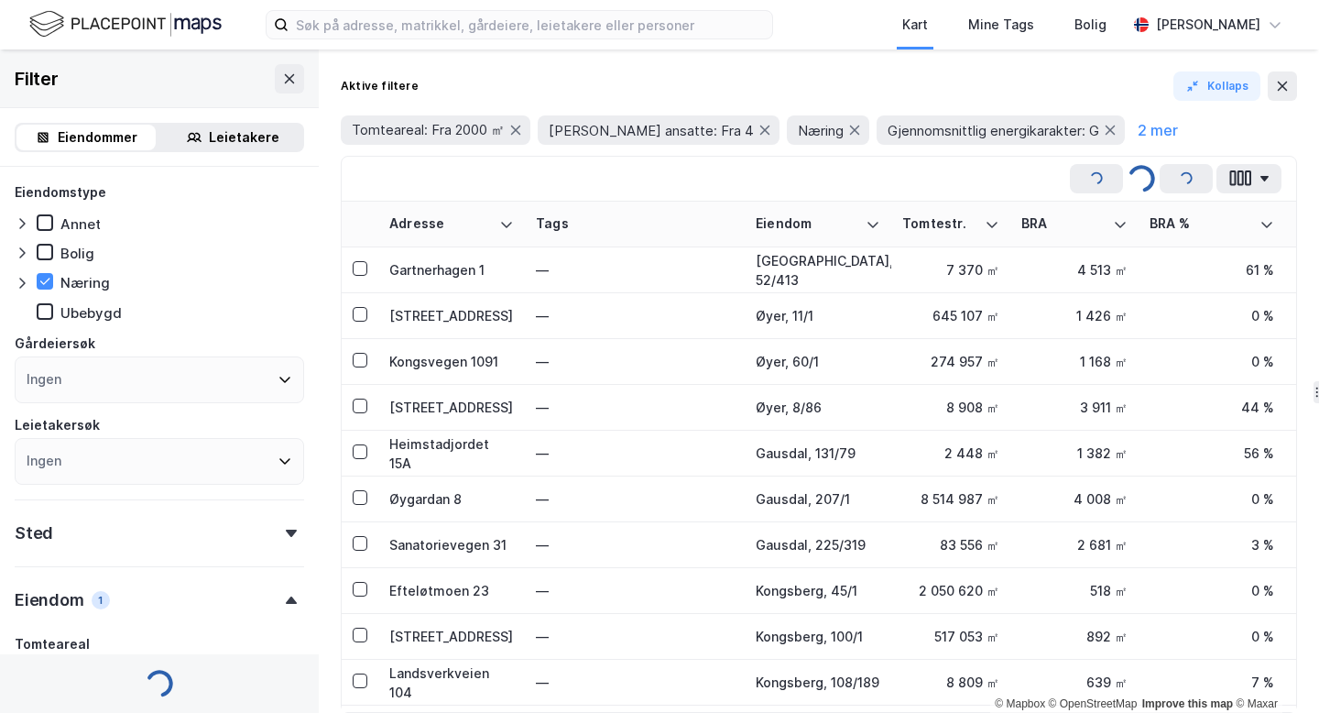
type input "Inkluder (4 176)"
type input "--- (4 176)"
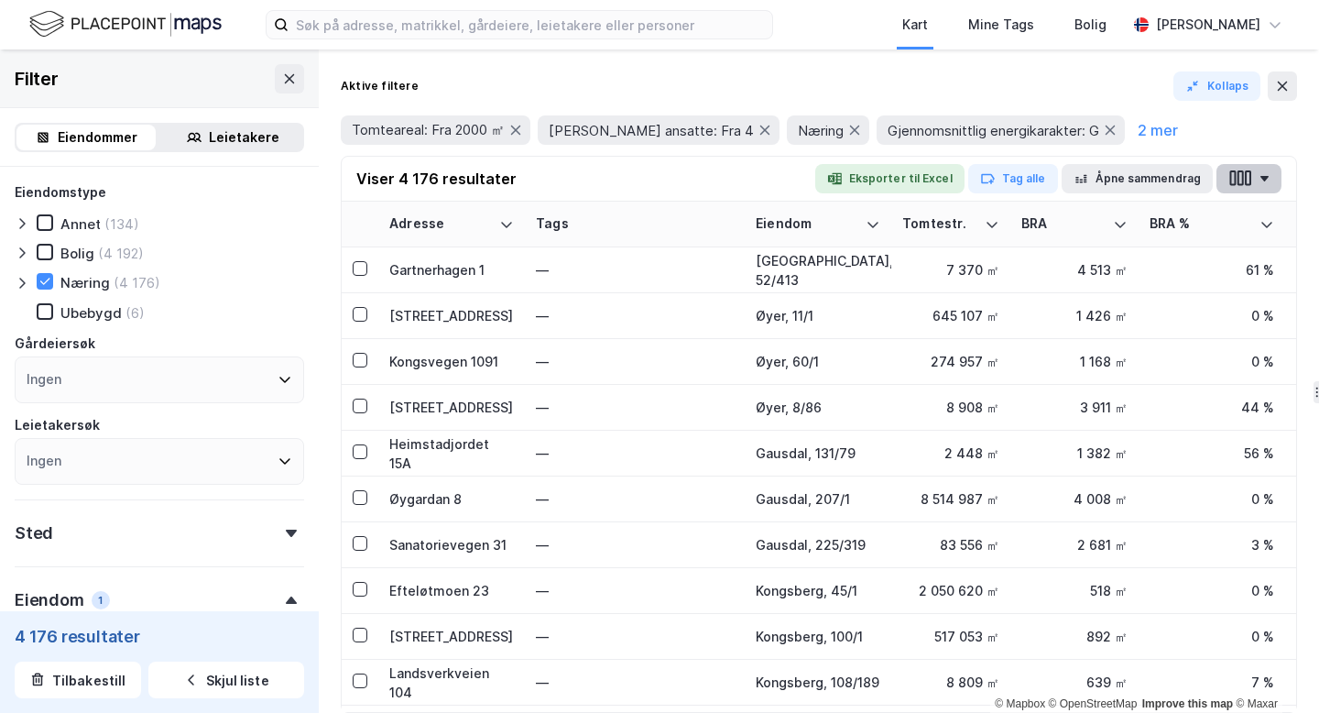
click at [1218, 187] on button "button" at bounding box center [1248, 178] width 65 height 29
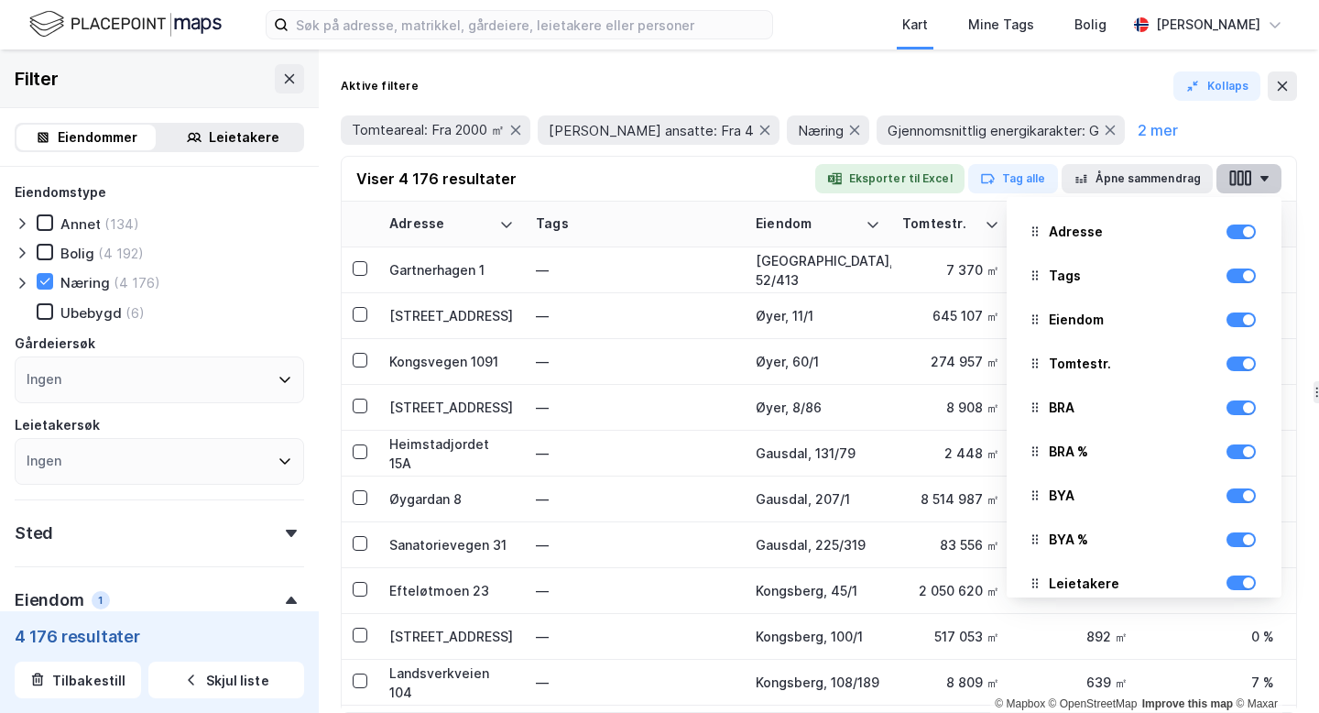
click at [1257, 170] on button "button" at bounding box center [1248, 178] width 65 height 29
click at [1144, 136] on div "Tomteareal: Fra 2000 ㎡ Antall ansatte: Fra 4 Næring Gjennomsnittlig energikarak…" at bounding box center [819, 129] width 956 height 29
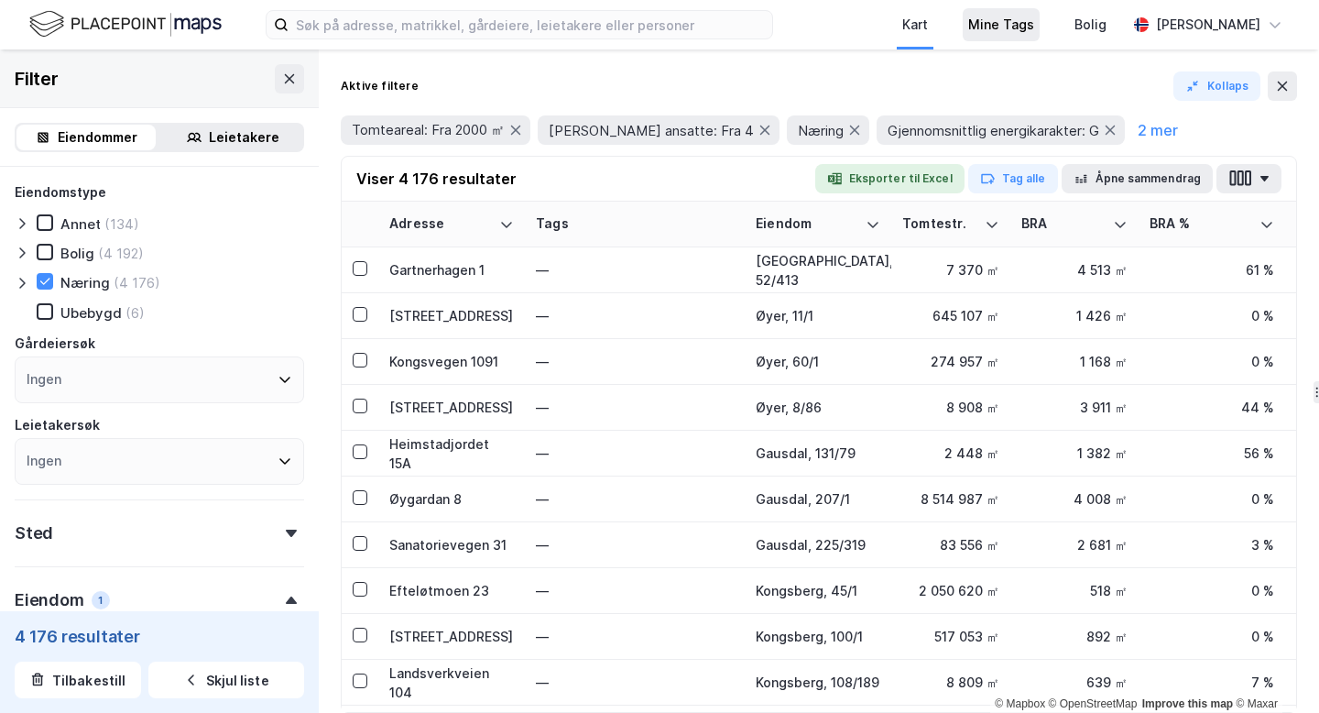
click at [1019, 22] on div "Mine Tags" at bounding box center [1001, 25] width 66 height 22
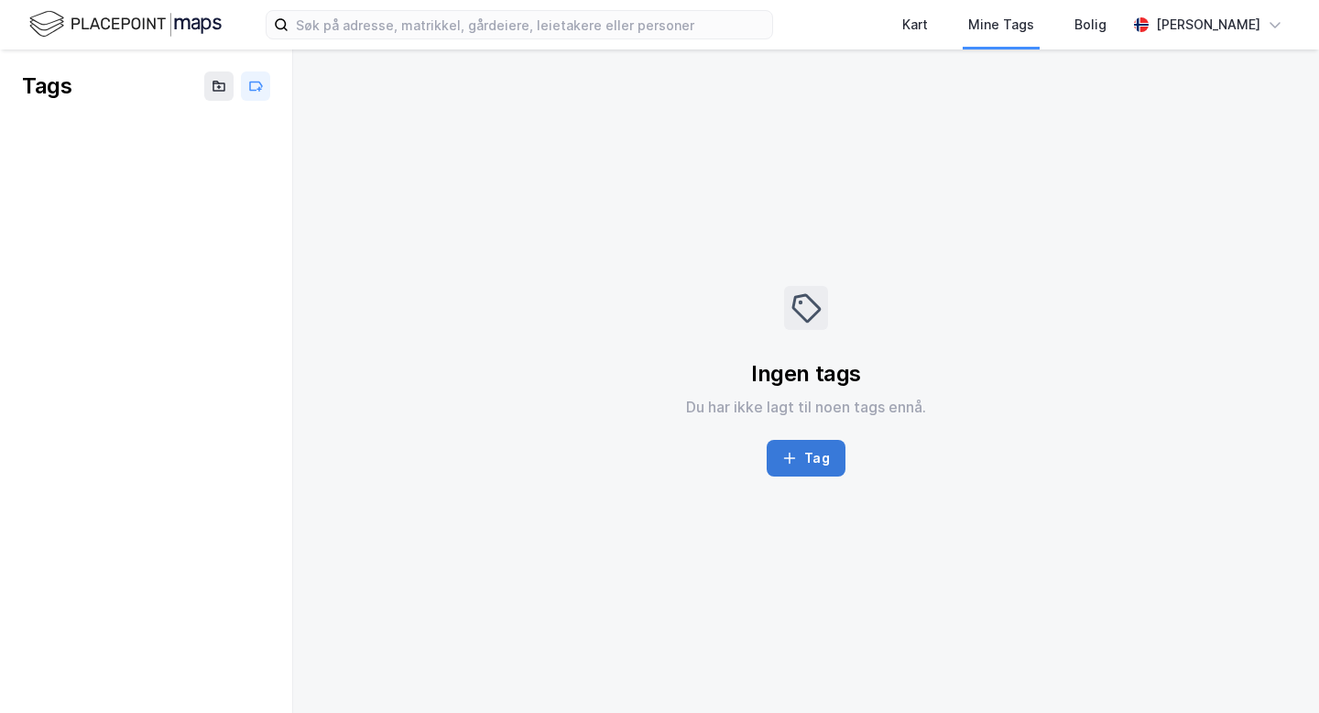
click at [806, 463] on button "Tag" at bounding box center [806, 458] width 78 height 37
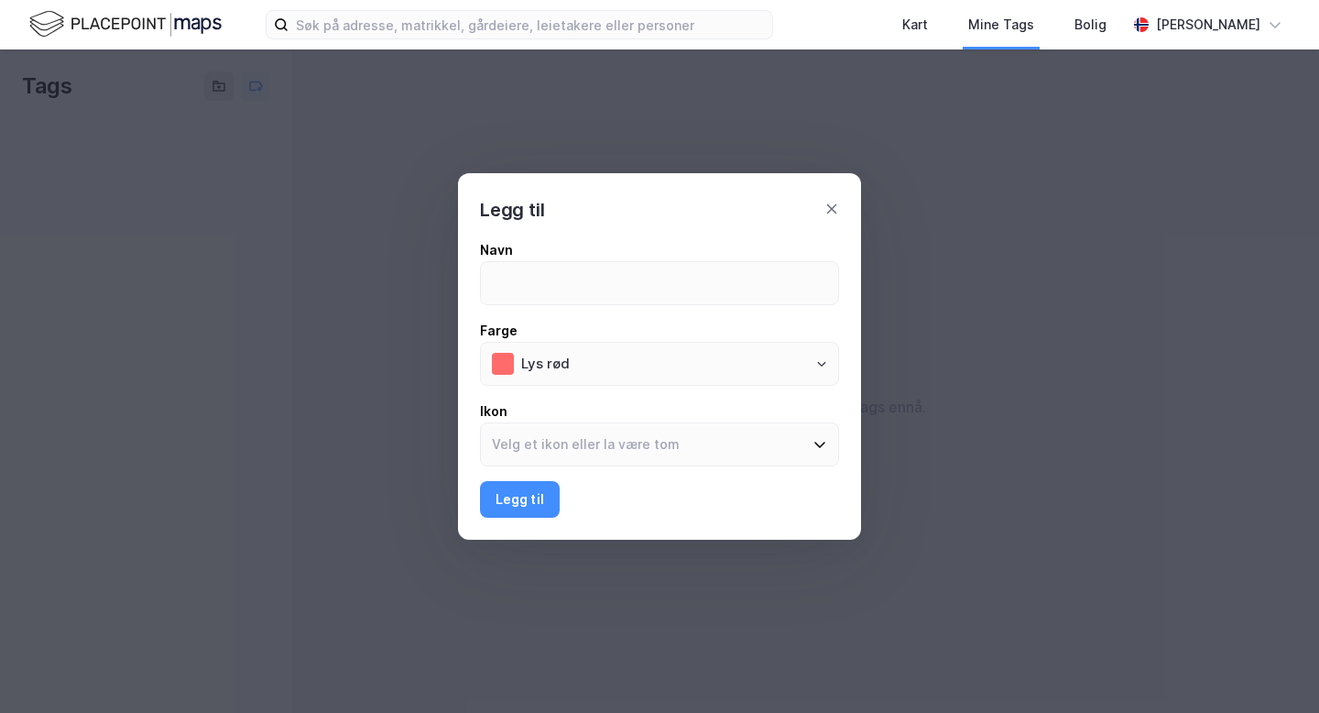
click at [836, 210] on div "Legg til" at bounding box center [659, 198] width 403 height 51
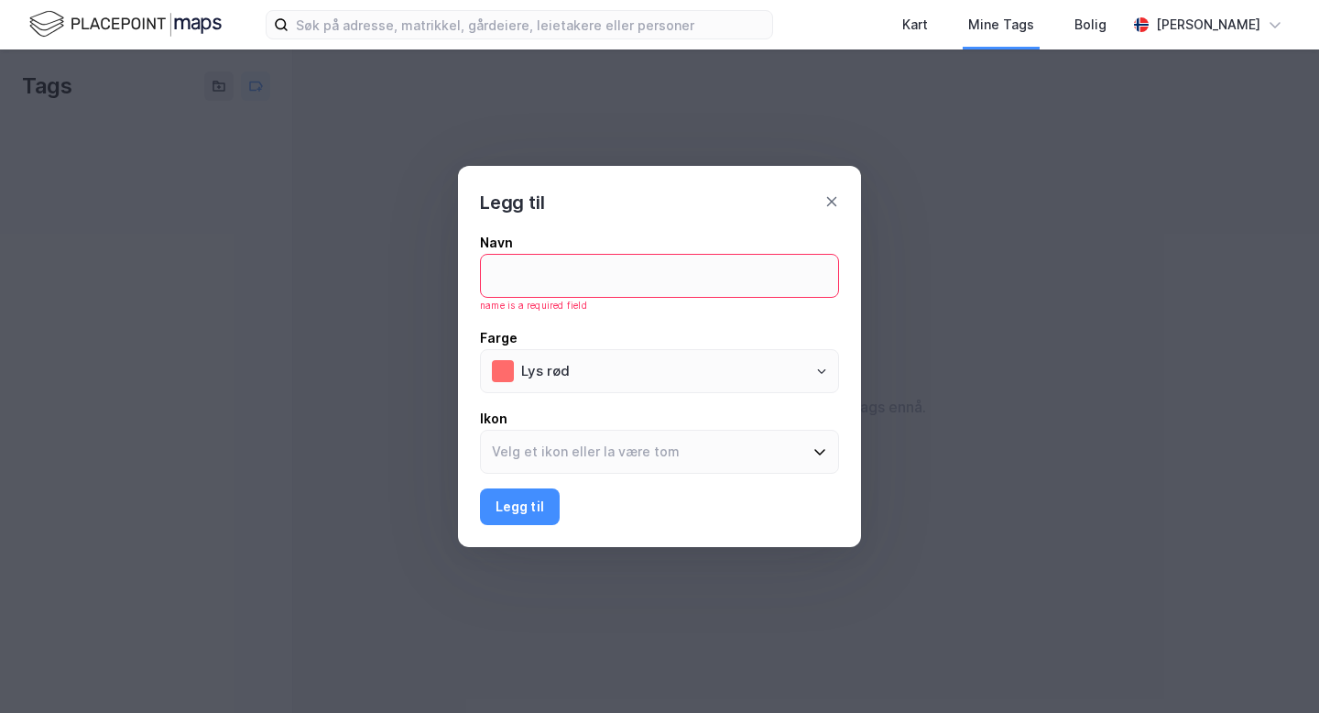
click at [842, 196] on div "Legg til" at bounding box center [659, 191] width 403 height 51
click at [834, 199] on icon at bounding box center [832, 201] width 10 height 9
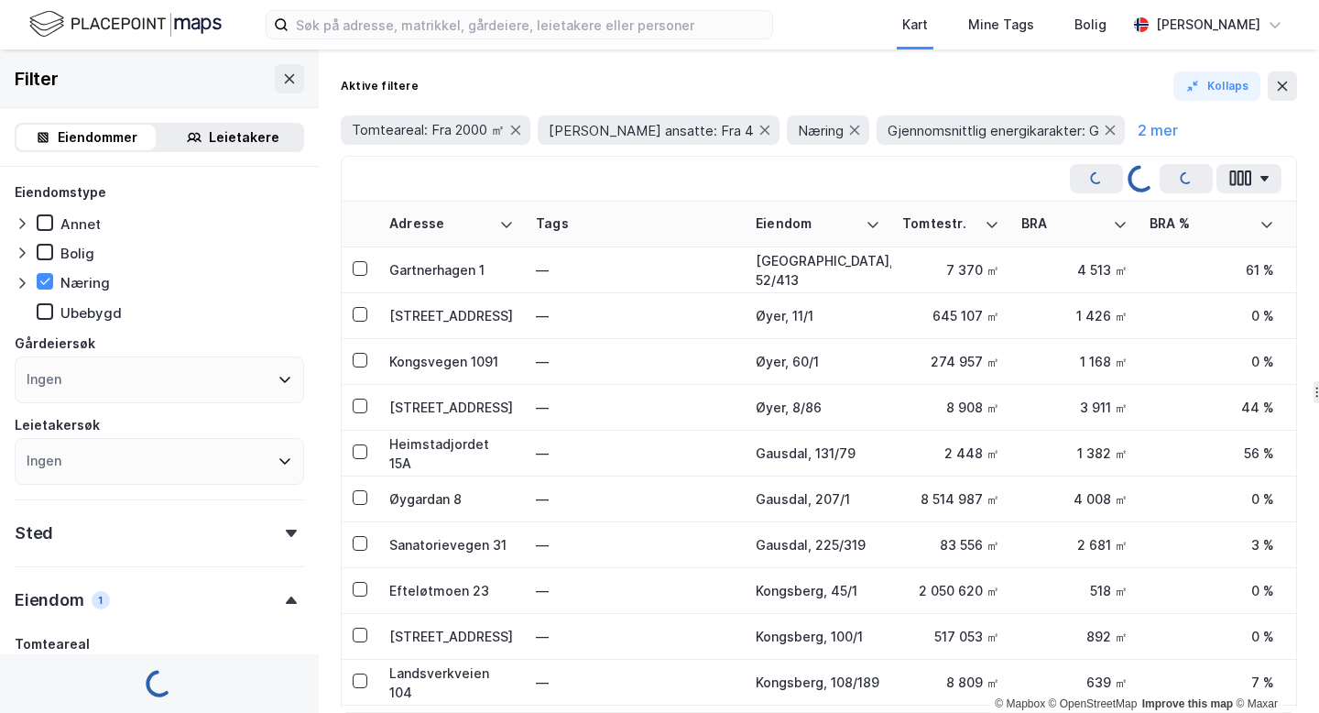
type input "Inkluder (4 176)"
type input "--- (4 176)"
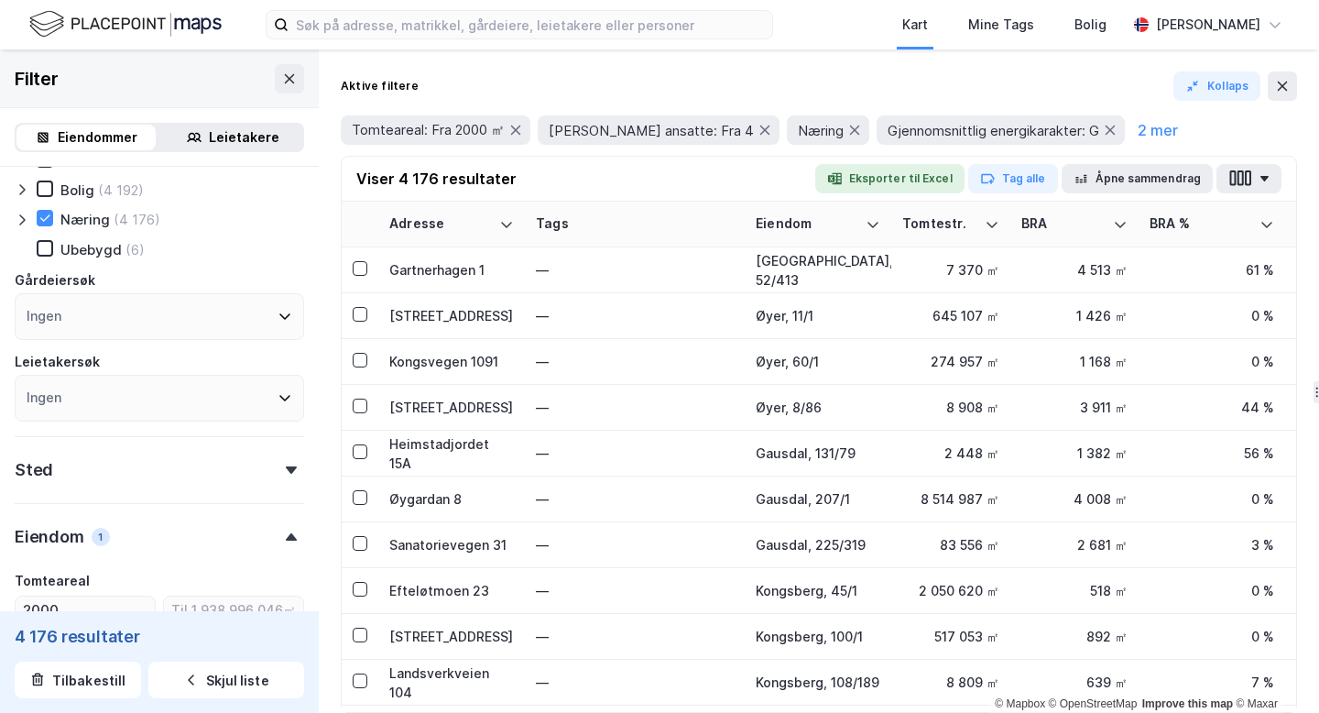
scroll to position [64, 0]
click at [234, 342] on div "Eiendomstype Annet (134) Bolig (4 192) Næring (4 176) Ubebygd (6) Gårdeiersøk I…" at bounding box center [159, 268] width 289 height 303
click at [234, 333] on div "Ingen" at bounding box center [159, 315] width 289 height 47
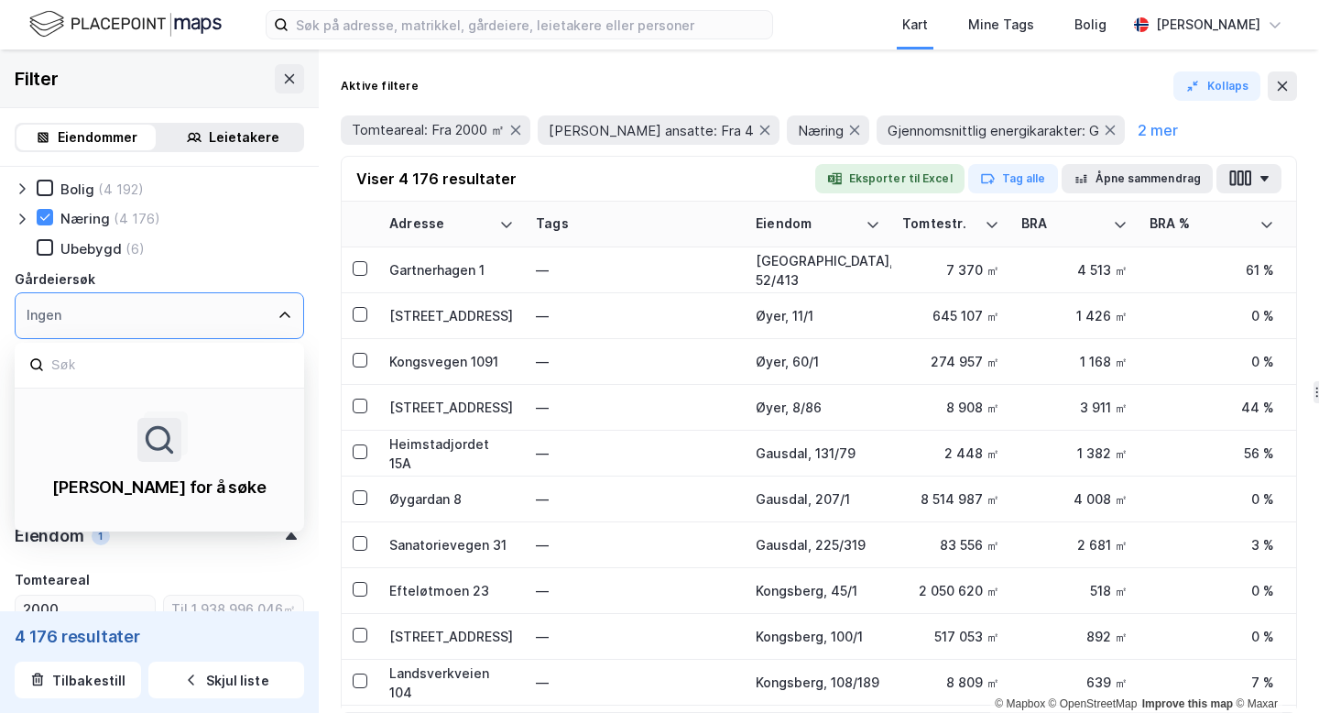
click at [253, 316] on div "Ingen" at bounding box center [159, 315] width 289 height 47
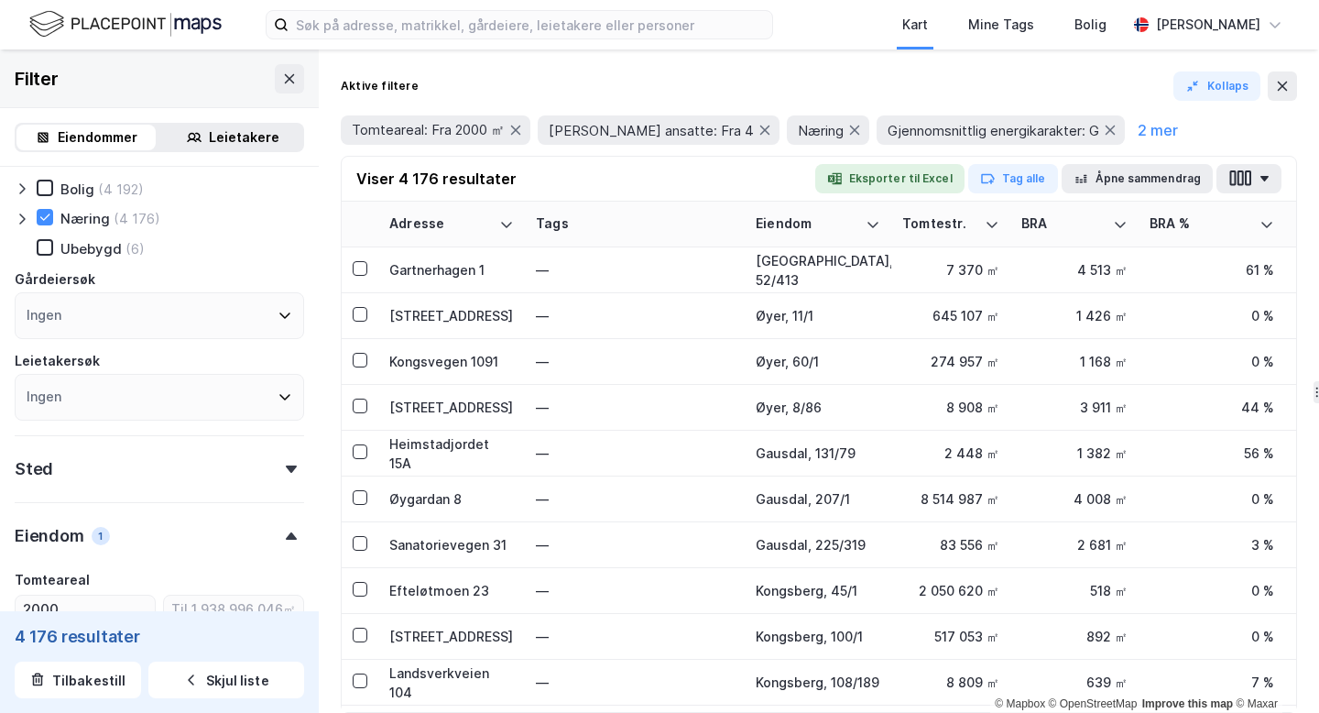
click at [328, 346] on div "Aktive filtere Kollaps Tomteareal: Fra 2000 ㎡ Antall ansatte: Fra 4 Næring Gjen…" at bounding box center [819, 380] width 1000 height 663
click at [256, 395] on div "Ingen" at bounding box center [159, 397] width 289 height 47
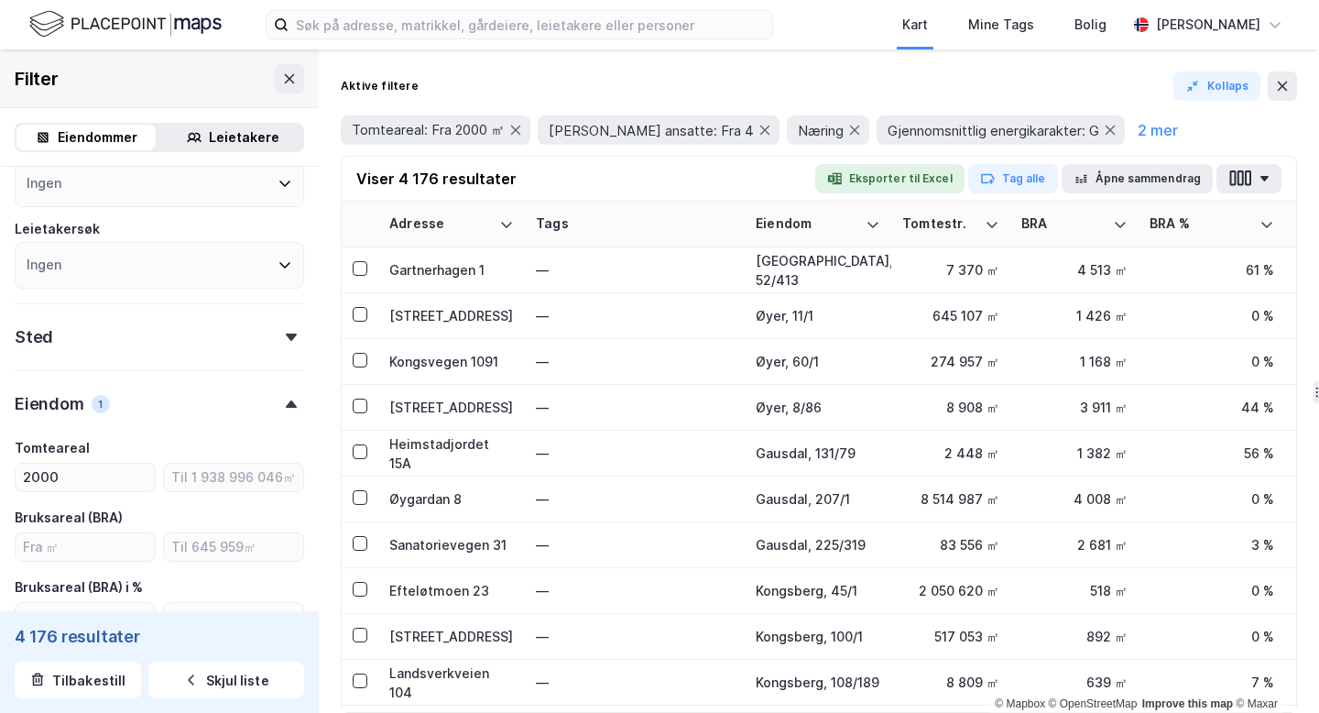
scroll to position [208, 0]
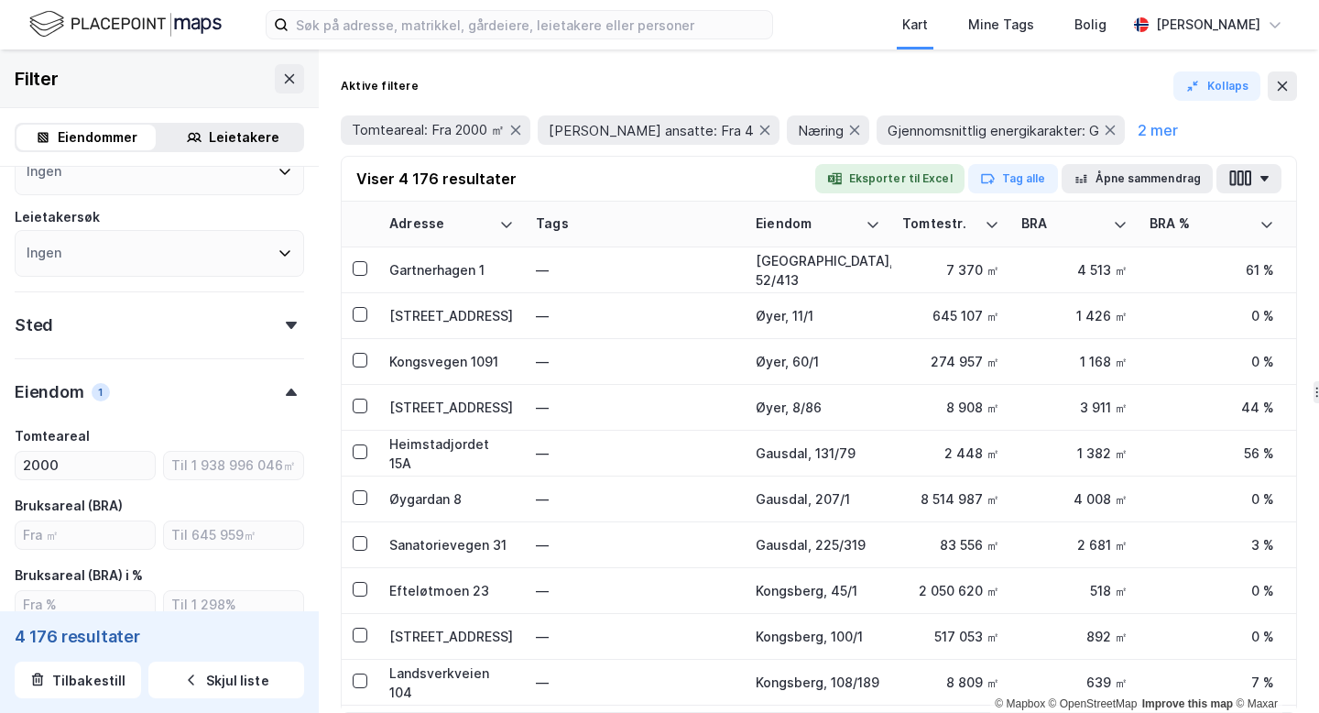
click at [289, 310] on div "Sted" at bounding box center [159, 317] width 289 height 52
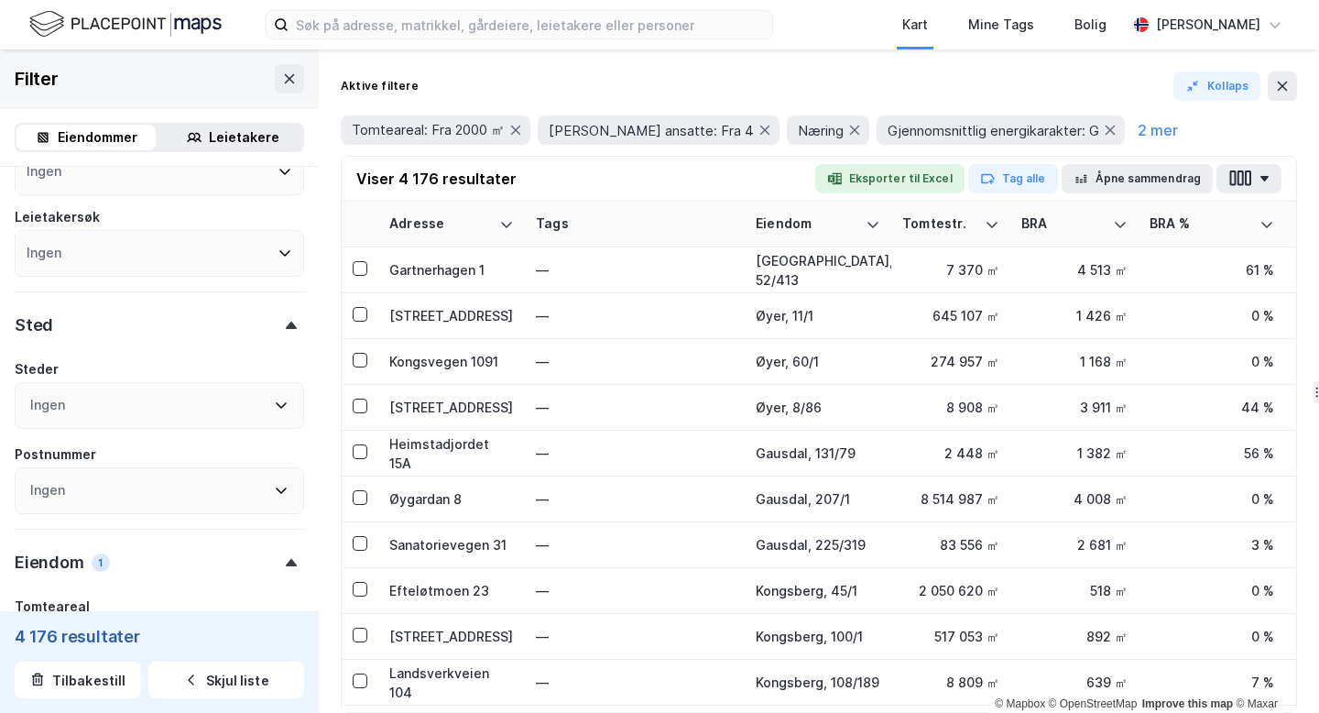
click at [289, 310] on div "Sted" at bounding box center [159, 317] width 289 height 52
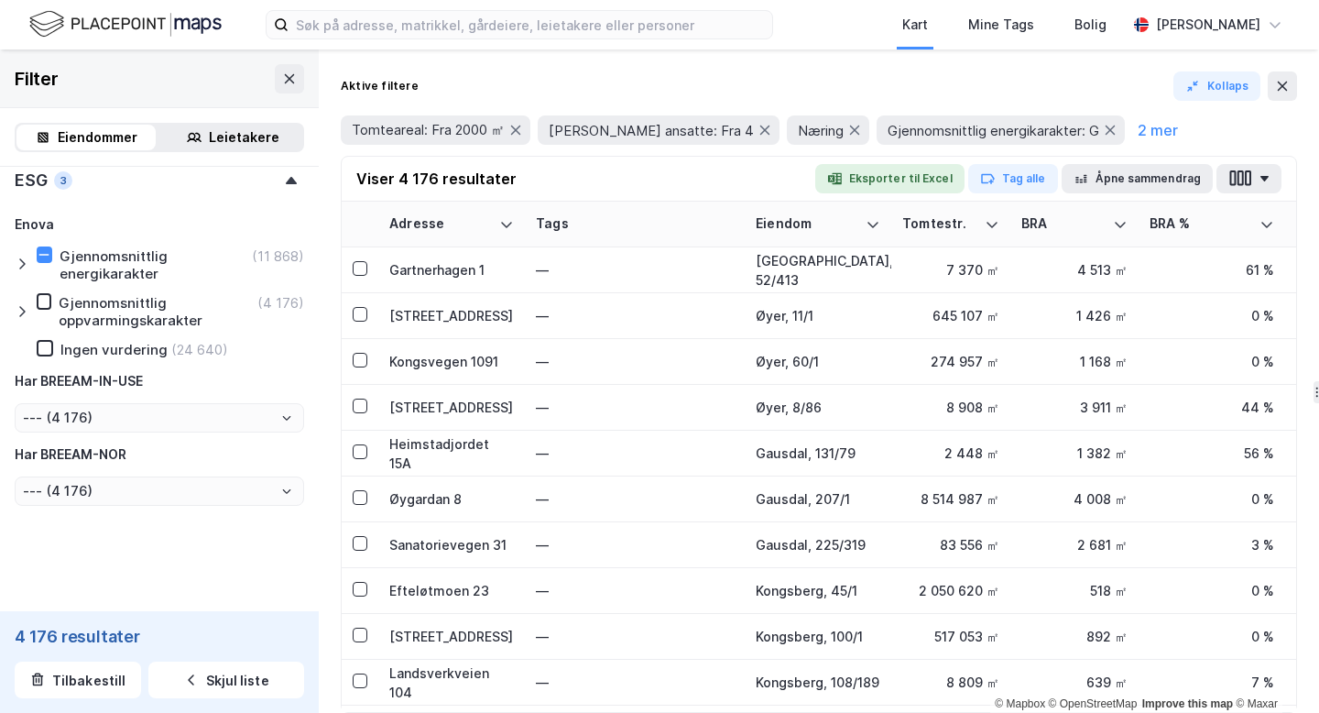
scroll to position [1531, 0]
click at [1132, 127] on button "2 mer" at bounding box center [1157, 130] width 51 height 24
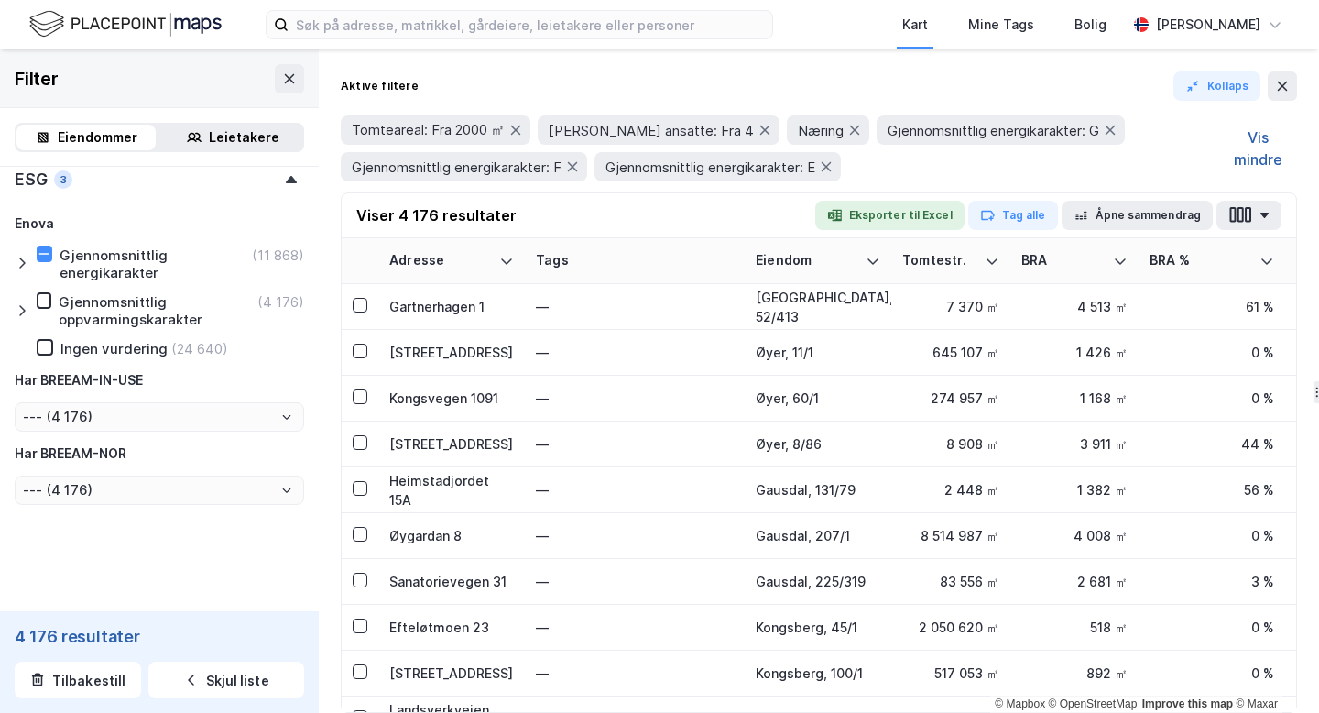
click at [1270, 141] on button "Vis mindre" at bounding box center [1258, 148] width 78 height 66
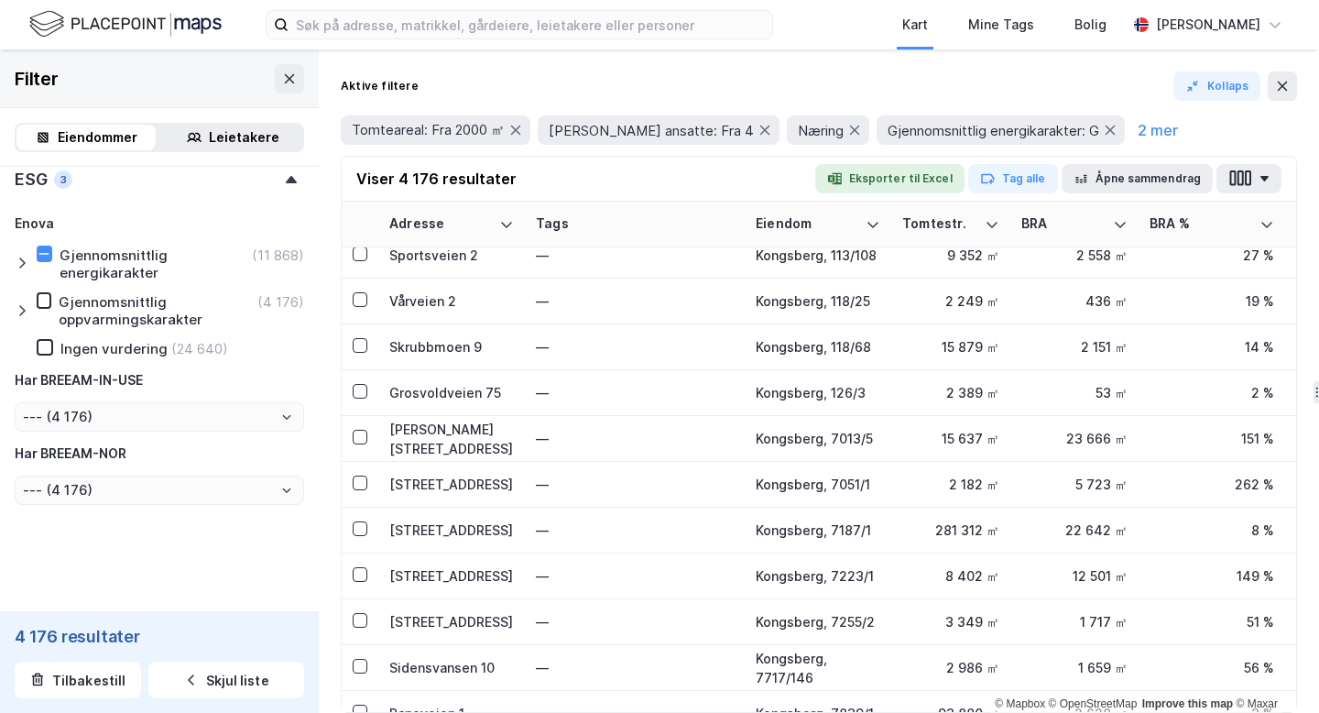
scroll to position [0, 0]
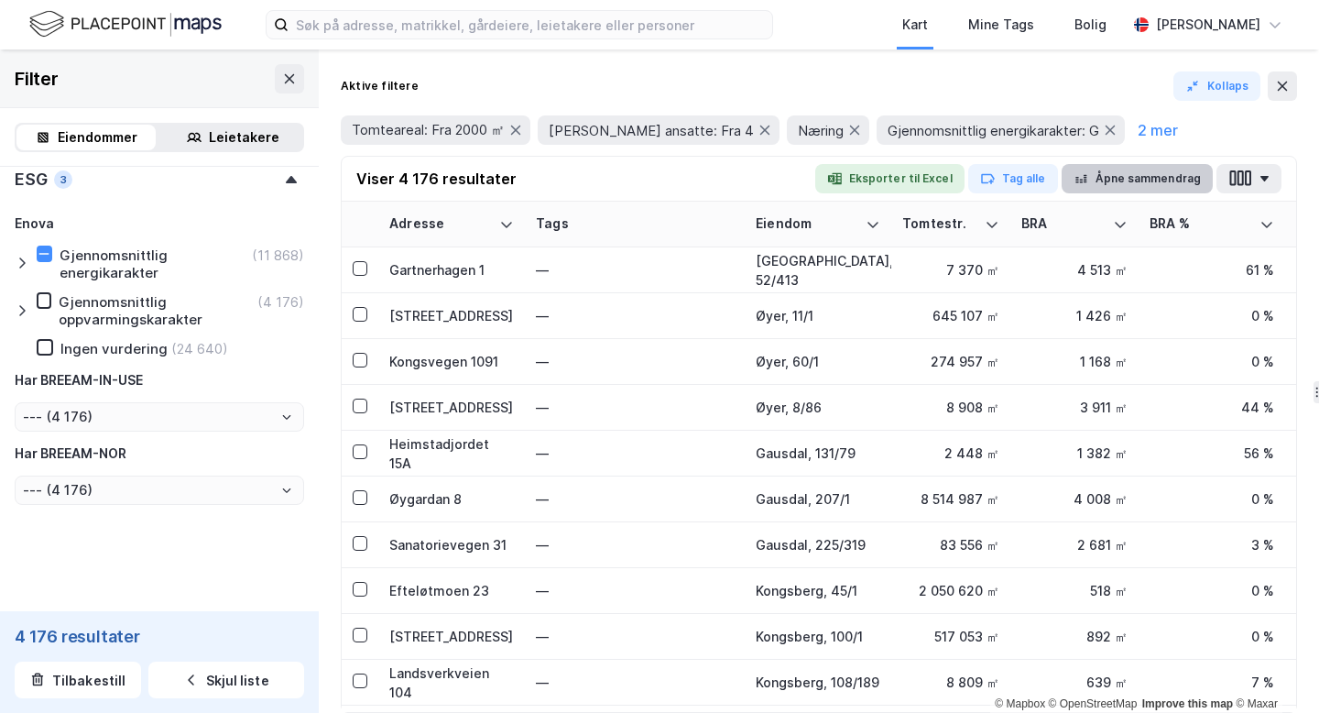
click at [1179, 179] on button "Åpne sammendrag" at bounding box center [1138, 178] width 152 height 29
